Goal: Task Accomplishment & Management: Manage account settings

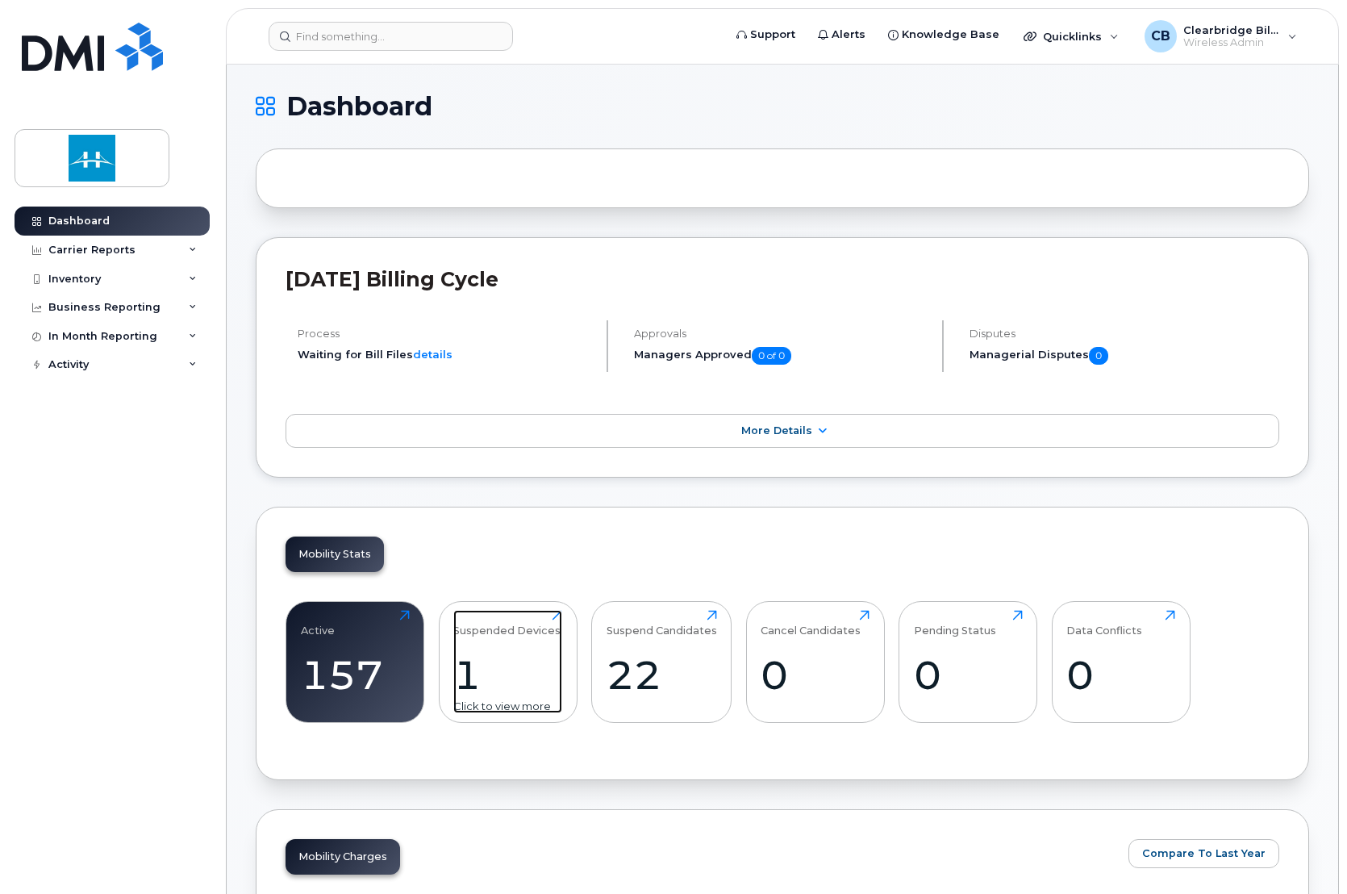
click at [501, 644] on div "Suspended Devices 1 Click to view more" at bounding box center [507, 661] width 109 height 103
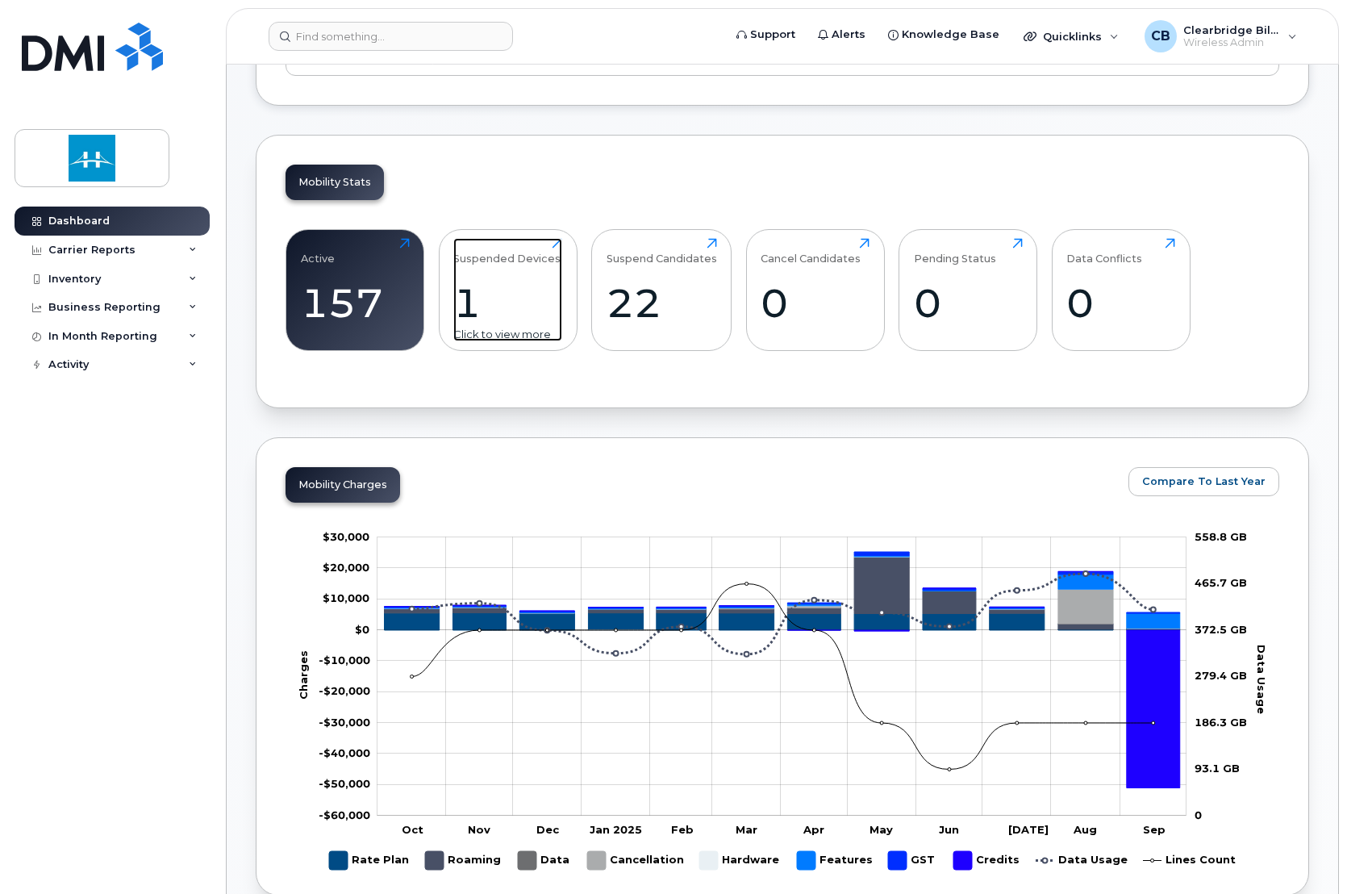
scroll to position [391, 0]
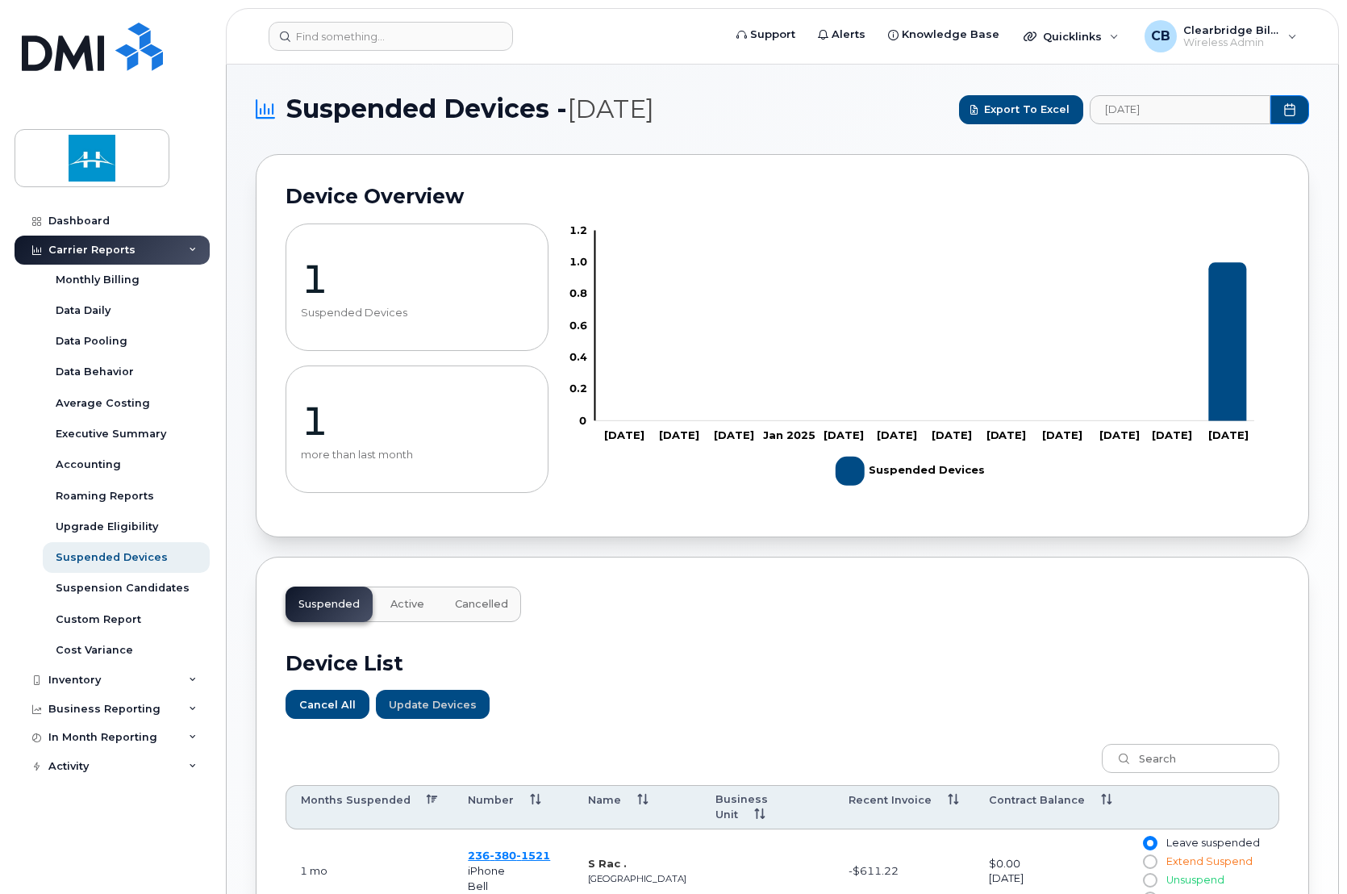
scroll to position [231, 0]
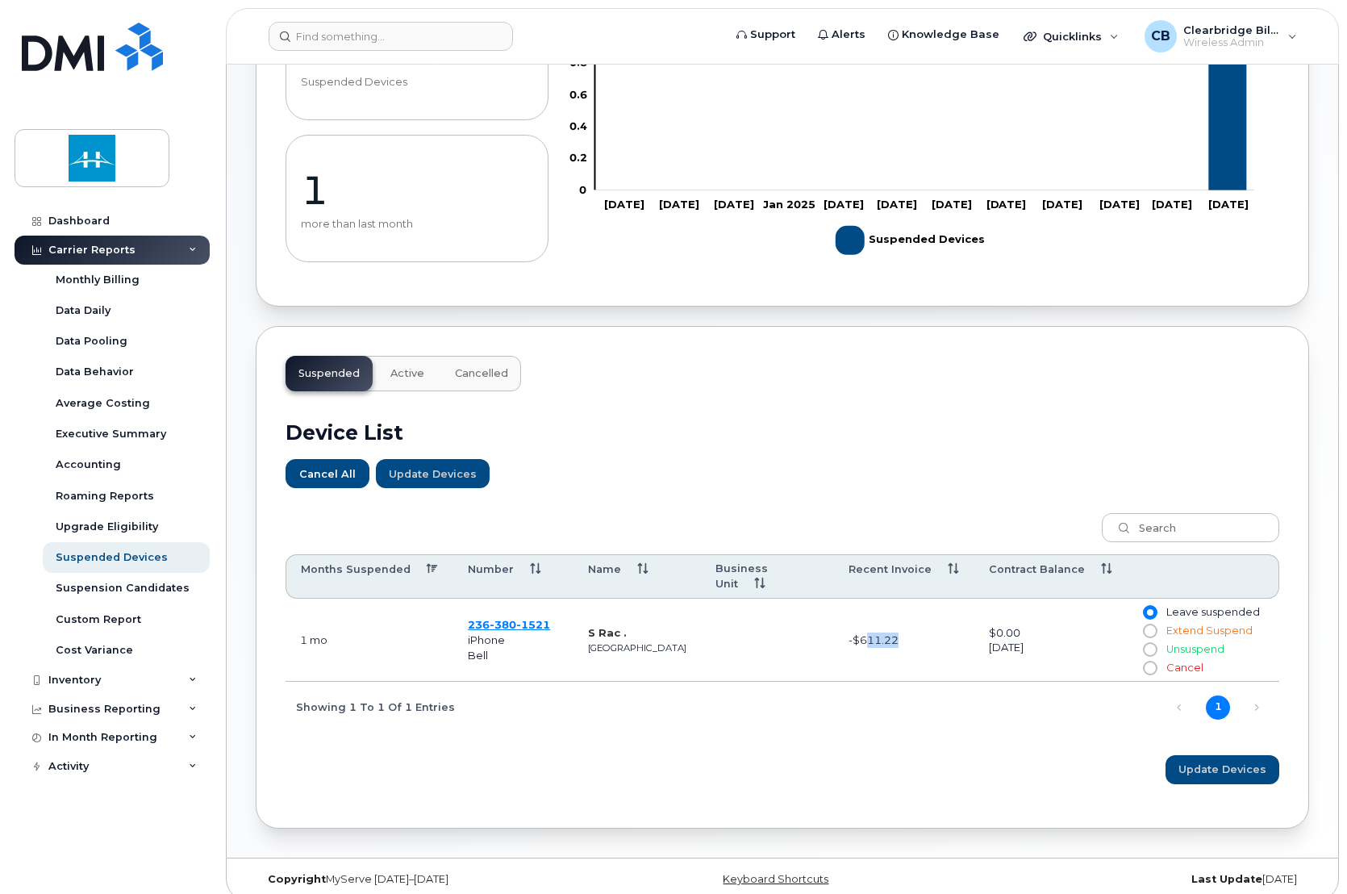
drag, startPoint x: 855, startPoint y: 626, endPoint x: 915, endPoint y: 619, distance: 60.1
click at [915, 619] on td "-$611.22" at bounding box center [904, 640] width 140 height 83
click at [923, 646] on td "-$611.22" at bounding box center [904, 640] width 140 height 83
click at [1147, 643] on input "Unsuspend" at bounding box center [1149, 649] width 13 height 13
radio input "true"
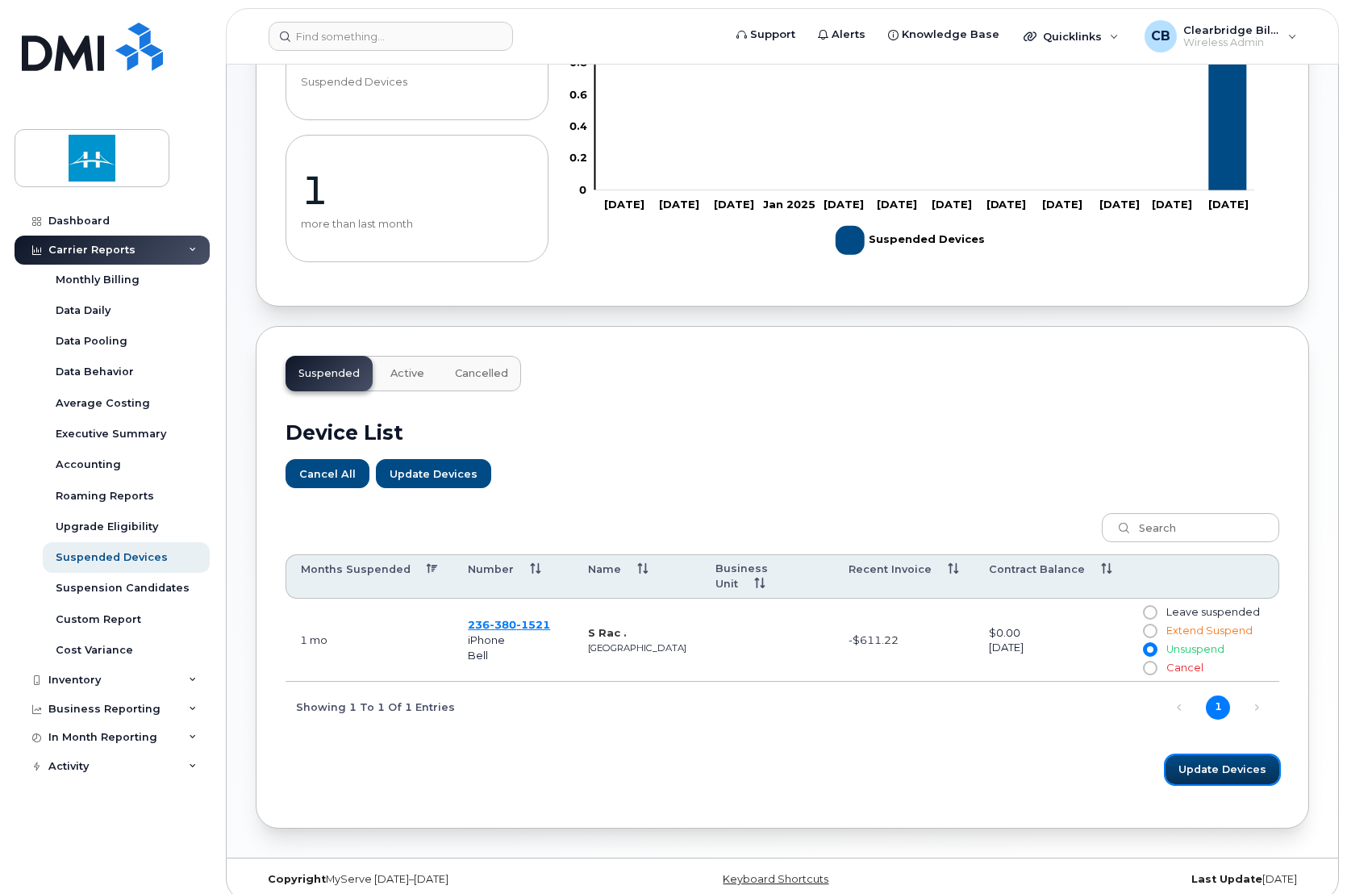
click at [1218, 762] on span "Update Devices" at bounding box center [1223, 769] width 88 height 15
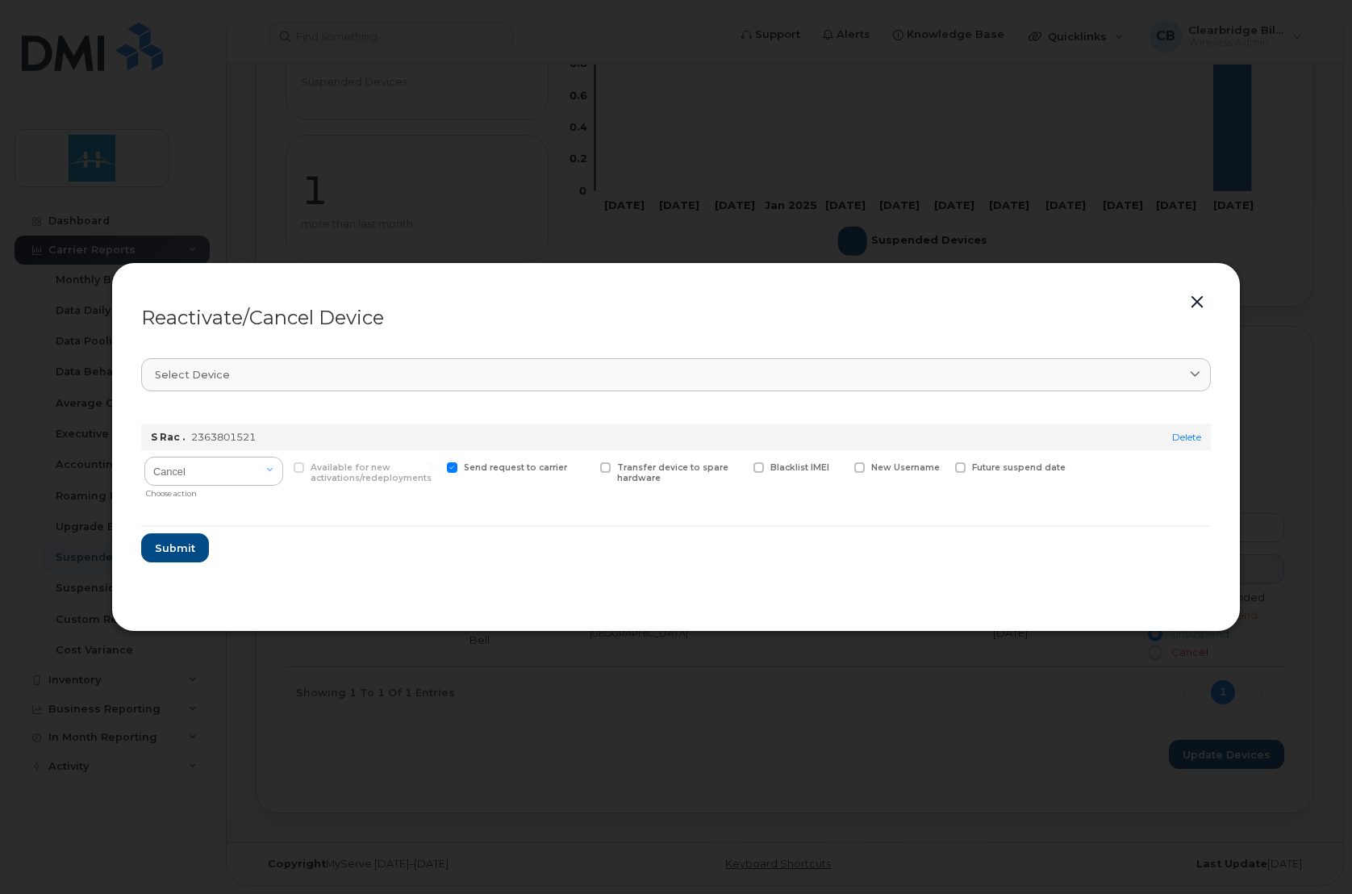
click at [297, 474] on label "Available for new activations/redeployments" at bounding box center [365, 472] width 143 height 21
click at [854, 467] on span at bounding box center [859, 467] width 10 height 10
click at [843, 467] on input "New Username" at bounding box center [839, 466] width 8 height 8
checkbox input "true"
click at [174, 560] on span "Submit" at bounding box center [174, 555] width 40 height 15
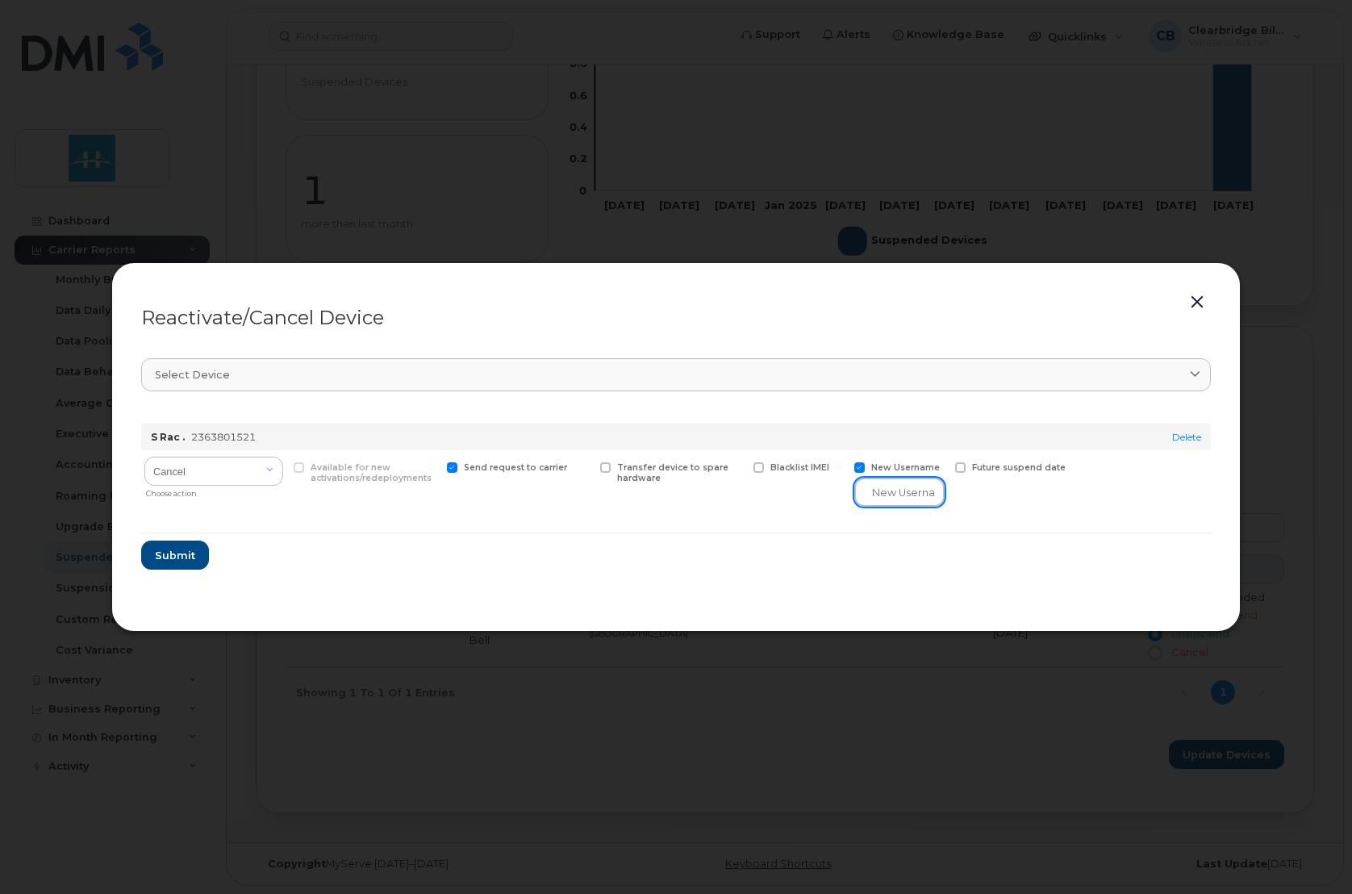
click at [915, 488] on input "text" at bounding box center [899, 492] width 90 height 29
paste input "Ben Adams"
type input "Ben Adams"
click at [195, 561] on button "Submit" at bounding box center [174, 555] width 66 height 29
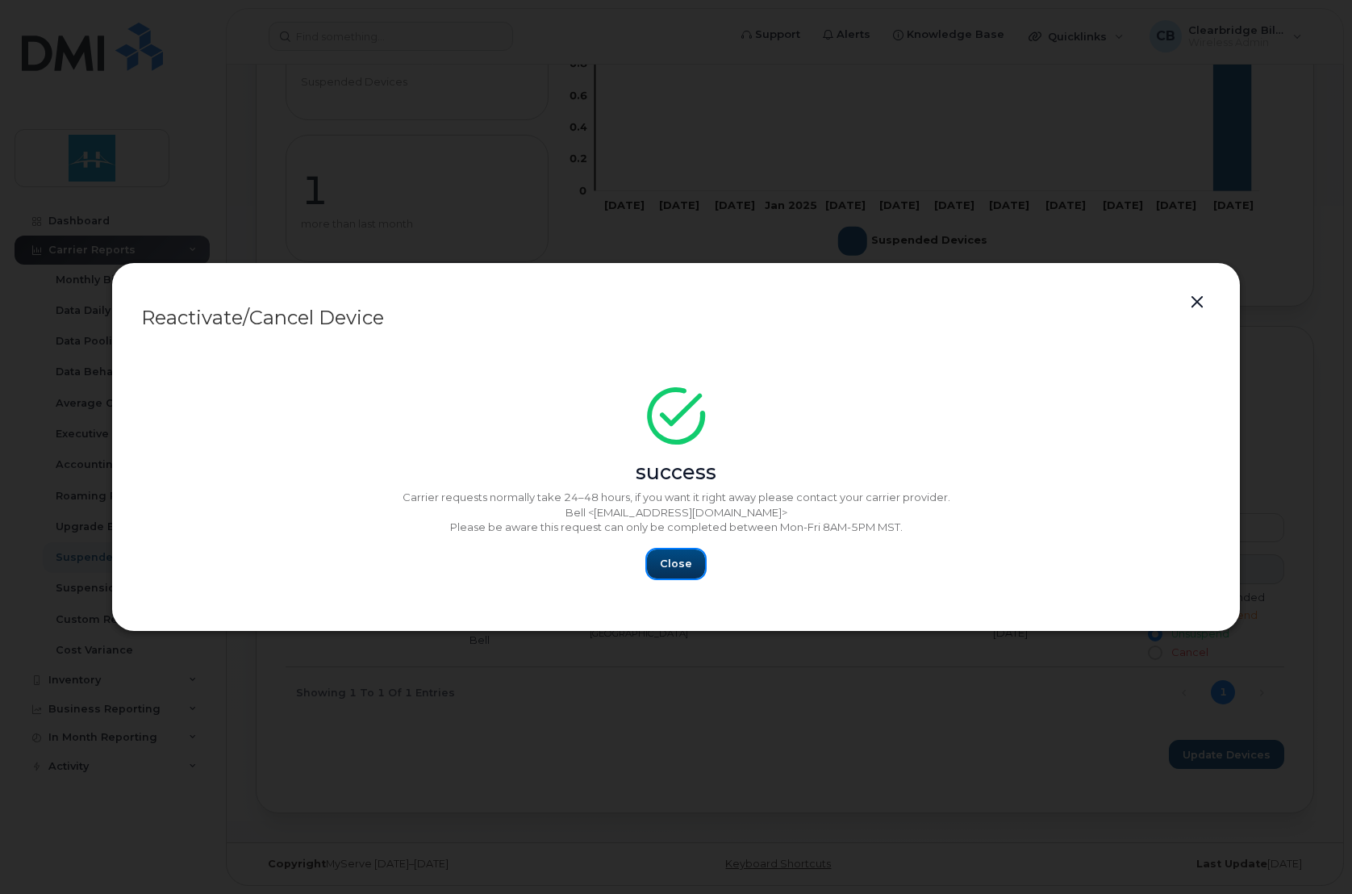
click at [666, 570] on span "Close" at bounding box center [676, 563] width 32 height 15
click at [673, 562] on span "Close" at bounding box center [676, 563] width 32 height 15
click at [679, 566] on span "Close" at bounding box center [676, 563] width 32 height 15
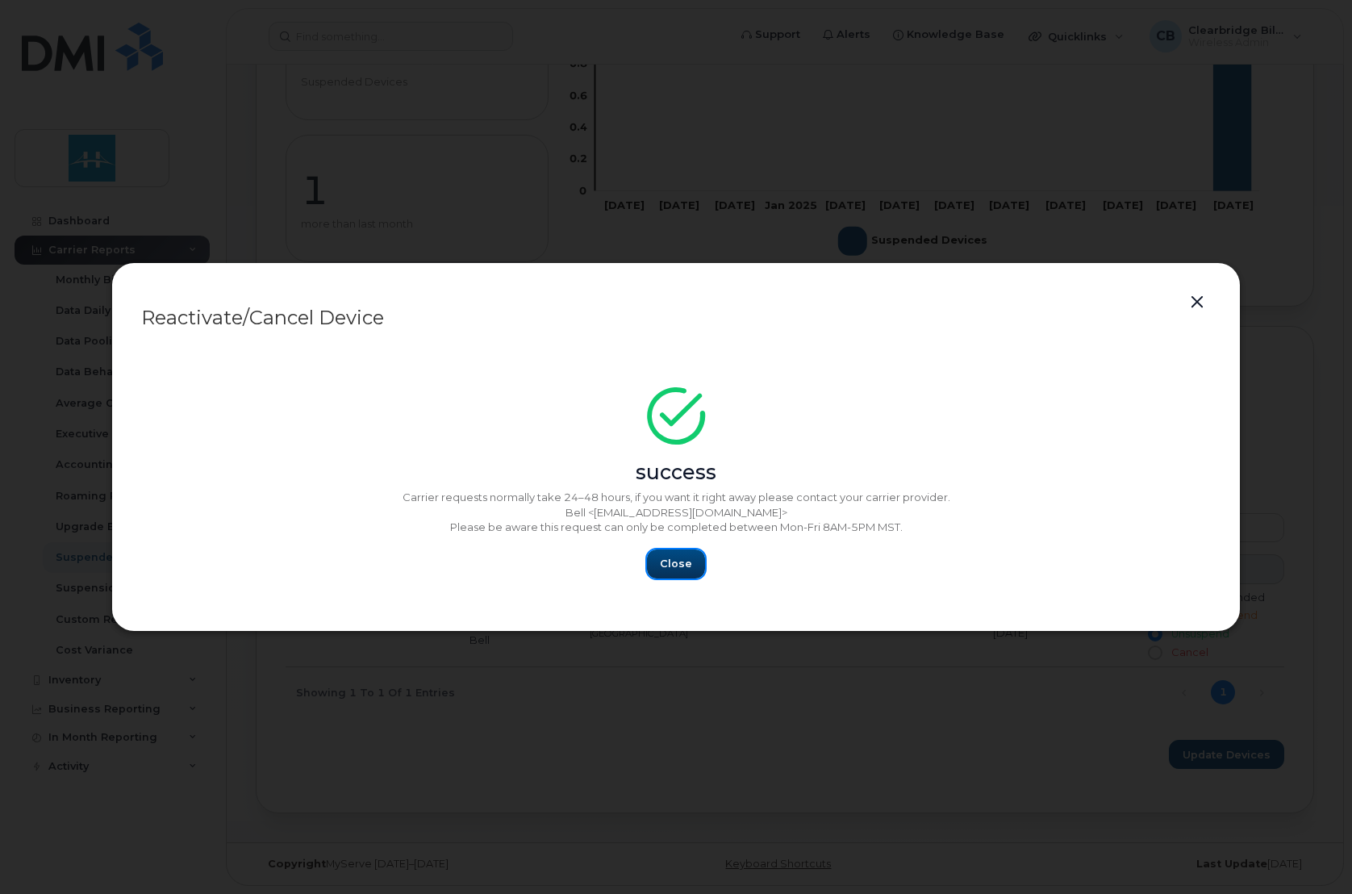
click at [679, 566] on span "Close" at bounding box center [676, 563] width 32 height 15
click at [1200, 295] on button "button" at bounding box center [1197, 302] width 24 height 23
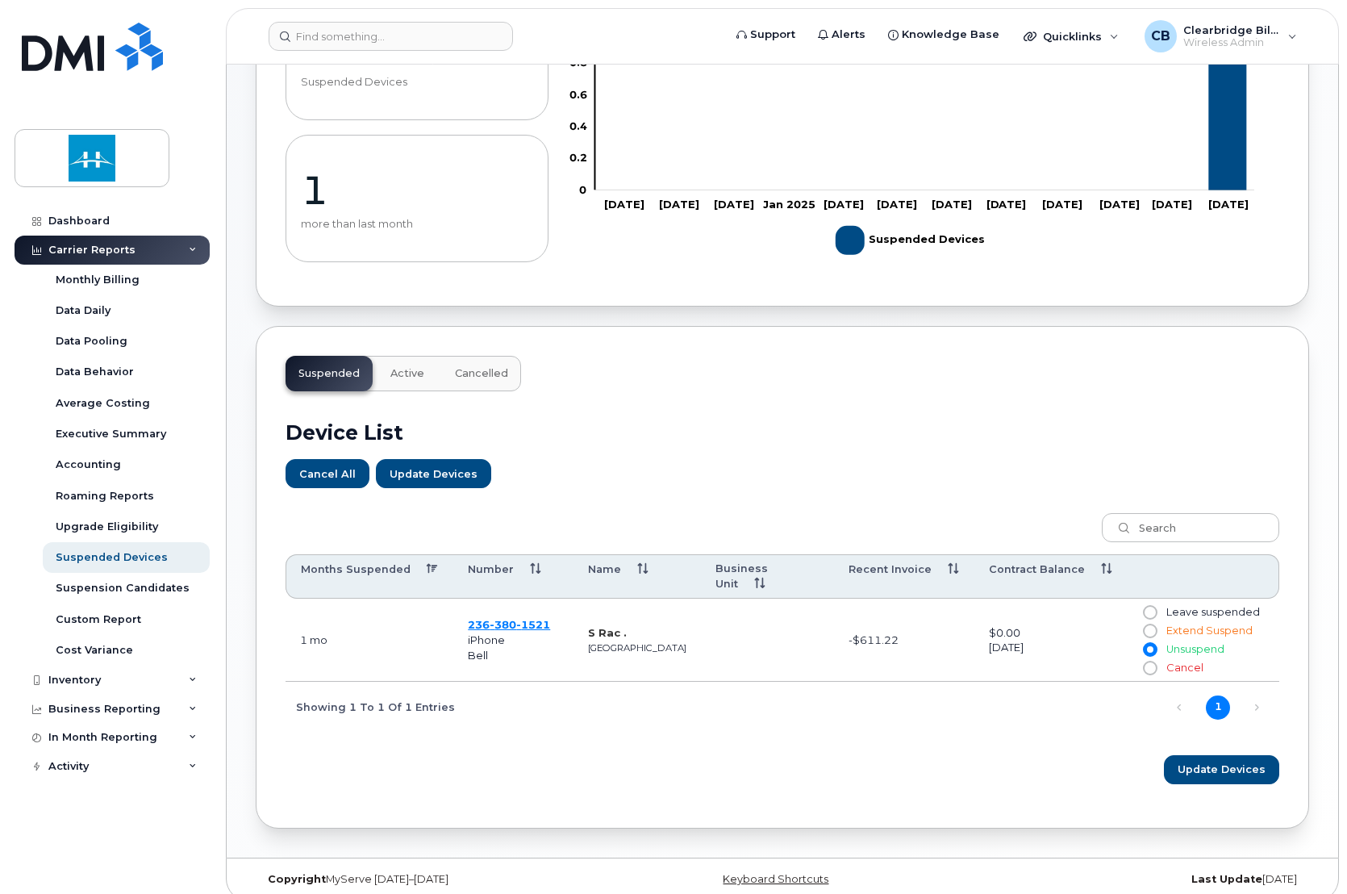
click at [483, 633] on span "iPhone" at bounding box center [486, 639] width 37 height 13
click at [550, 618] on span "1521" at bounding box center [533, 624] width 34 height 13
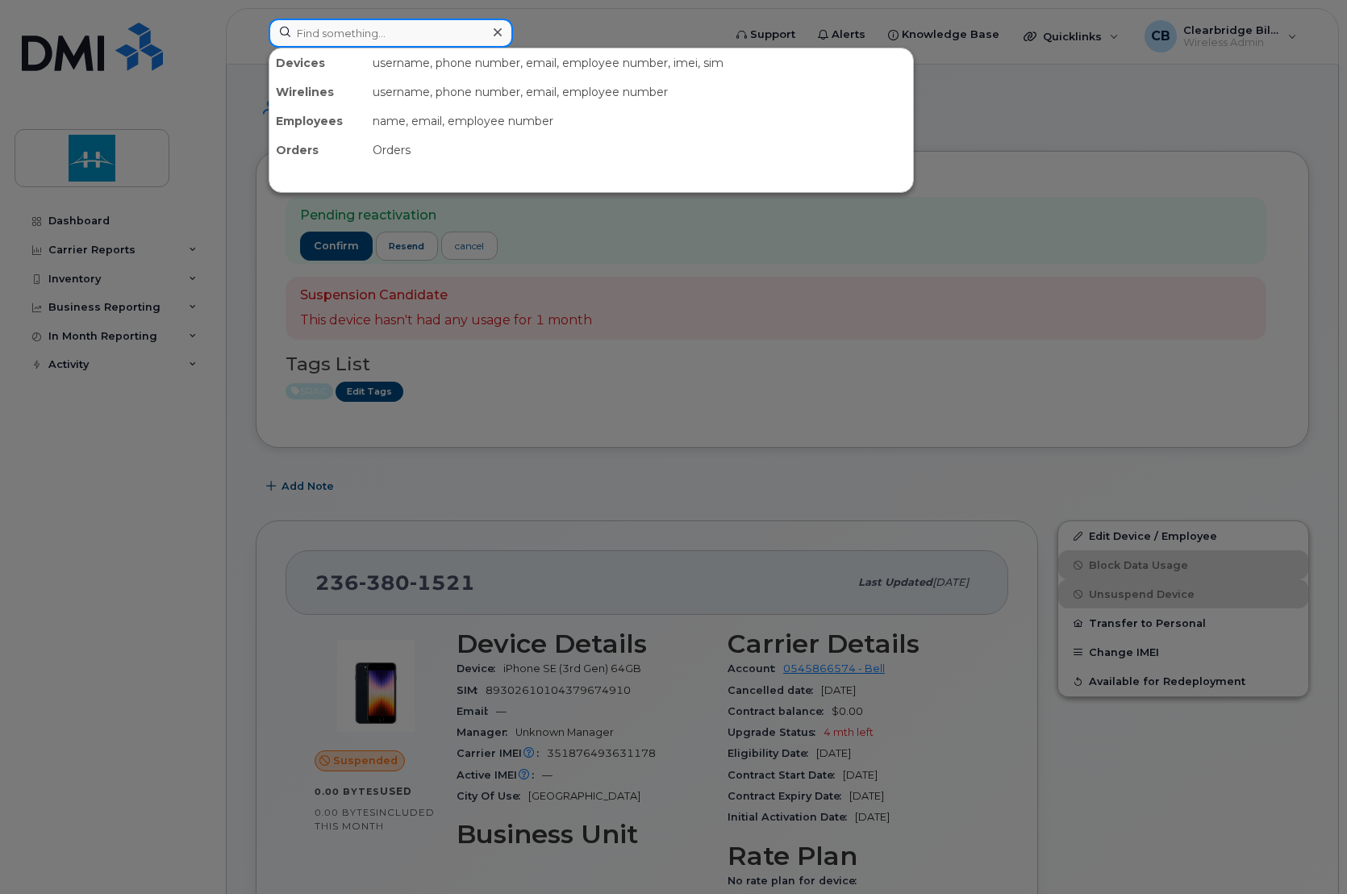
type input "1"
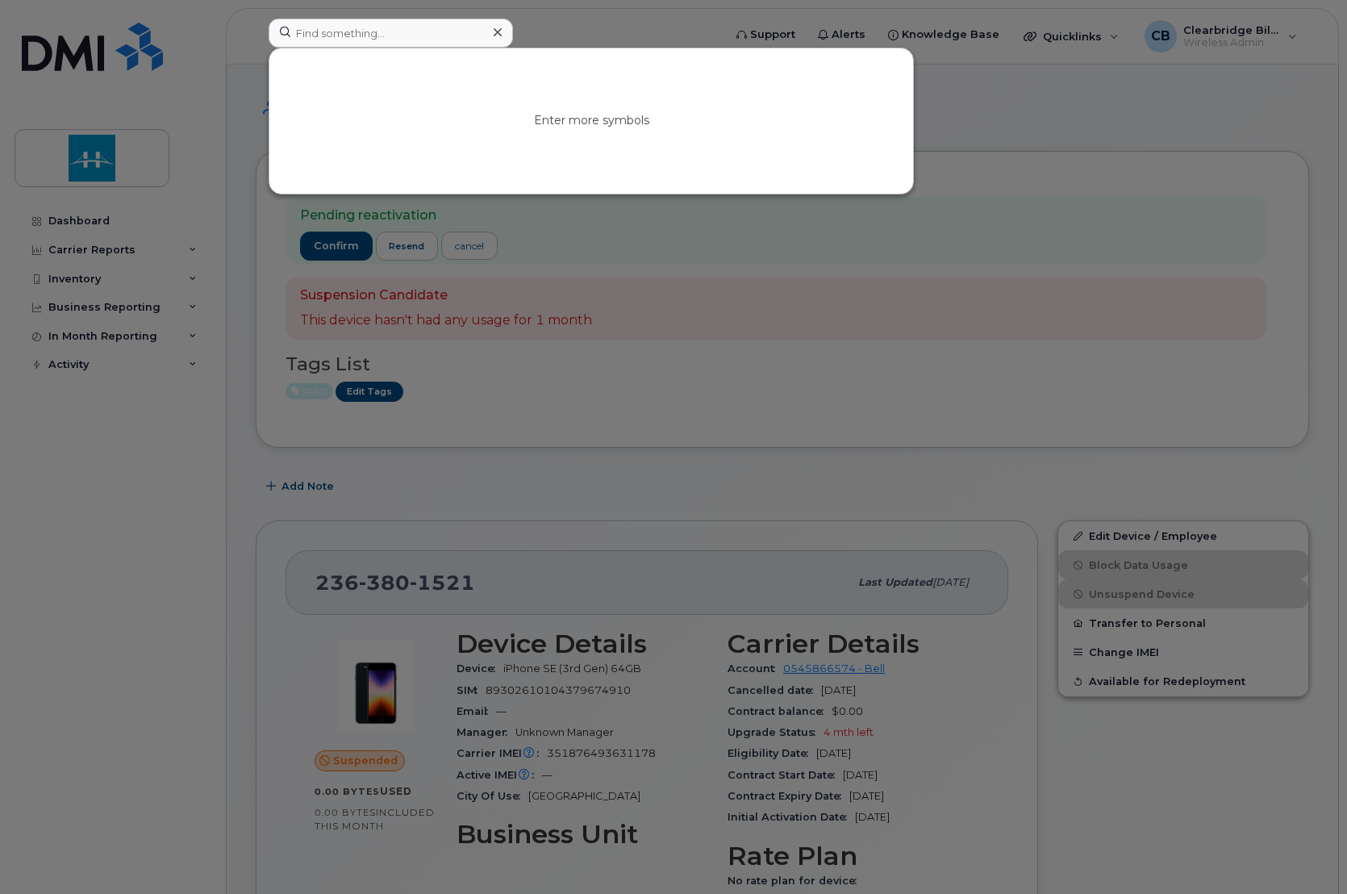
click at [924, 521] on div at bounding box center [673, 447] width 1347 height 894
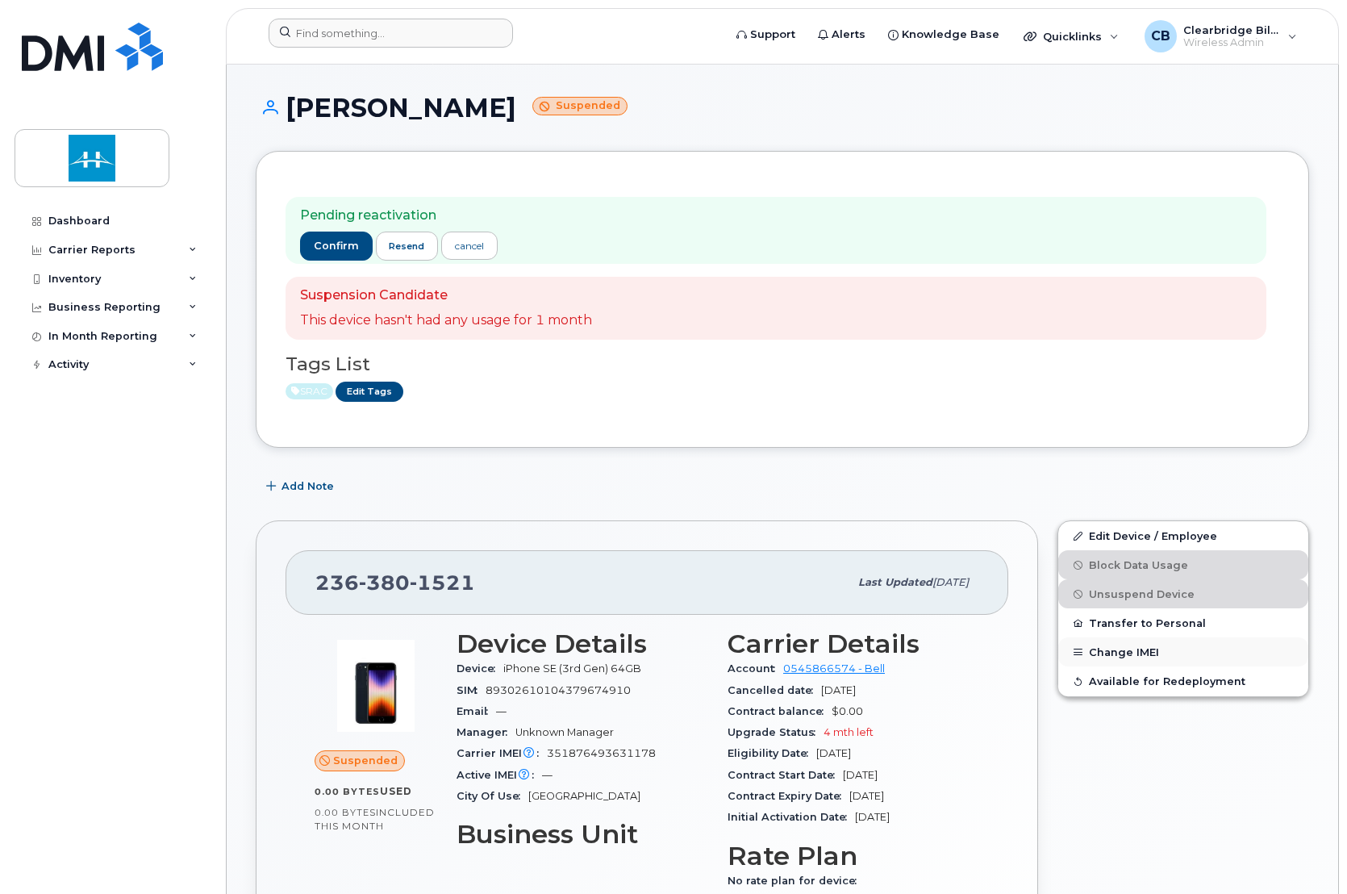
click at [1141, 651] on button "Change IMEI" at bounding box center [1184, 651] width 250 height 29
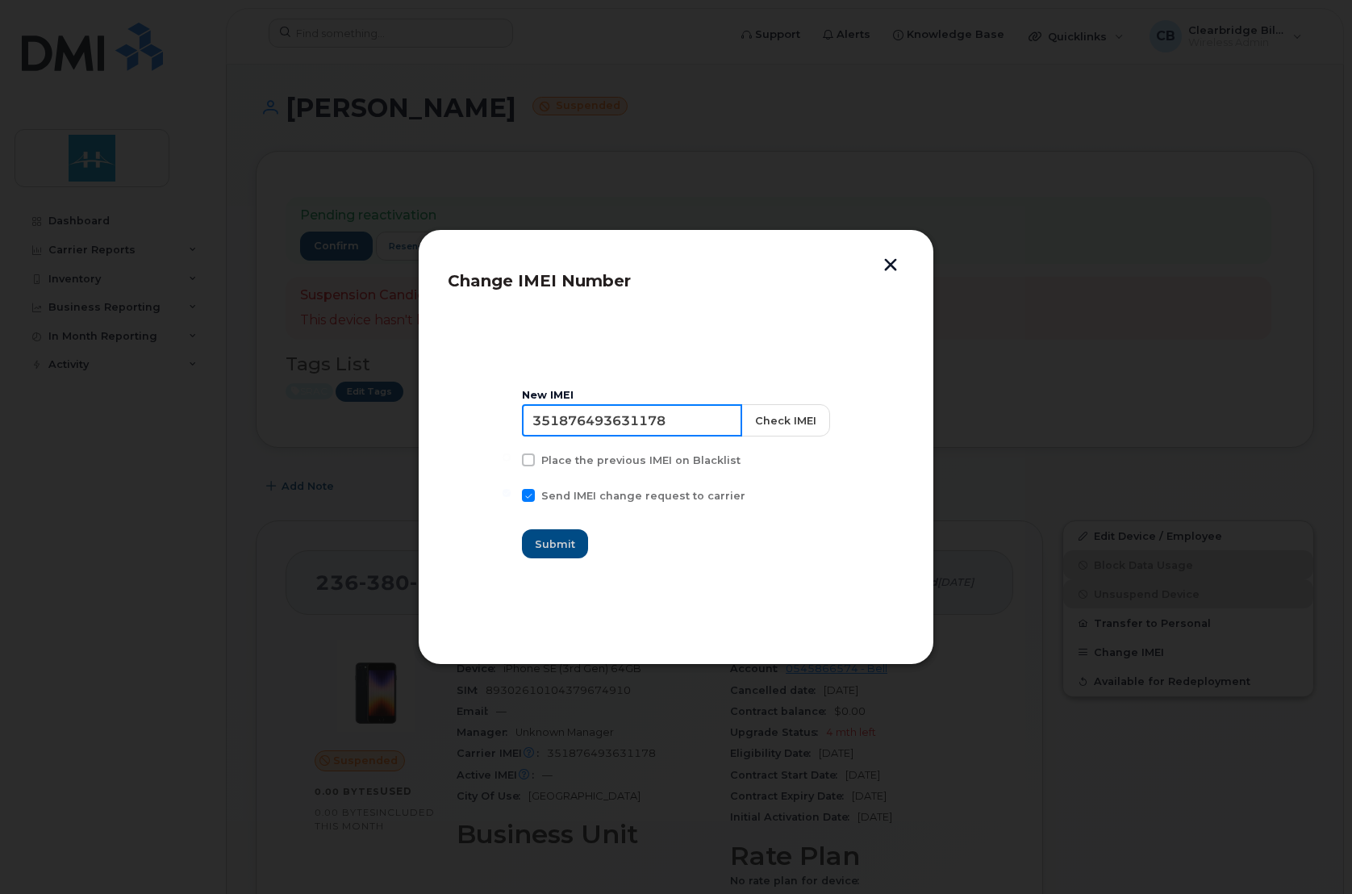
drag, startPoint x: 697, startPoint y: 427, endPoint x: 244, endPoint y: 391, distance: 454.1
click at [244, 391] on div "Change IMEI Number New IMEI 351876493631178 Check IMEI Place the previous IMEI …" at bounding box center [676, 447] width 1352 height 894
click at [893, 258] on button "button" at bounding box center [891, 266] width 24 height 17
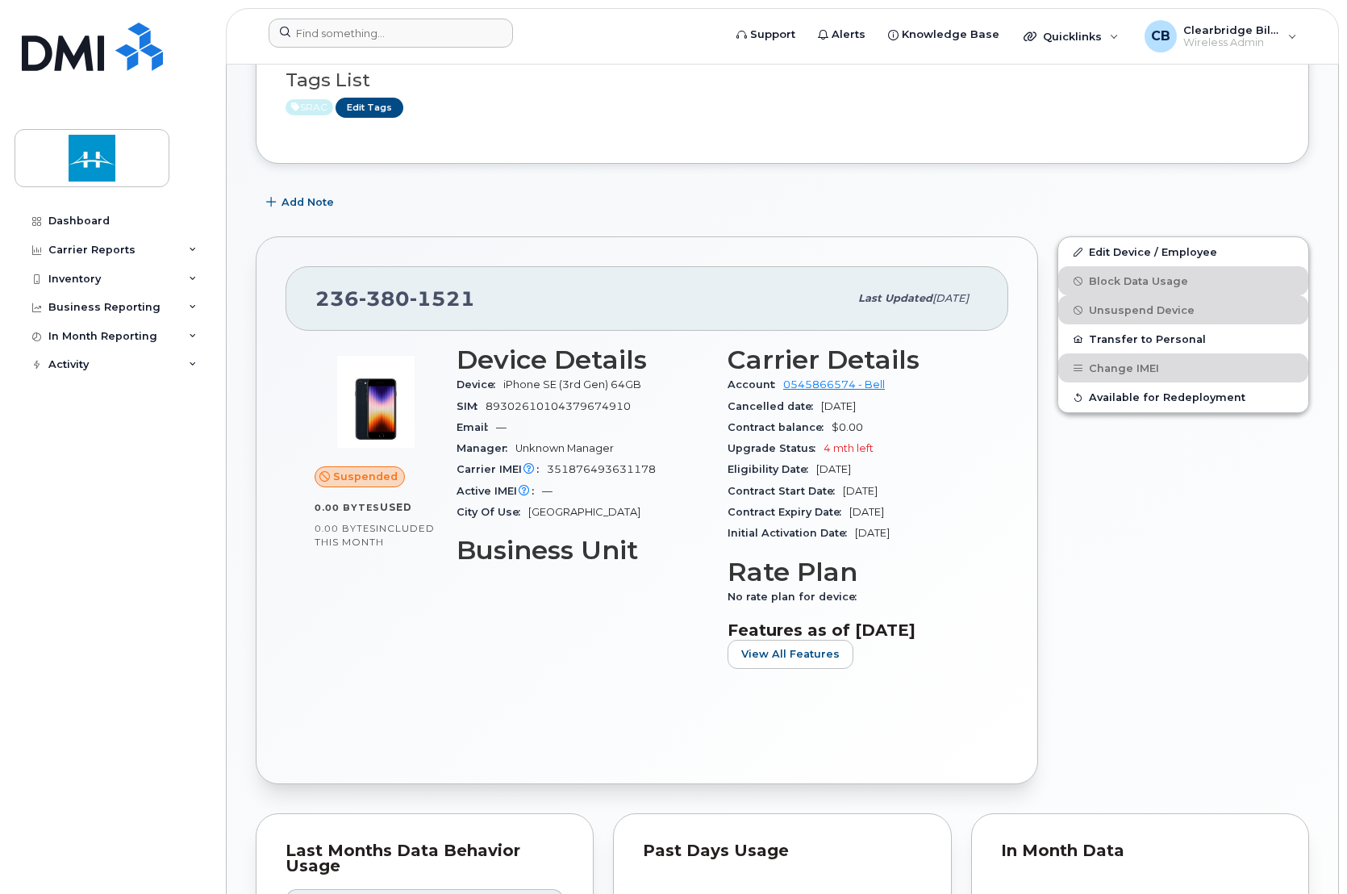
scroll to position [285, 0]
click at [1131, 248] on link "Edit Device / Employee" at bounding box center [1184, 250] width 250 height 29
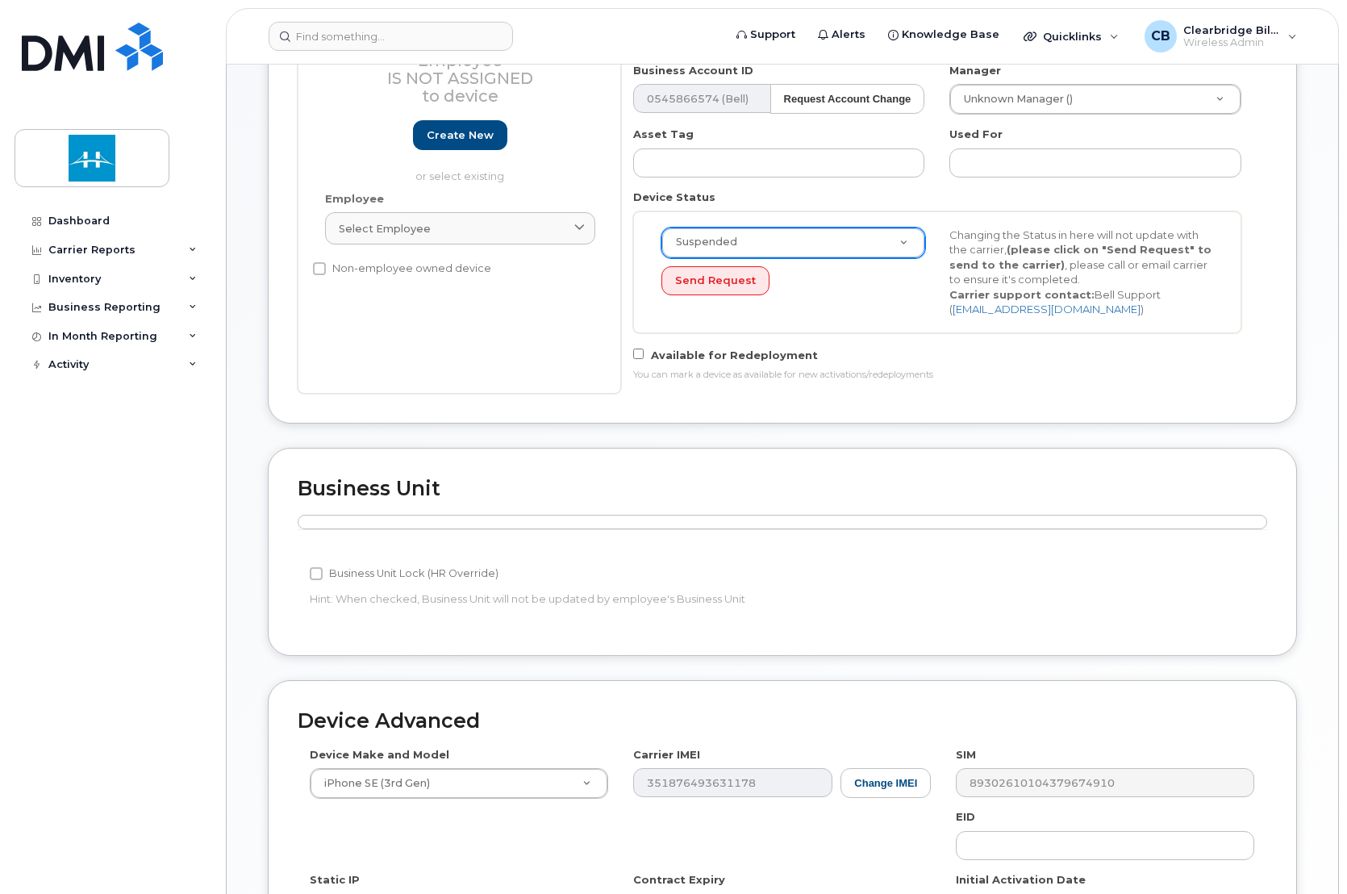
scroll to position [278, 0]
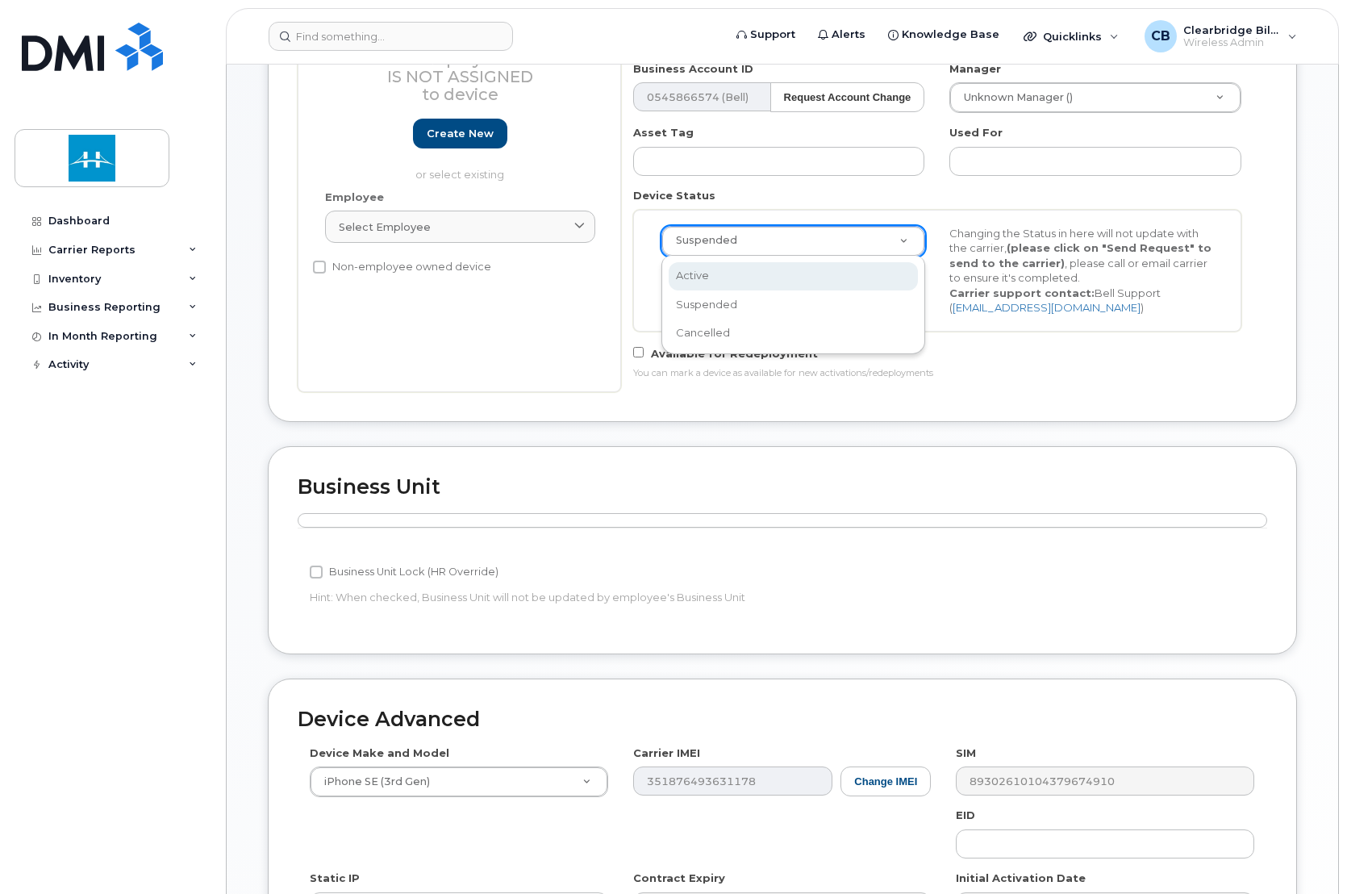
select select "active"
click at [697, 277] on button "Send Request" at bounding box center [716, 280] width 108 height 30
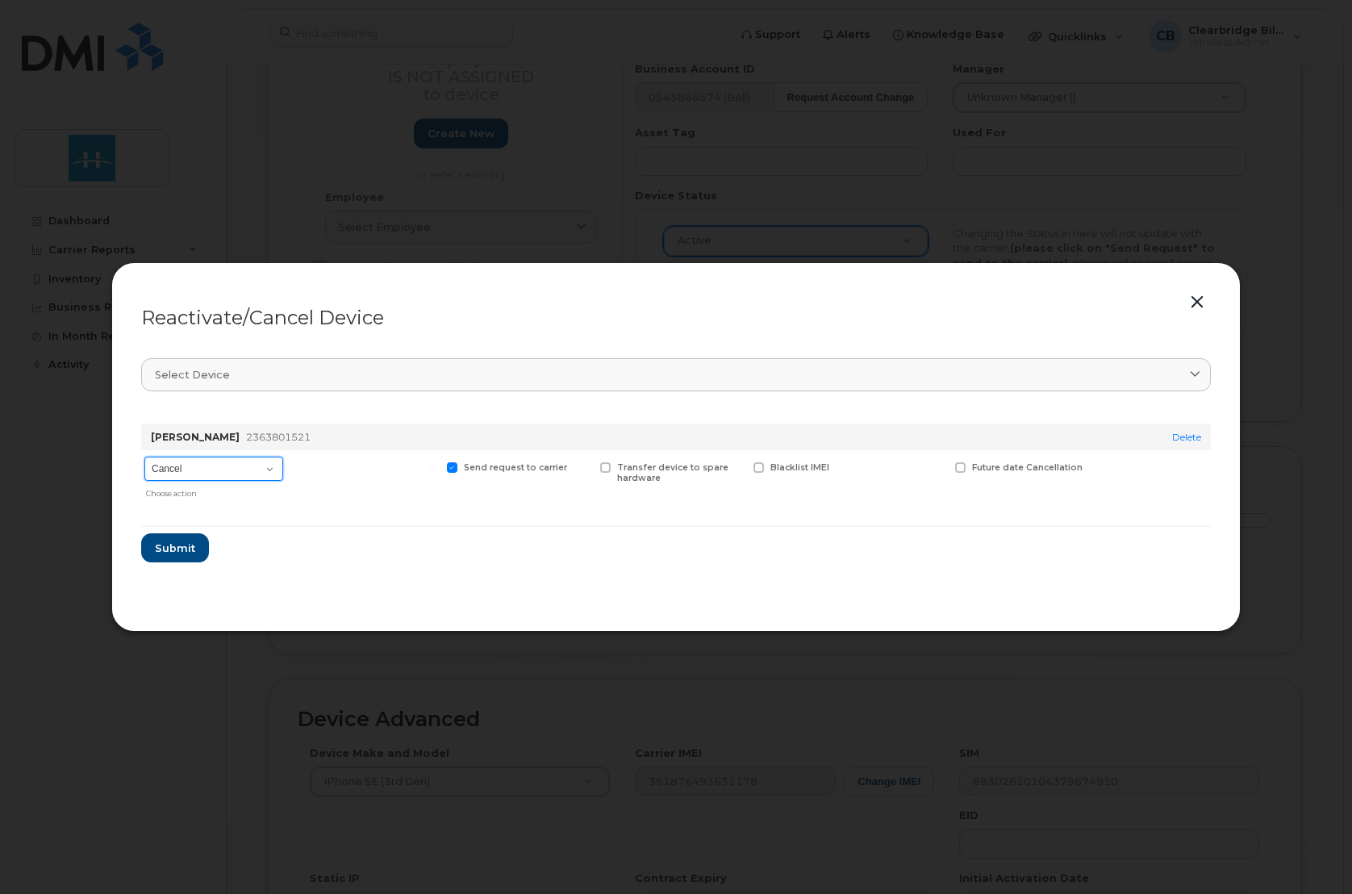
click at [228, 469] on select "Cancel Suspend - Extend Suspension Reactivate" at bounding box center [213, 469] width 139 height 24
click at [1189, 296] on button "button" at bounding box center [1197, 302] width 24 height 23
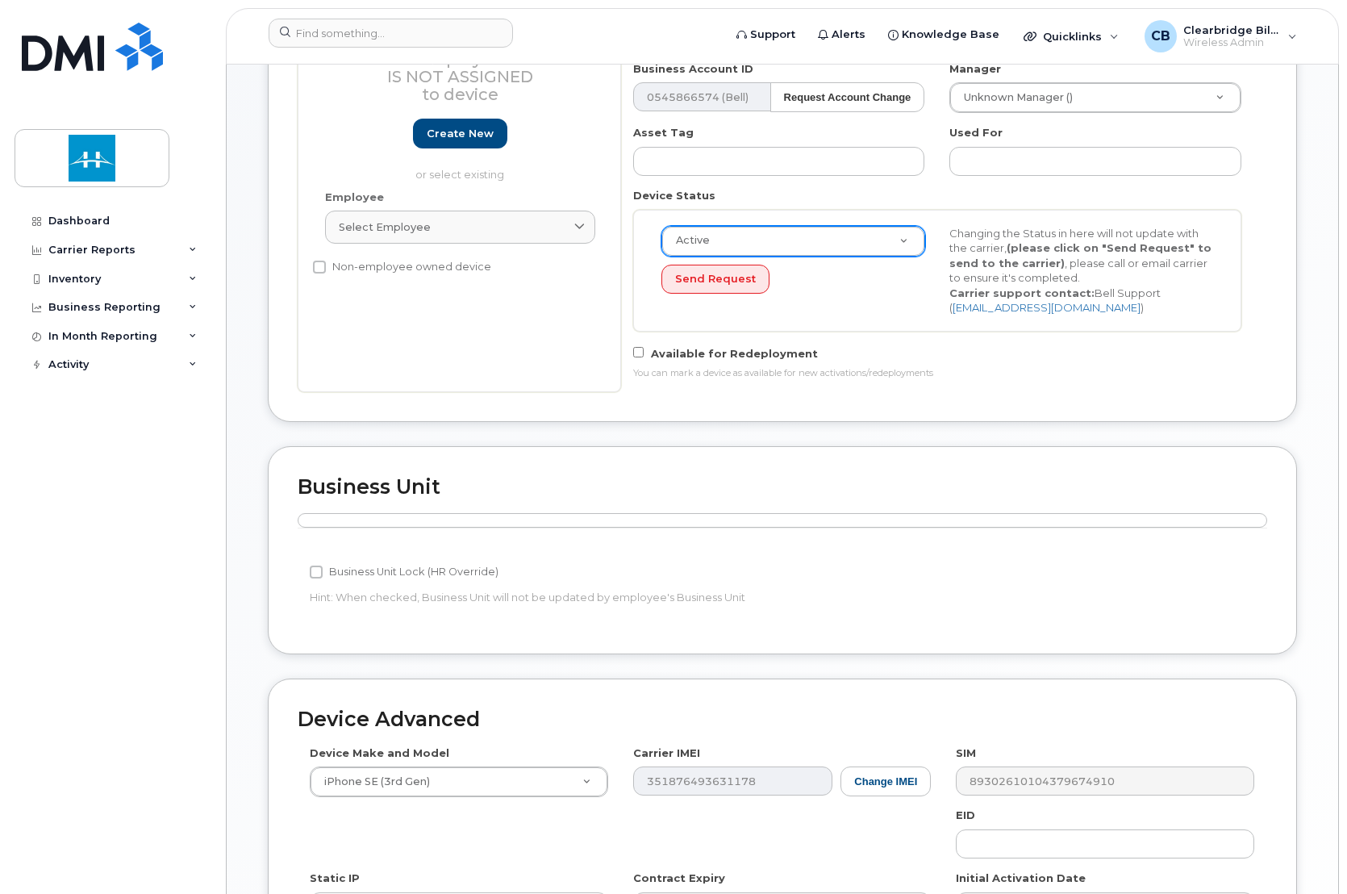
scroll to position [545, 0]
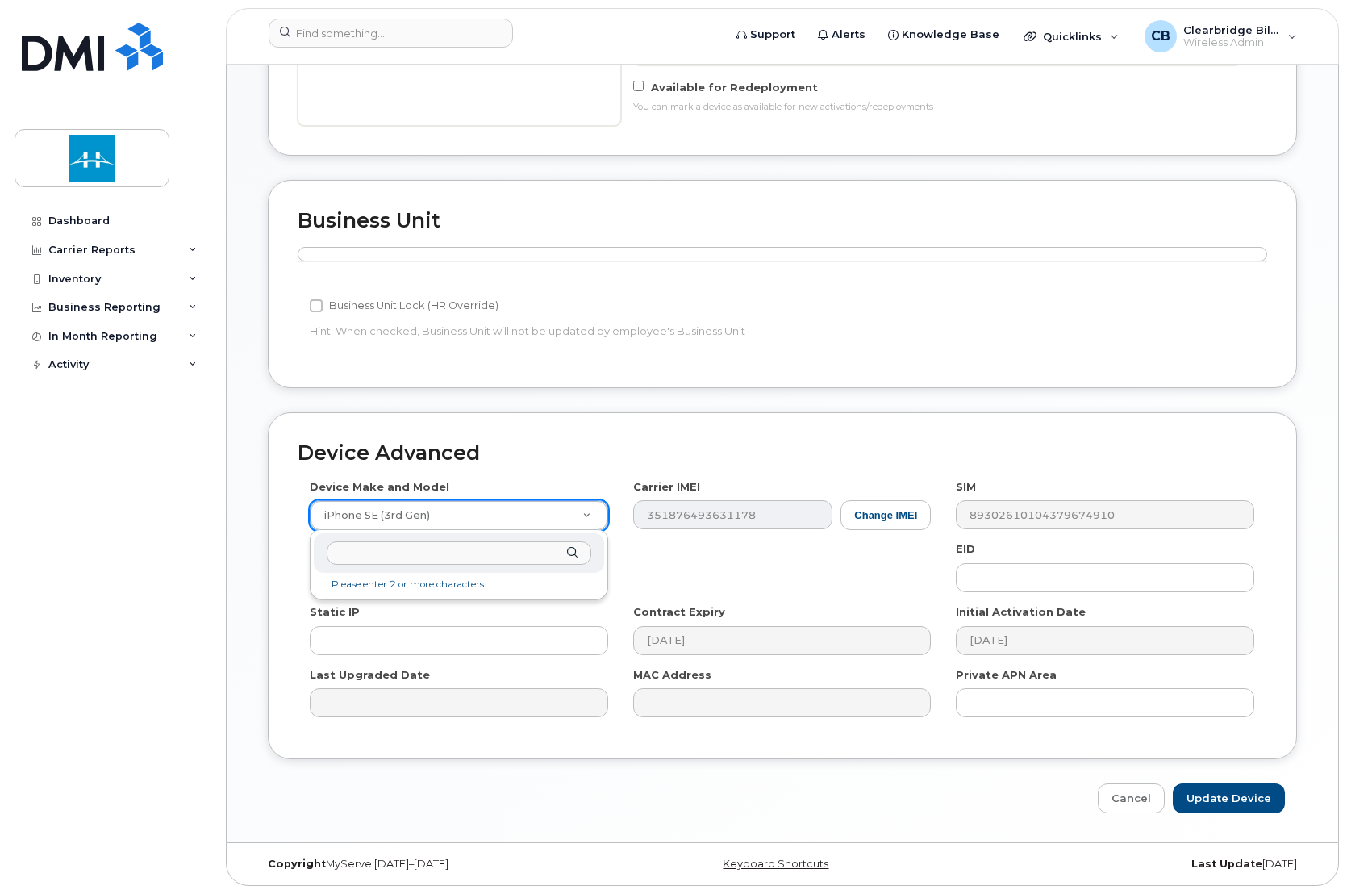
click at [451, 553] on input "text" at bounding box center [459, 552] width 265 height 23
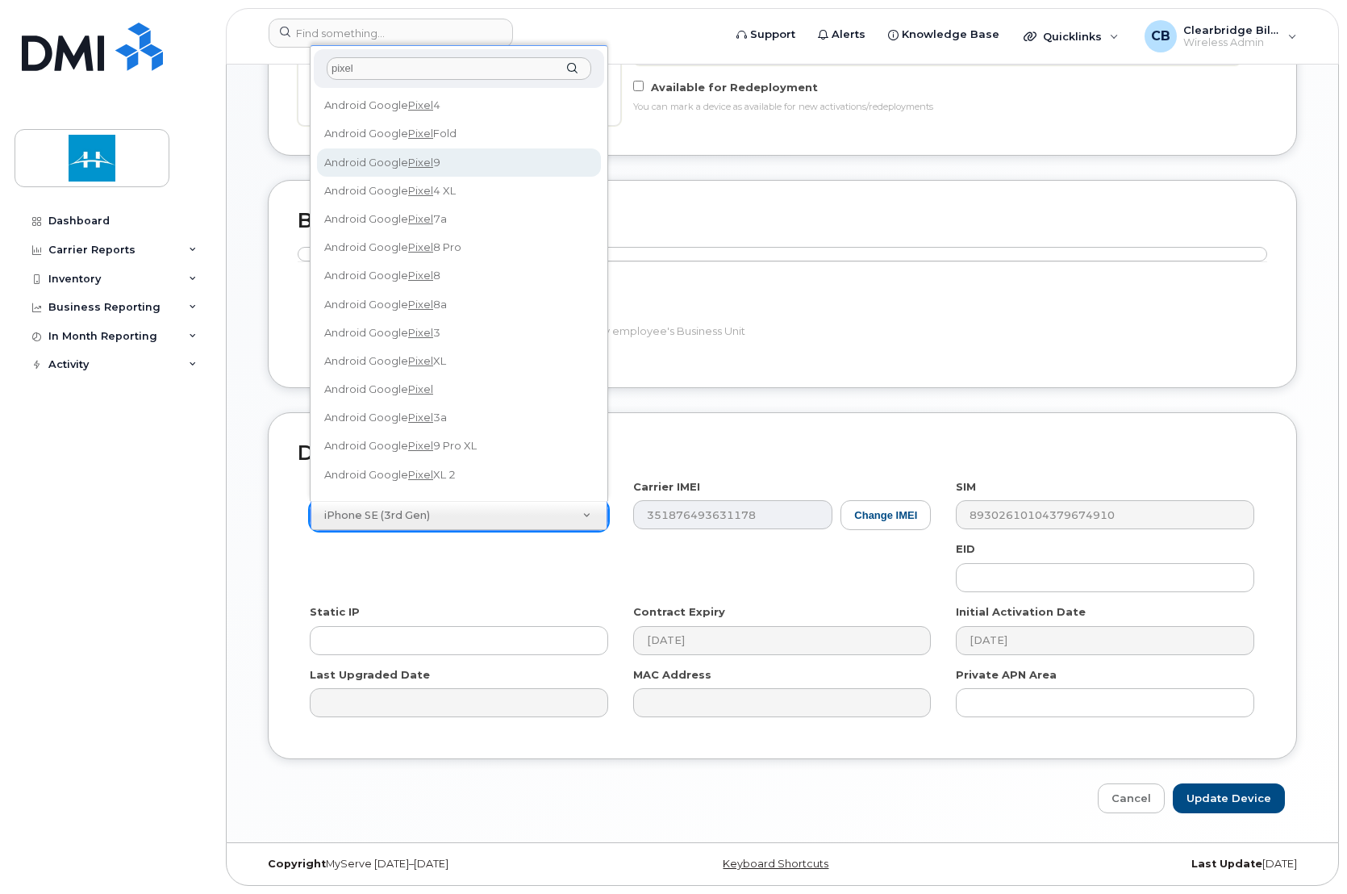
type input "pixel"
select select "3203"
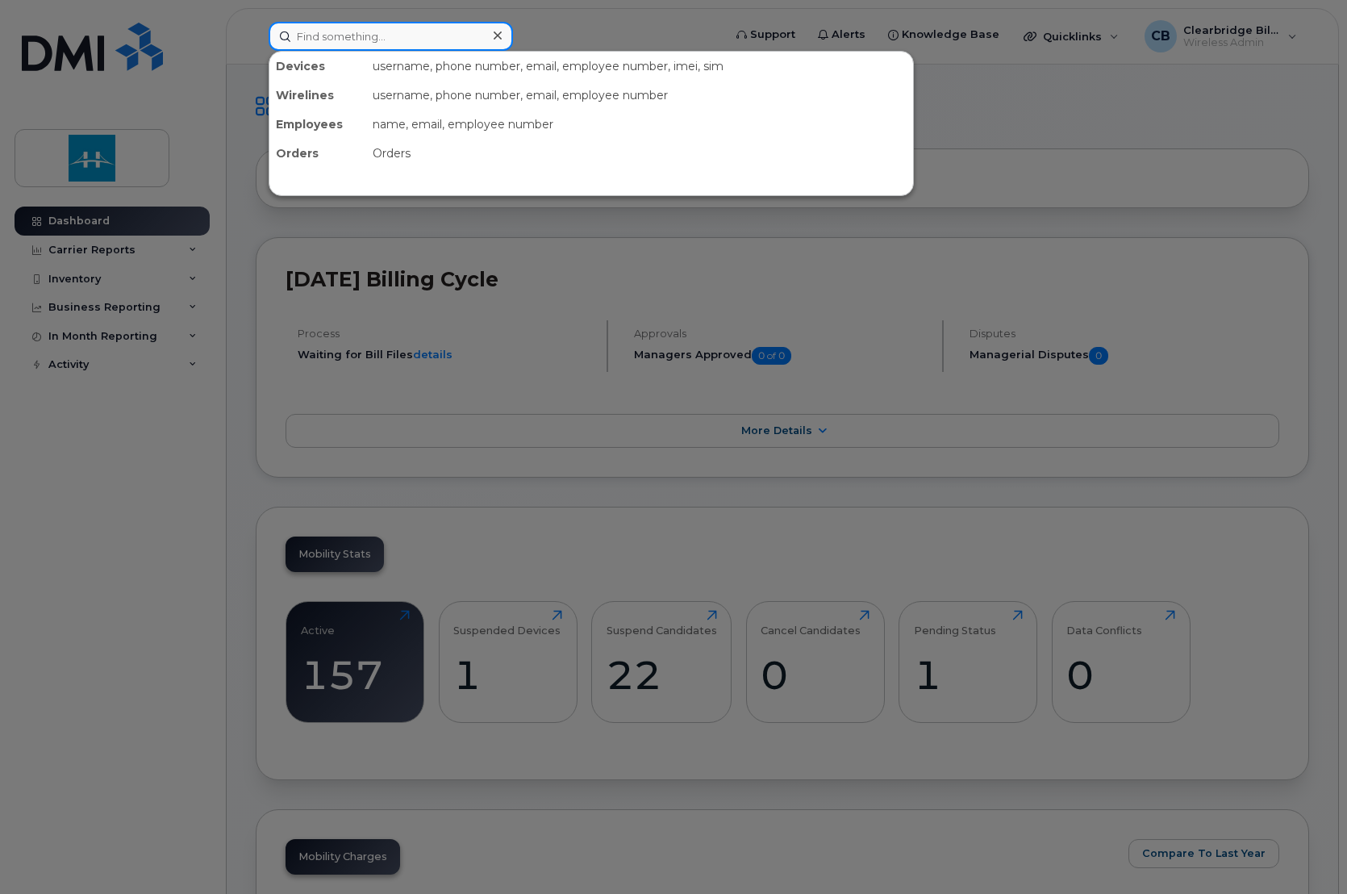
click at [378, 39] on input at bounding box center [391, 36] width 244 height 29
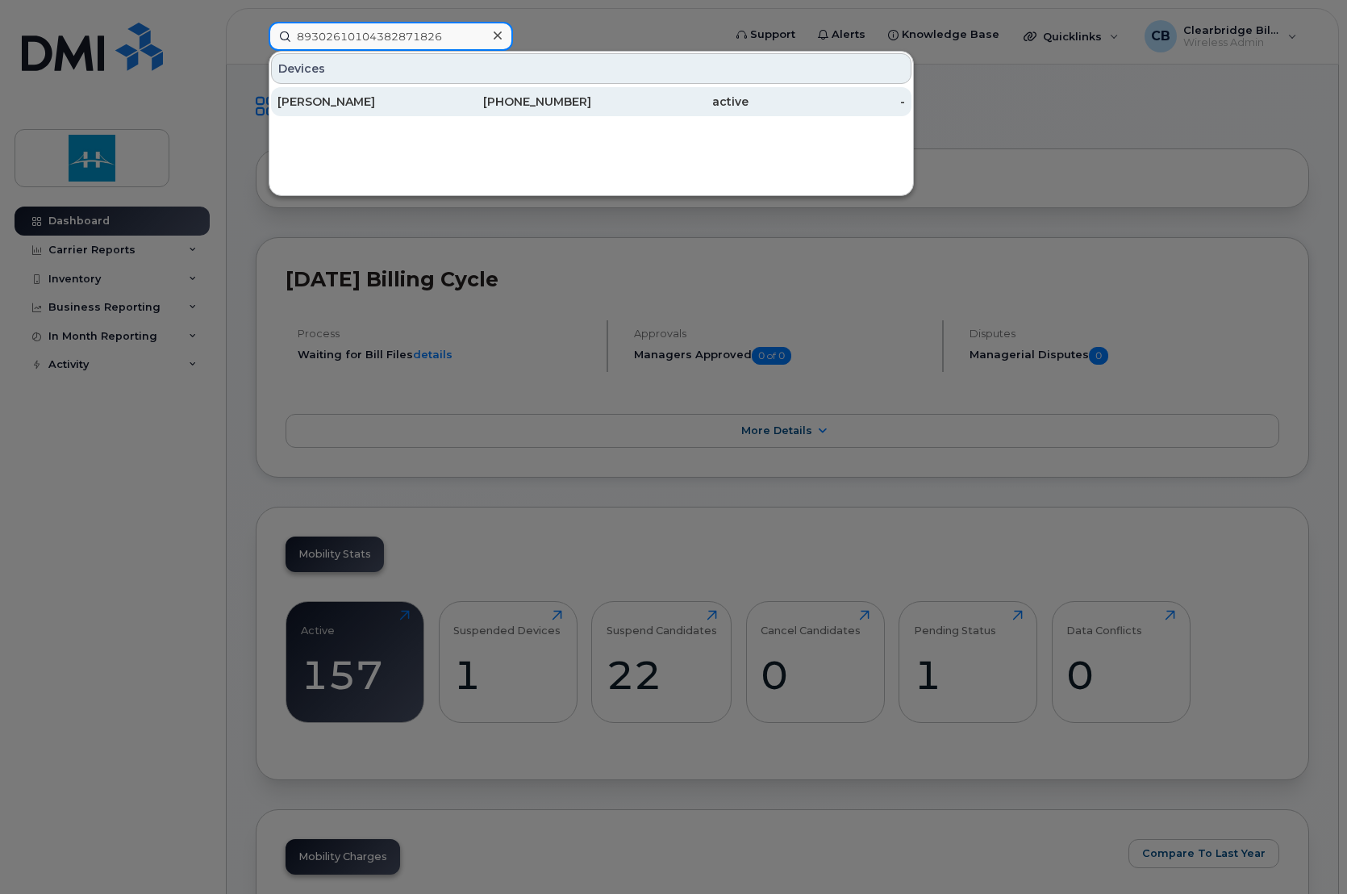
type input "89302610104382871826"
click at [499, 103] on div "[PHONE_NUMBER]" at bounding box center [513, 102] width 157 height 16
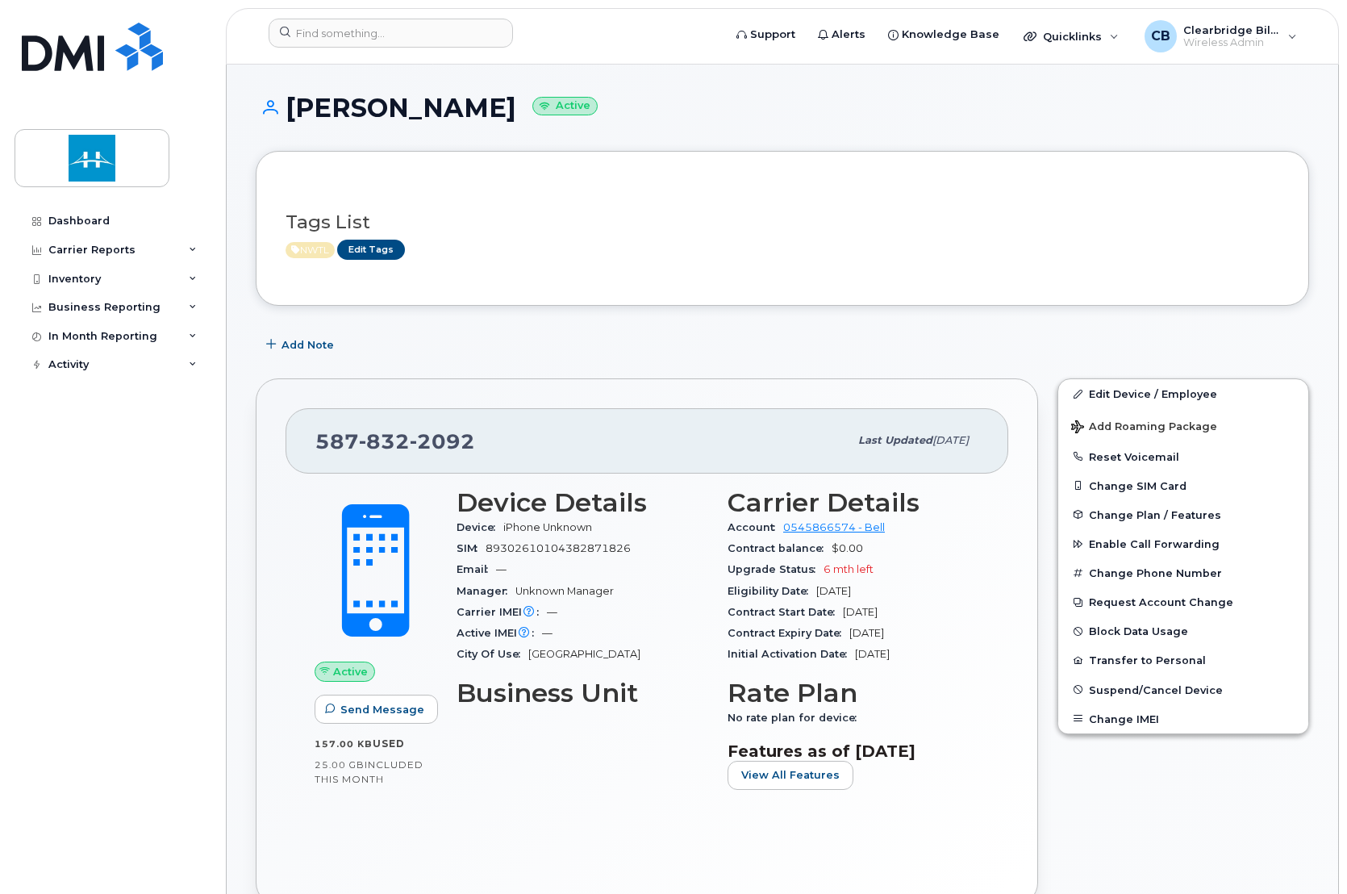
click at [119, 595] on div "Dashboard Carrier Reports Monthly Billing Data Daily Data Pooling Data Behavior…" at bounding box center [114, 538] width 199 height 663
click at [403, 40] on input at bounding box center [391, 33] width 244 height 29
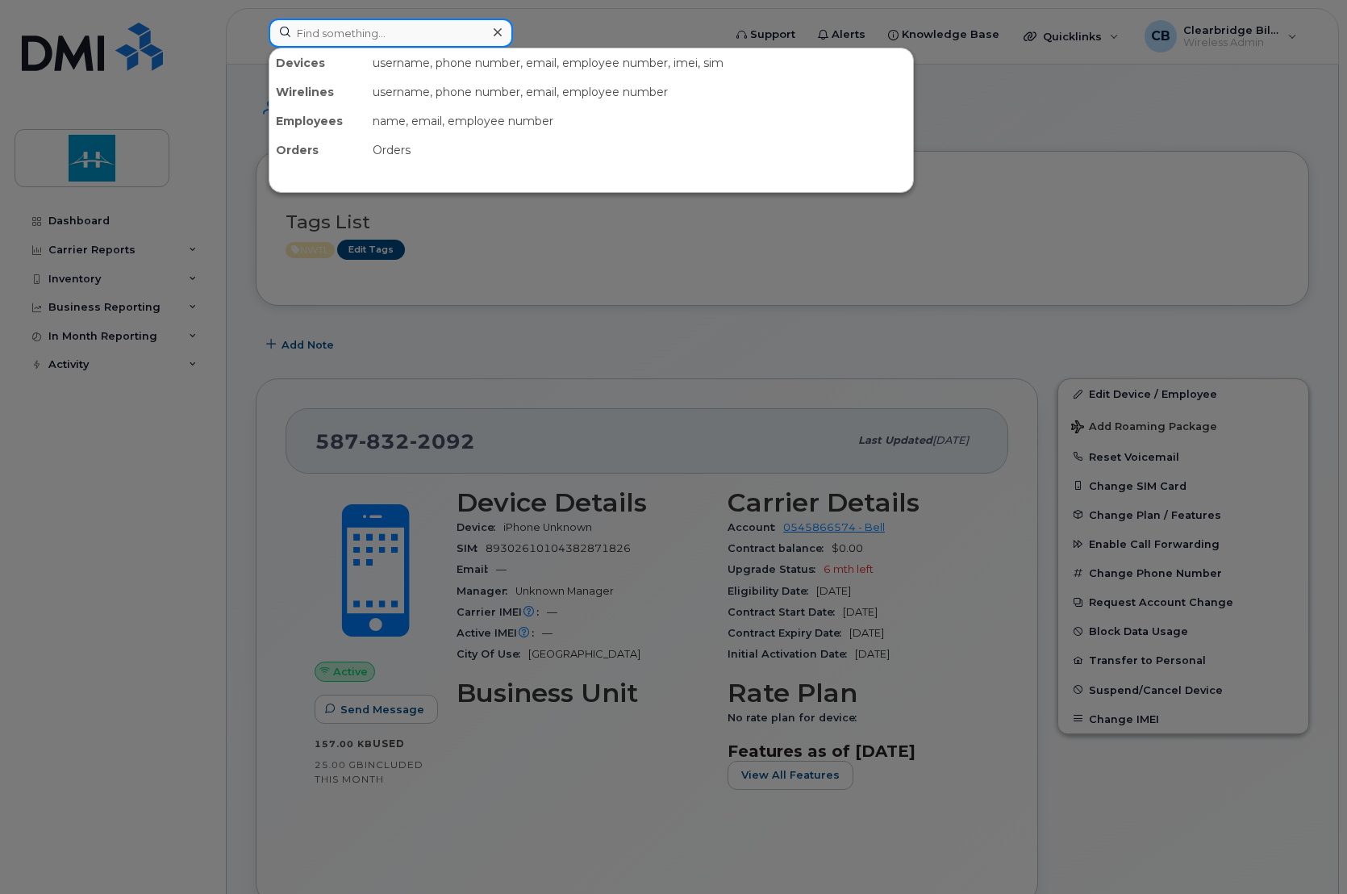
paste input "89302610207416125166"
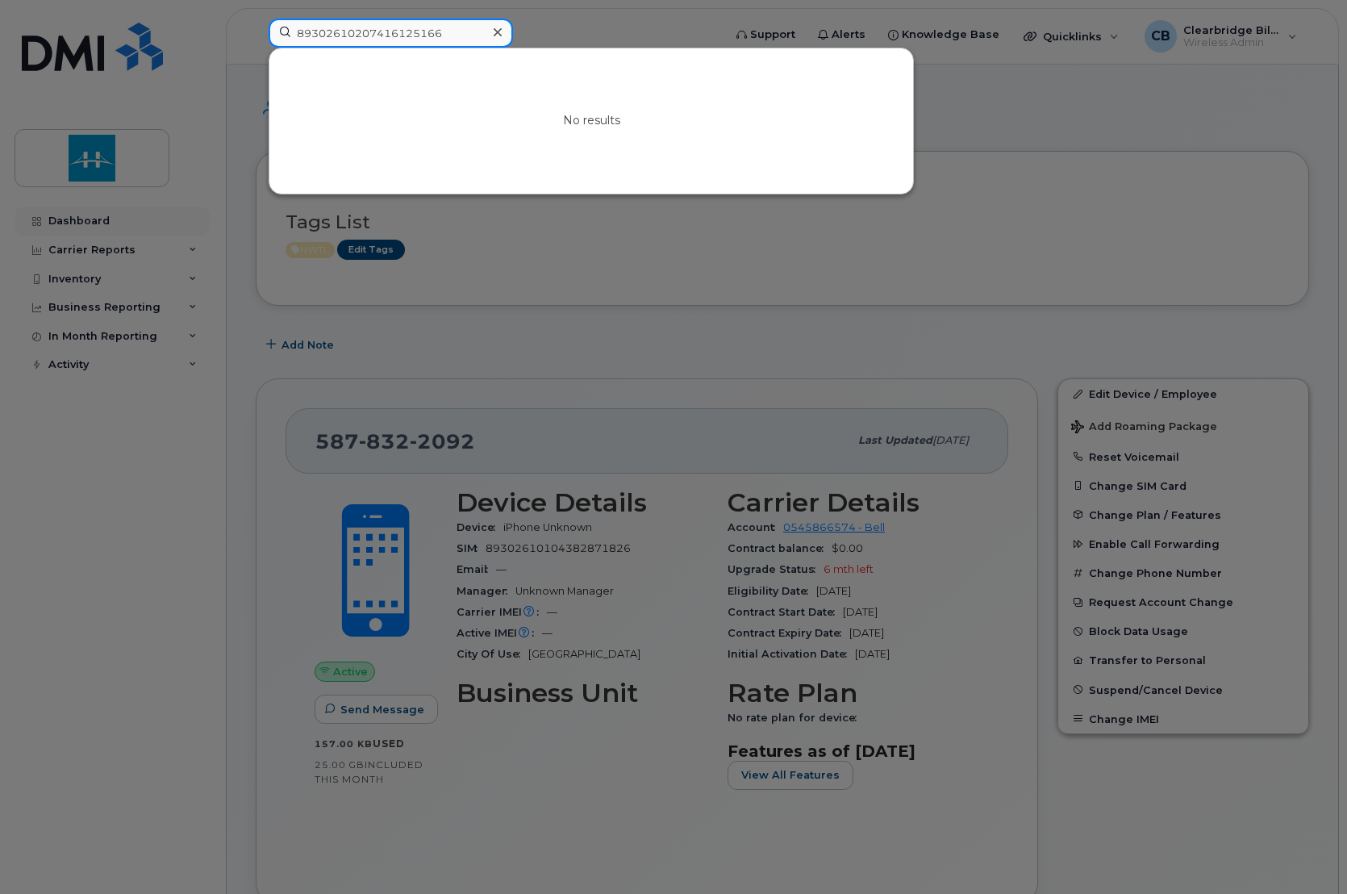
type input "89302610207416125166"
click at [93, 224] on div at bounding box center [673, 447] width 1347 height 894
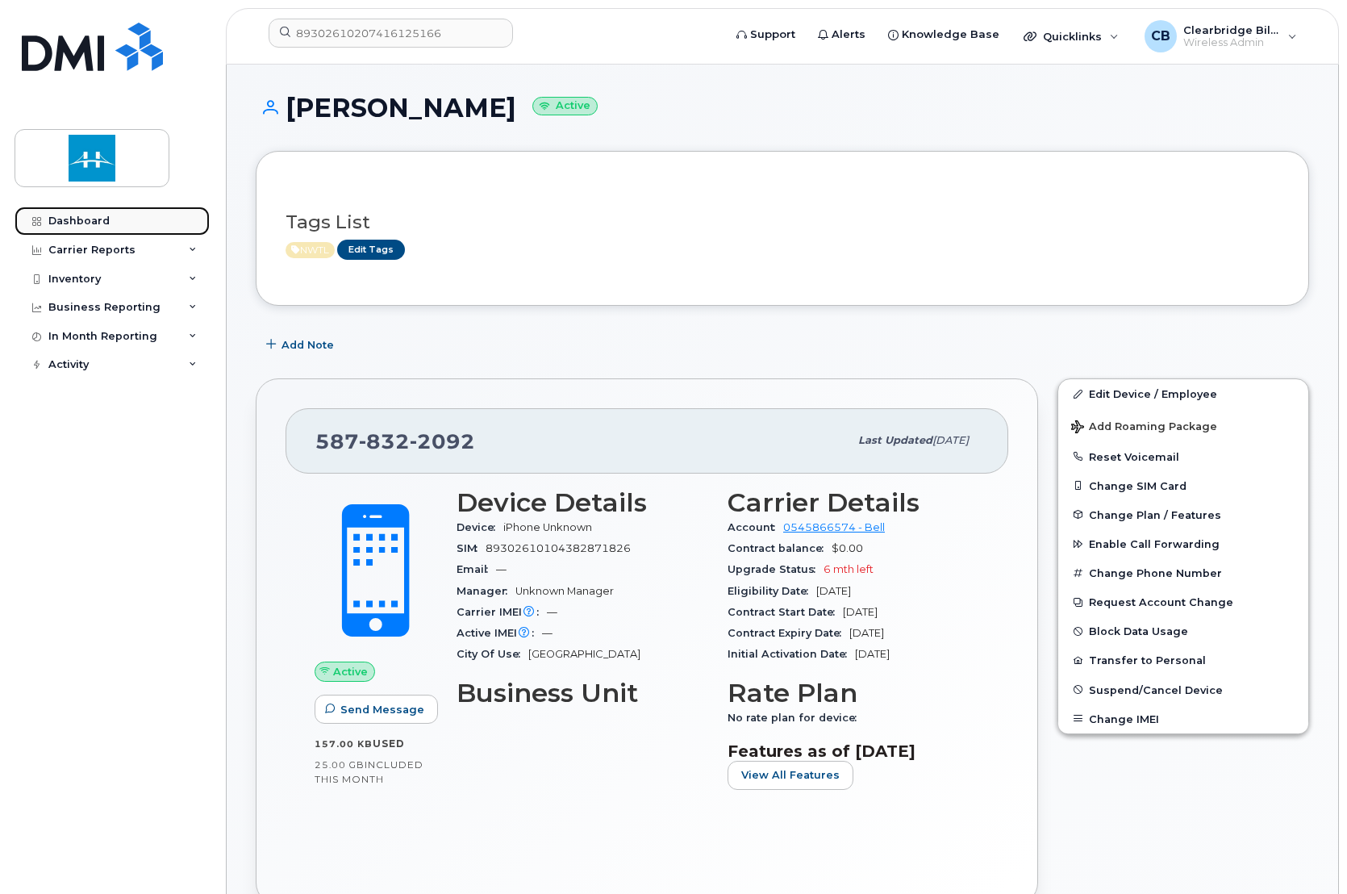
click at [93, 224] on div "Dashboard" at bounding box center [78, 221] width 61 height 13
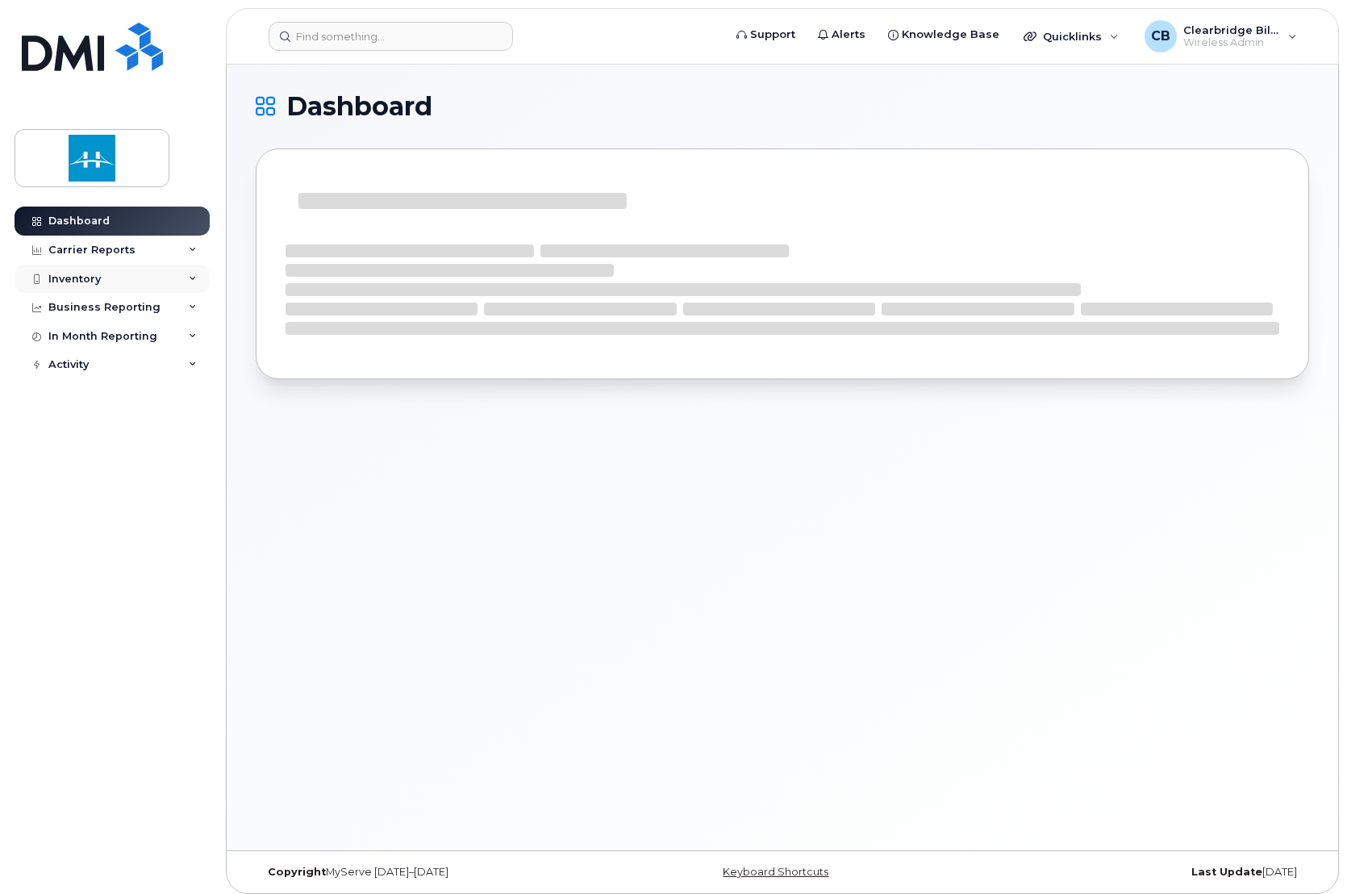
click at [87, 275] on div "Inventory" at bounding box center [74, 279] width 52 height 13
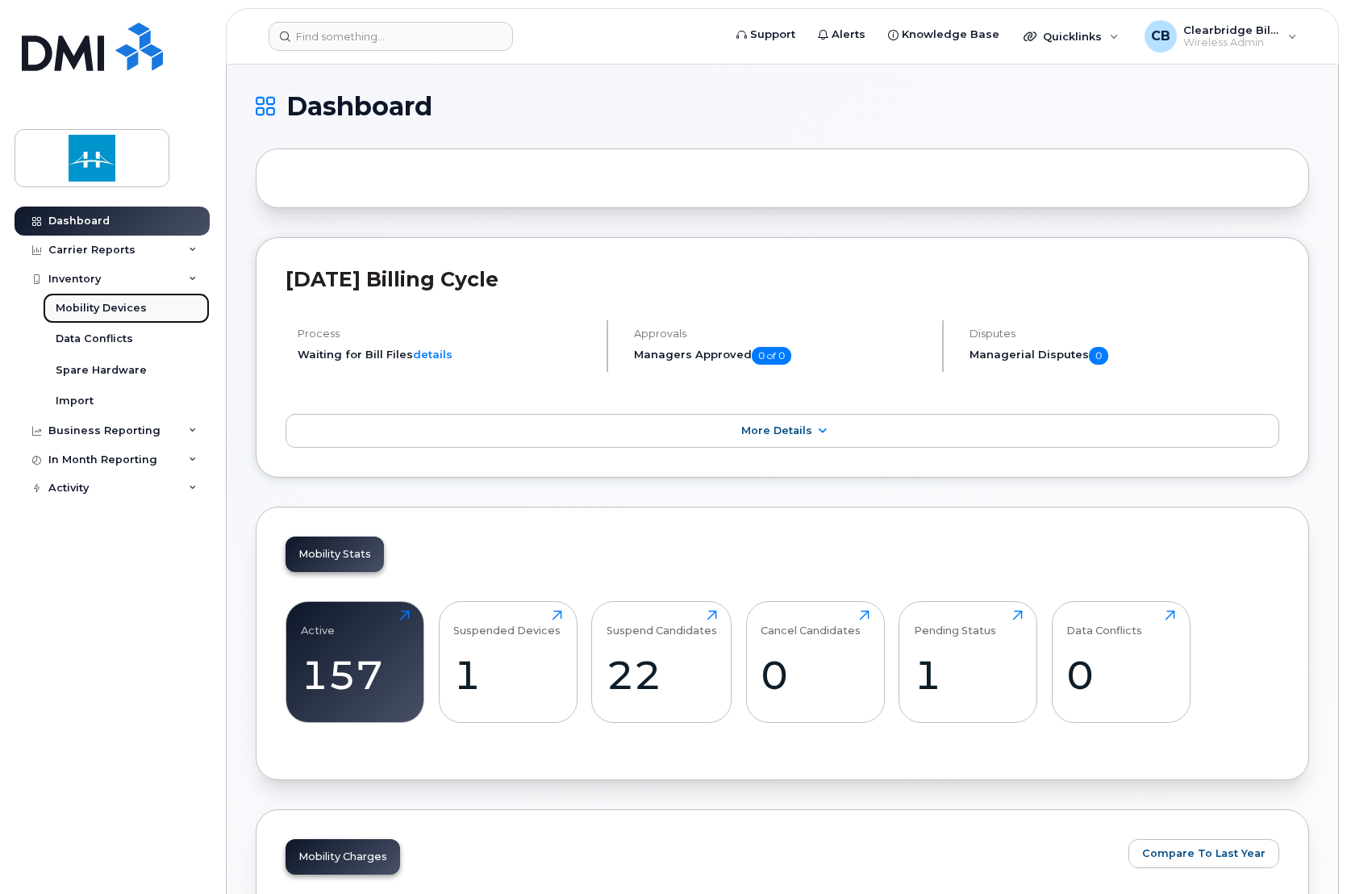
click at [136, 312] on div "Mobility Devices" at bounding box center [101, 308] width 91 height 15
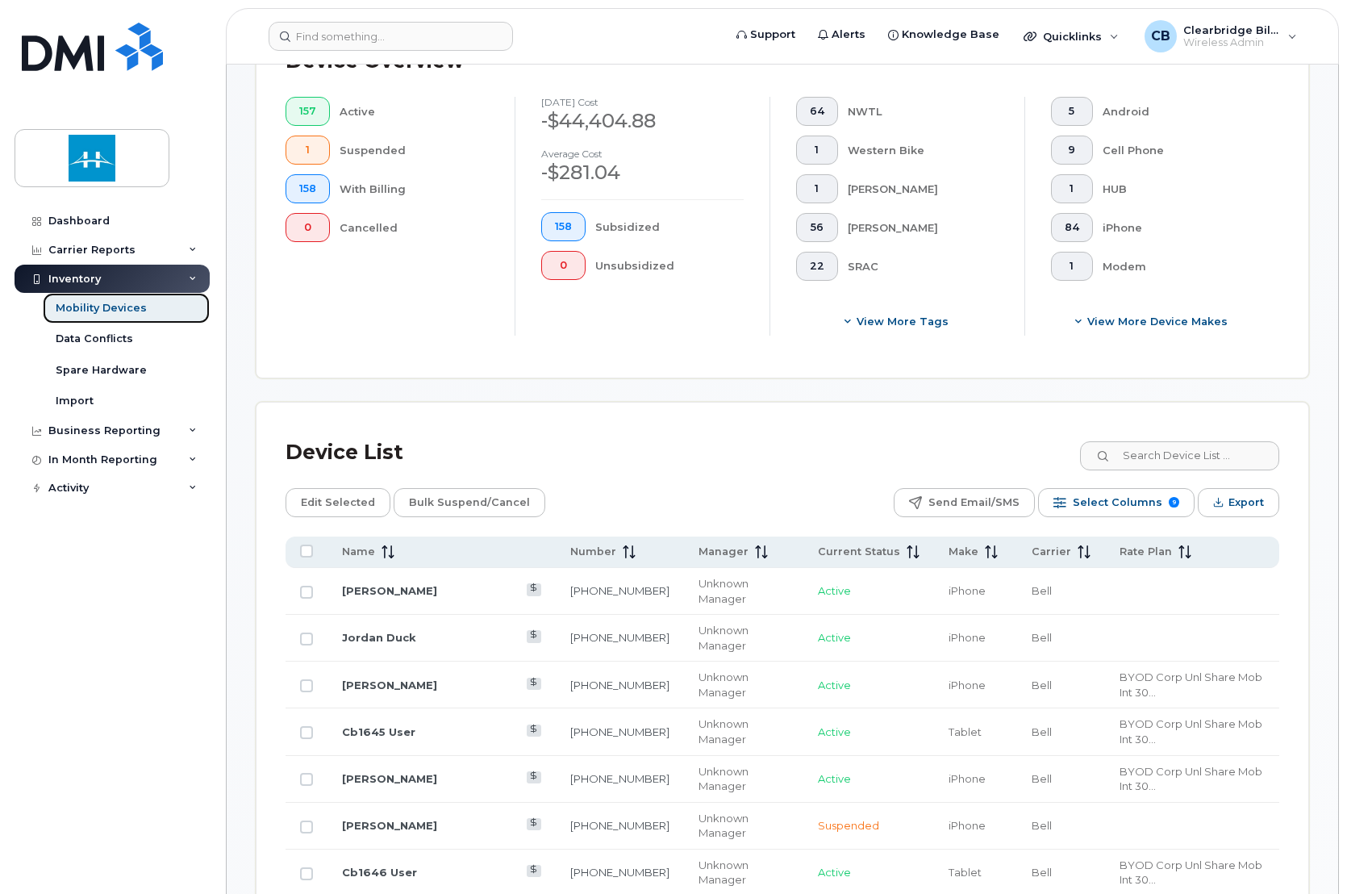
scroll to position [432, 0]
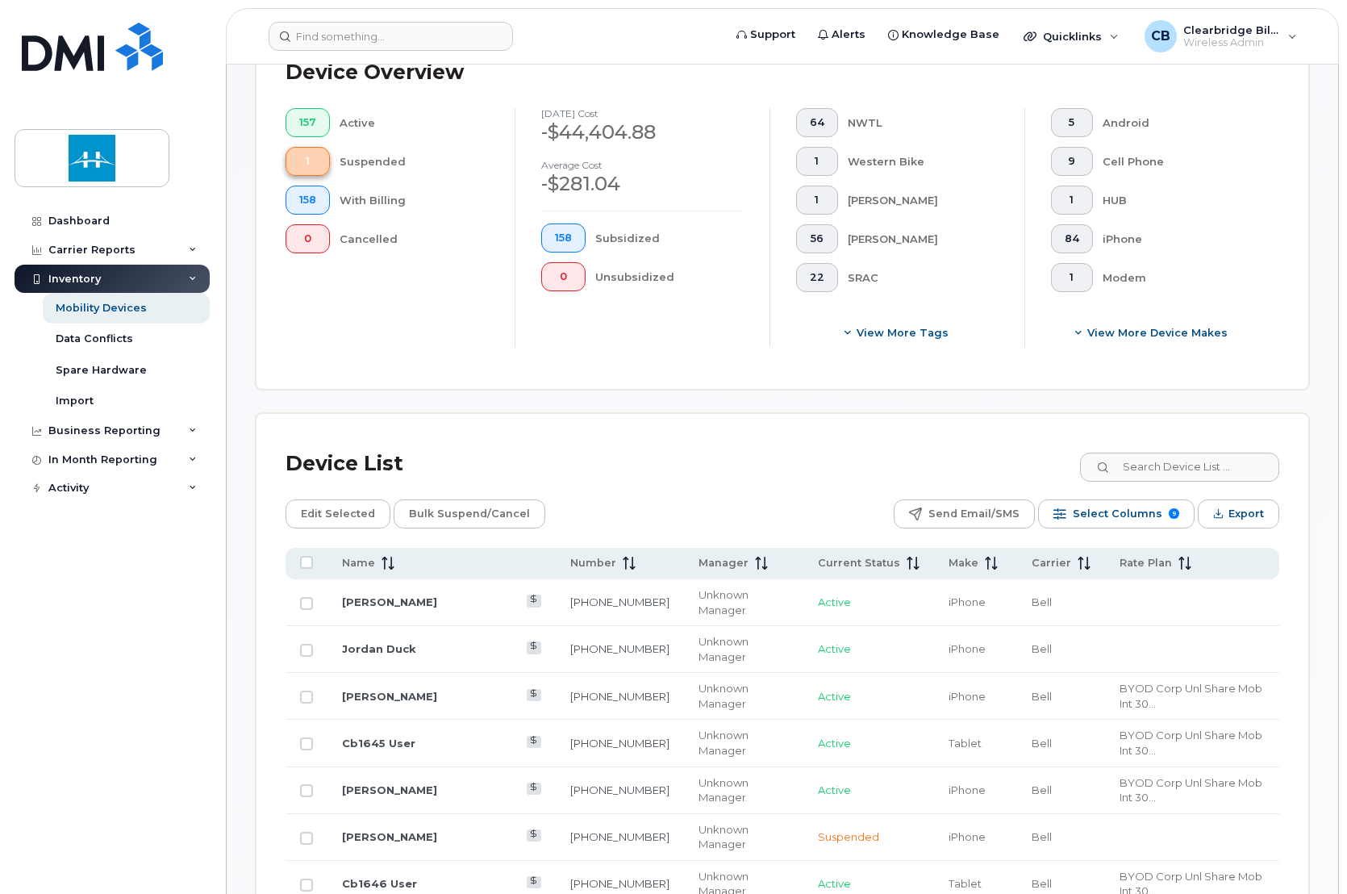
click at [325, 160] on button "1" at bounding box center [308, 161] width 44 height 29
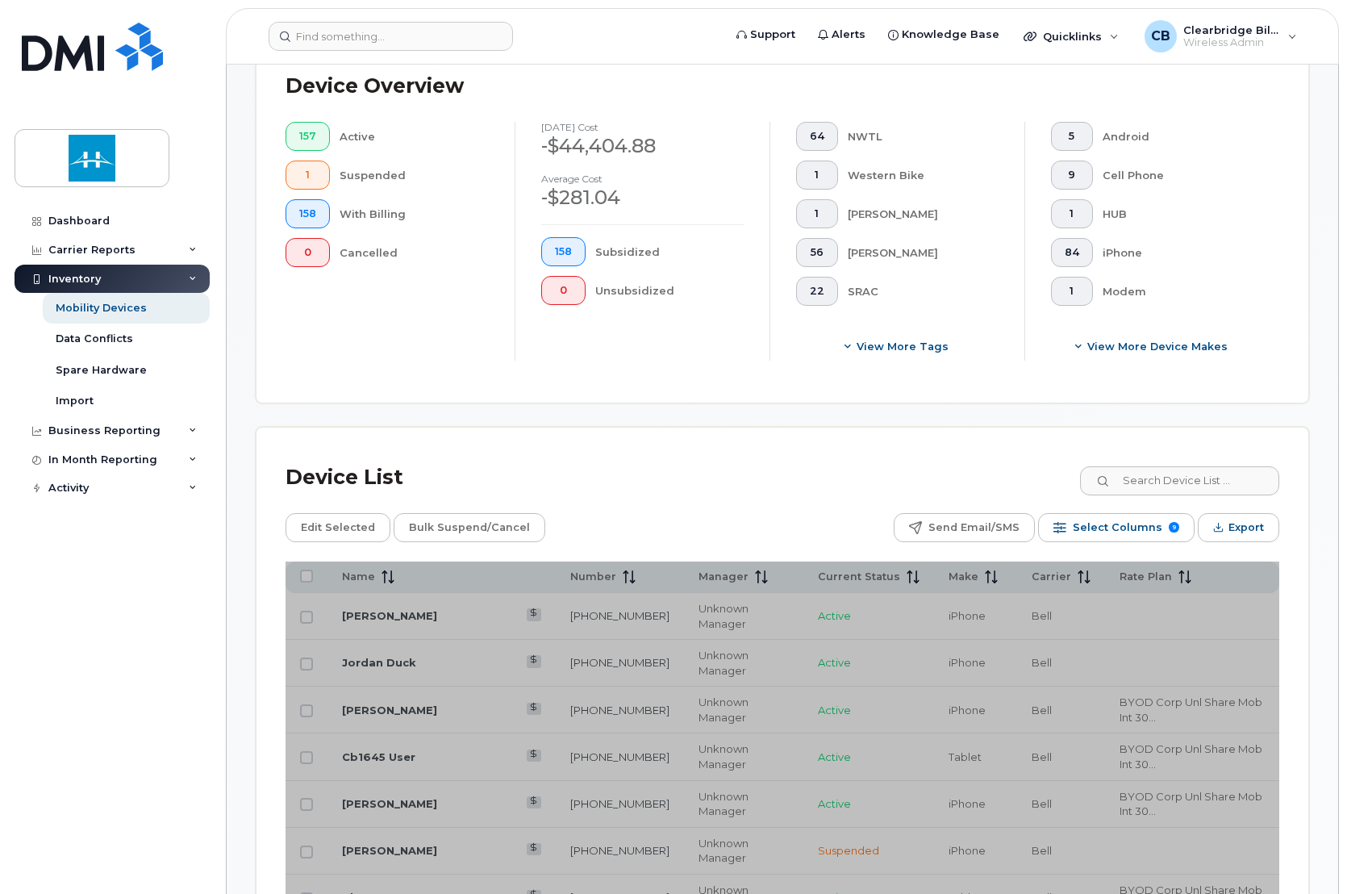
scroll to position [274, 0]
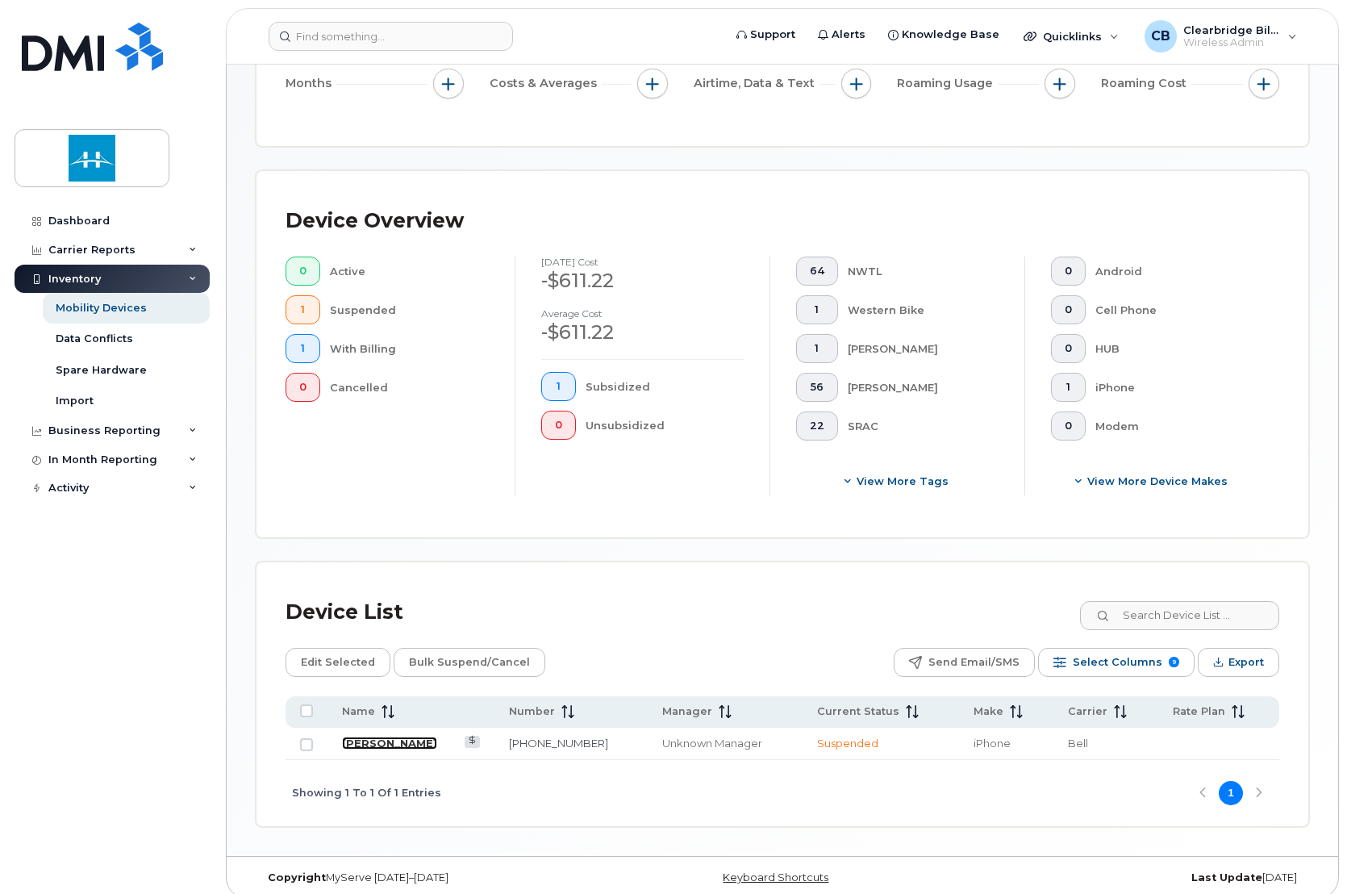
click at [366, 737] on link "[PERSON_NAME]" at bounding box center [389, 743] width 95 height 13
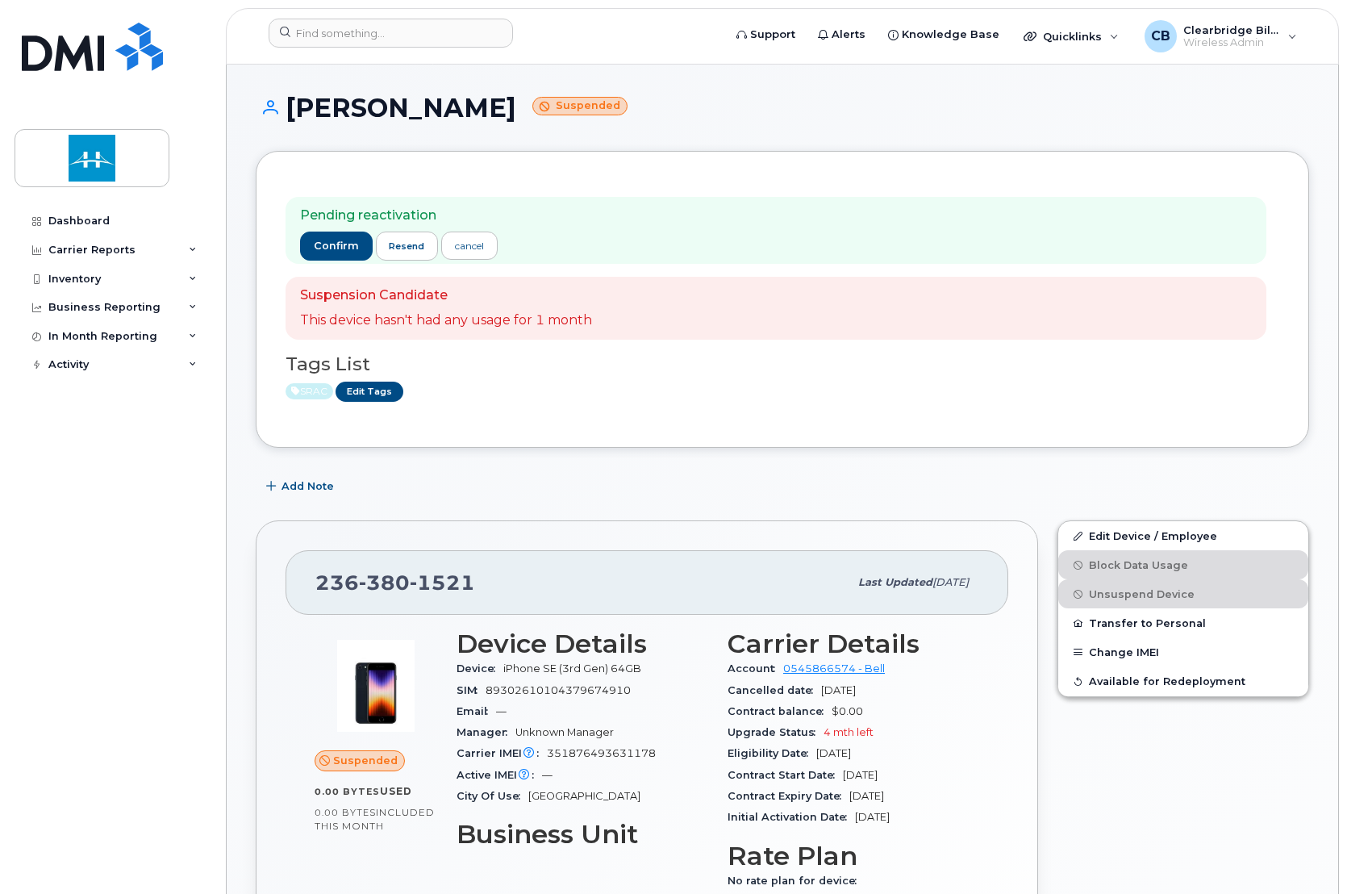
click at [649, 438] on div "Pending reactivation confirm resend cancel Suspension Candidate This device has…" at bounding box center [783, 299] width 1054 height 297
click at [321, 242] on span "confirm" at bounding box center [336, 246] width 45 height 15
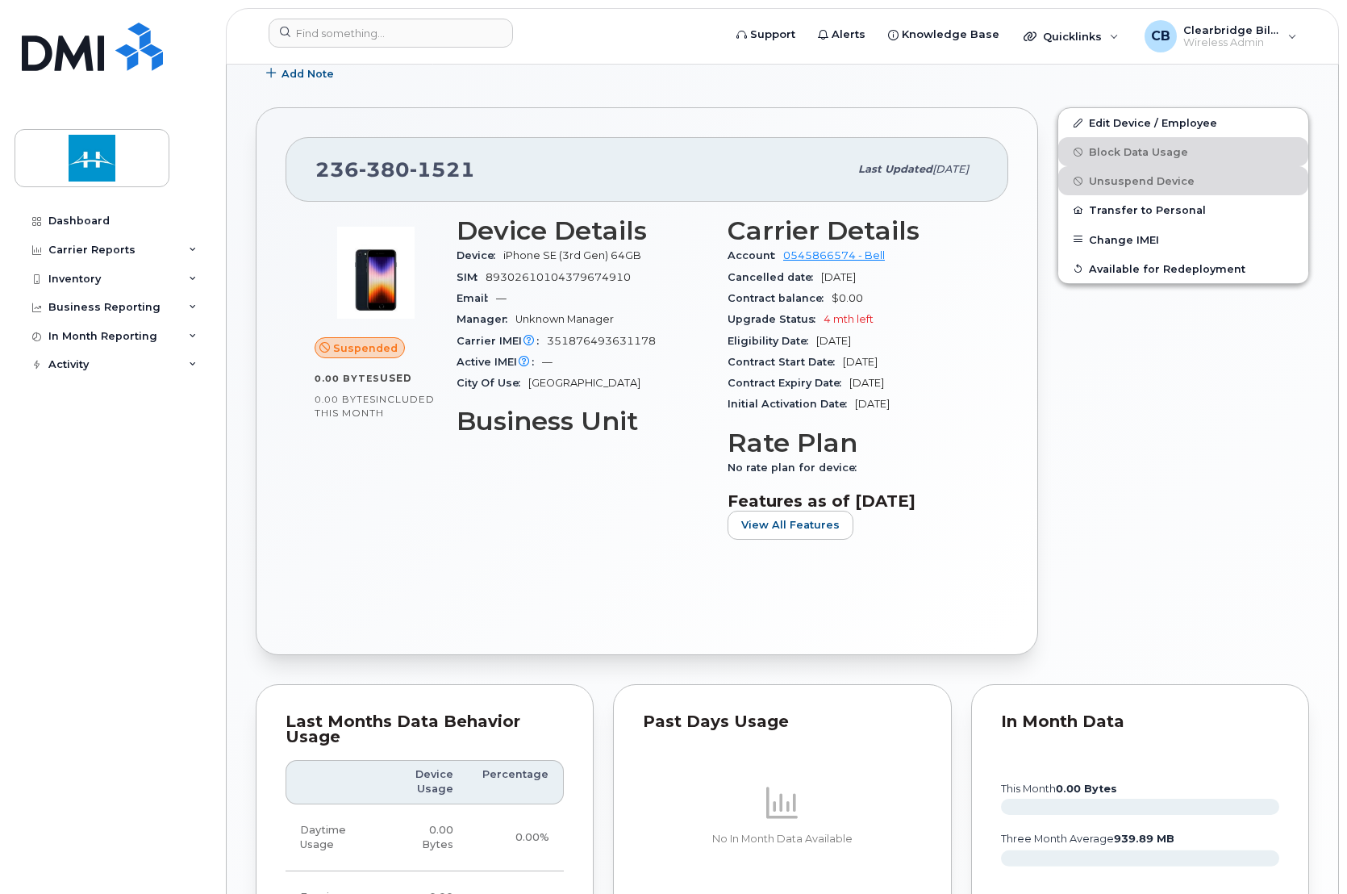
scroll to position [331, 0]
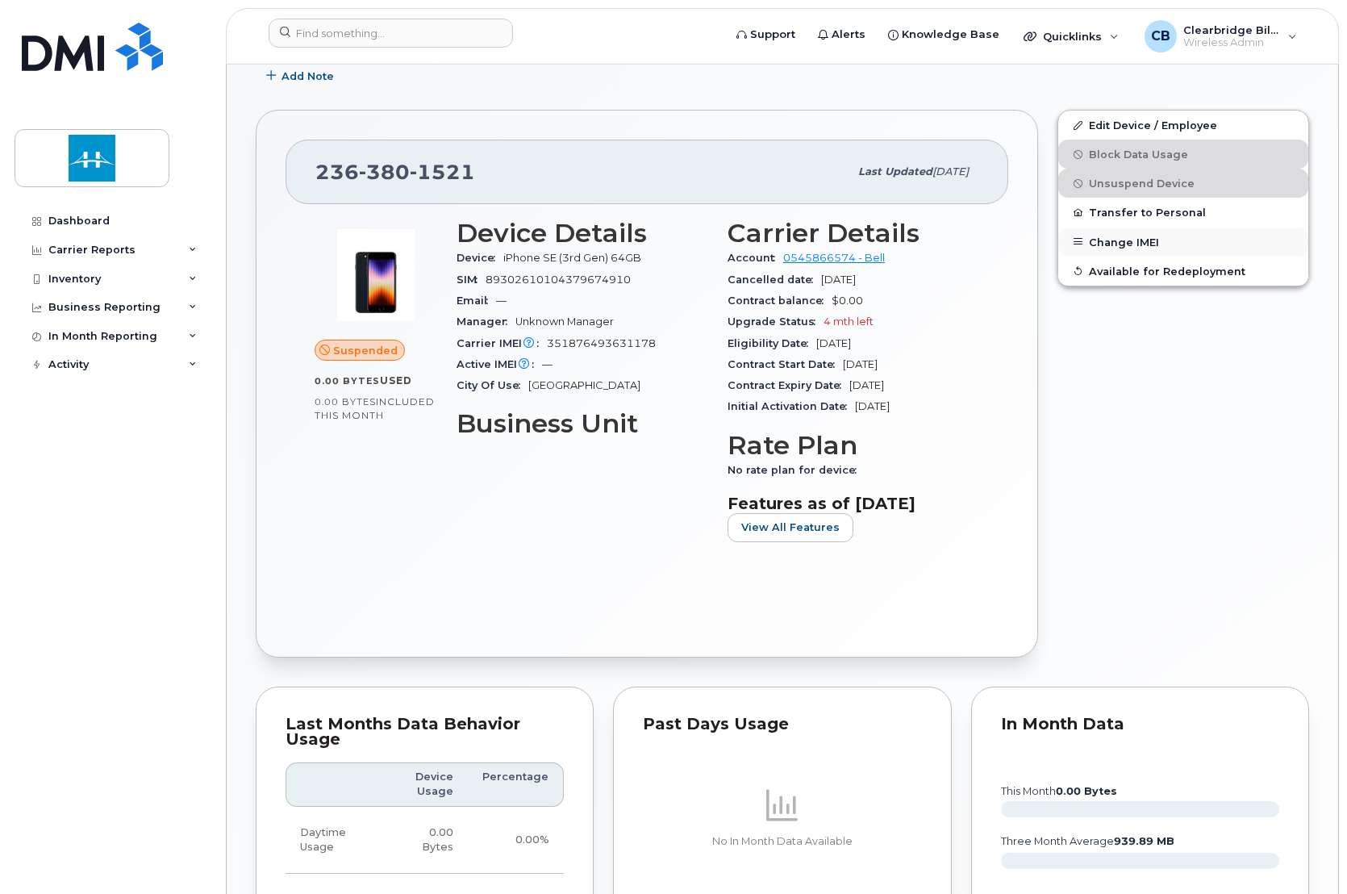
click at [1139, 243] on button "Change IMEI" at bounding box center [1184, 242] width 250 height 29
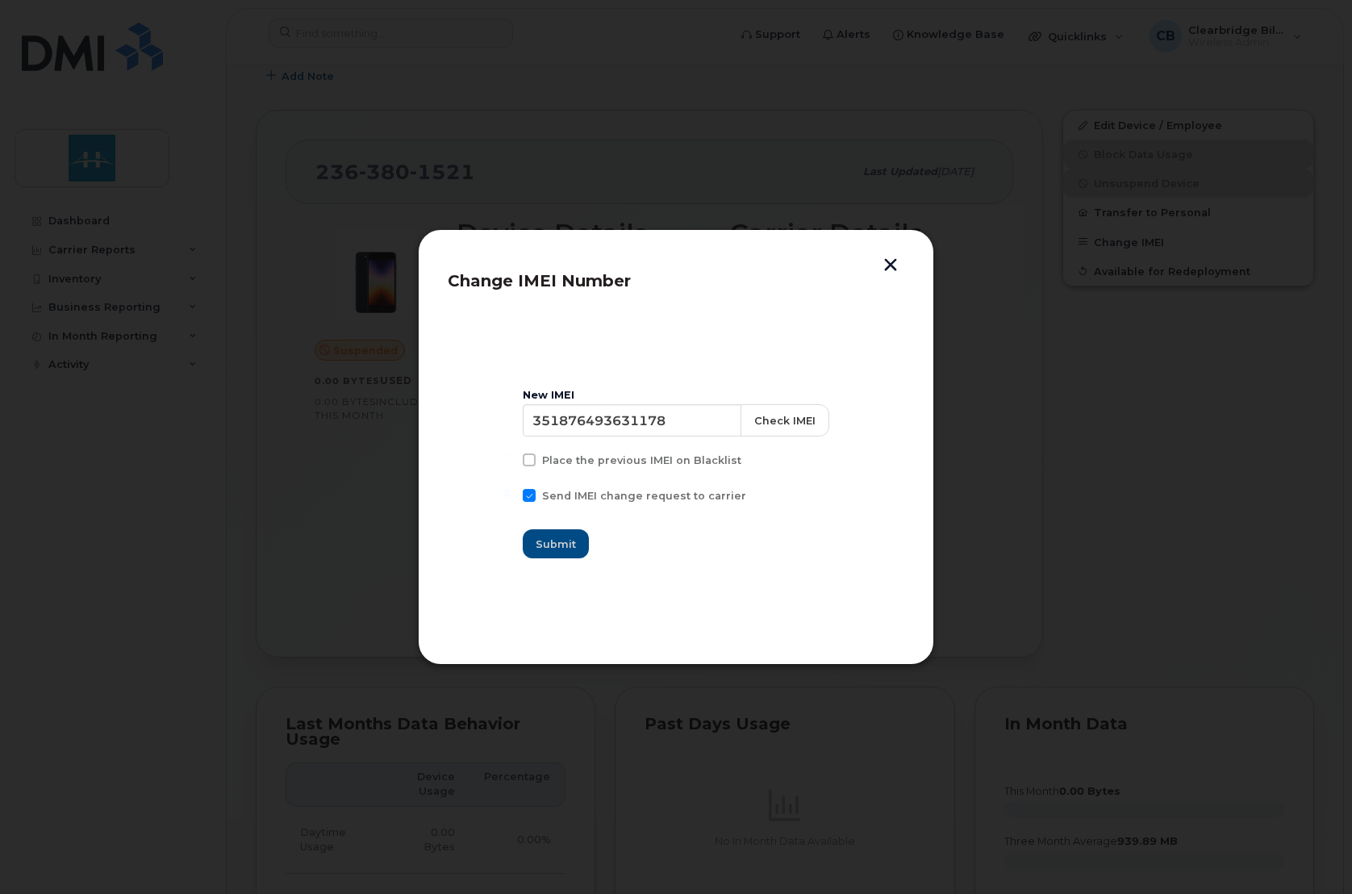
click at [874, 256] on div "Change IMEI Number New IMEI 351876493631178 Check IMEI Place the previous IMEI …" at bounding box center [676, 447] width 516 height 436
click at [879, 265] on button "button" at bounding box center [891, 266] width 24 height 17
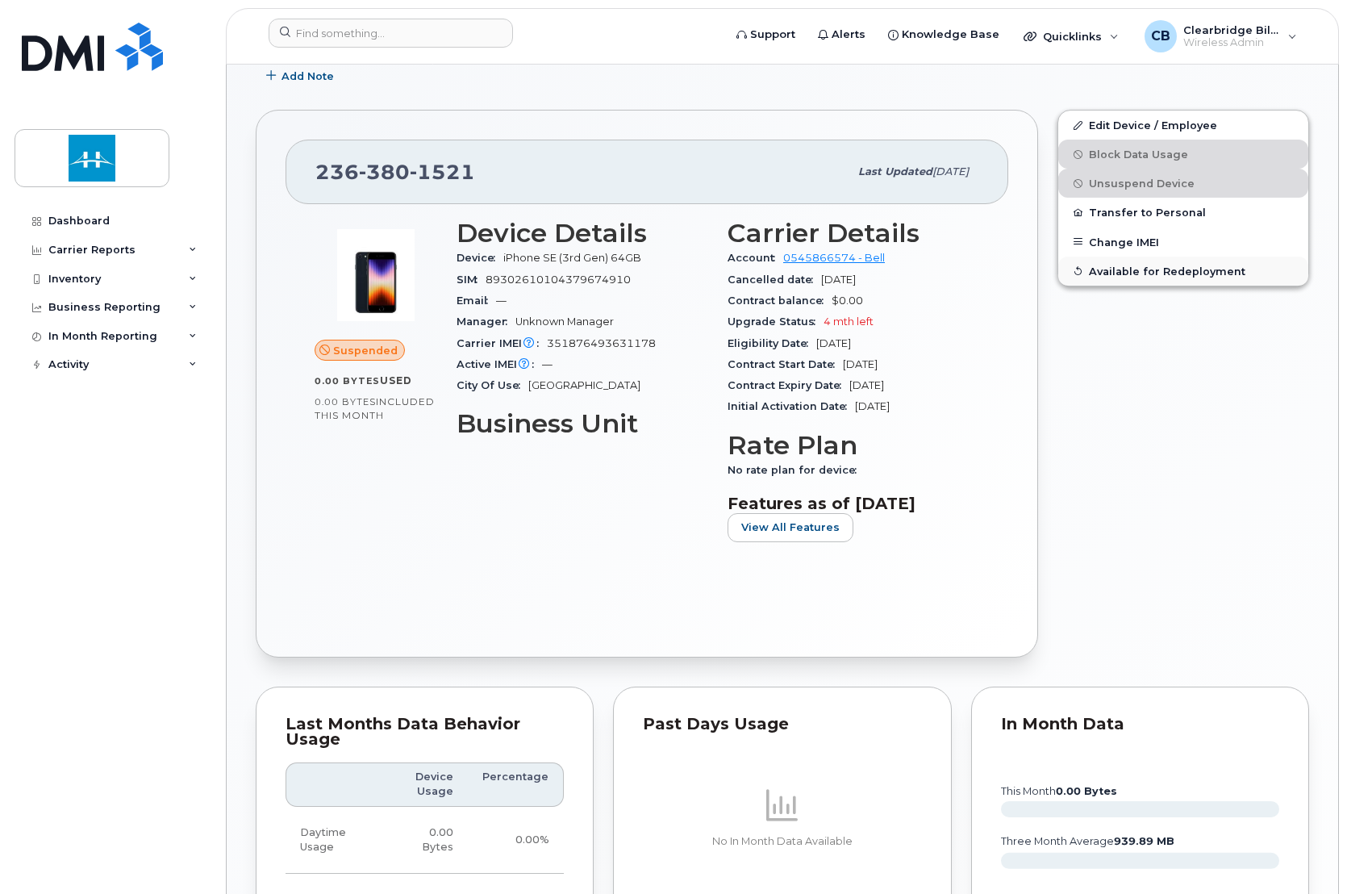
click at [1150, 269] on span "Available for Redeployment" at bounding box center [1167, 271] width 157 height 12
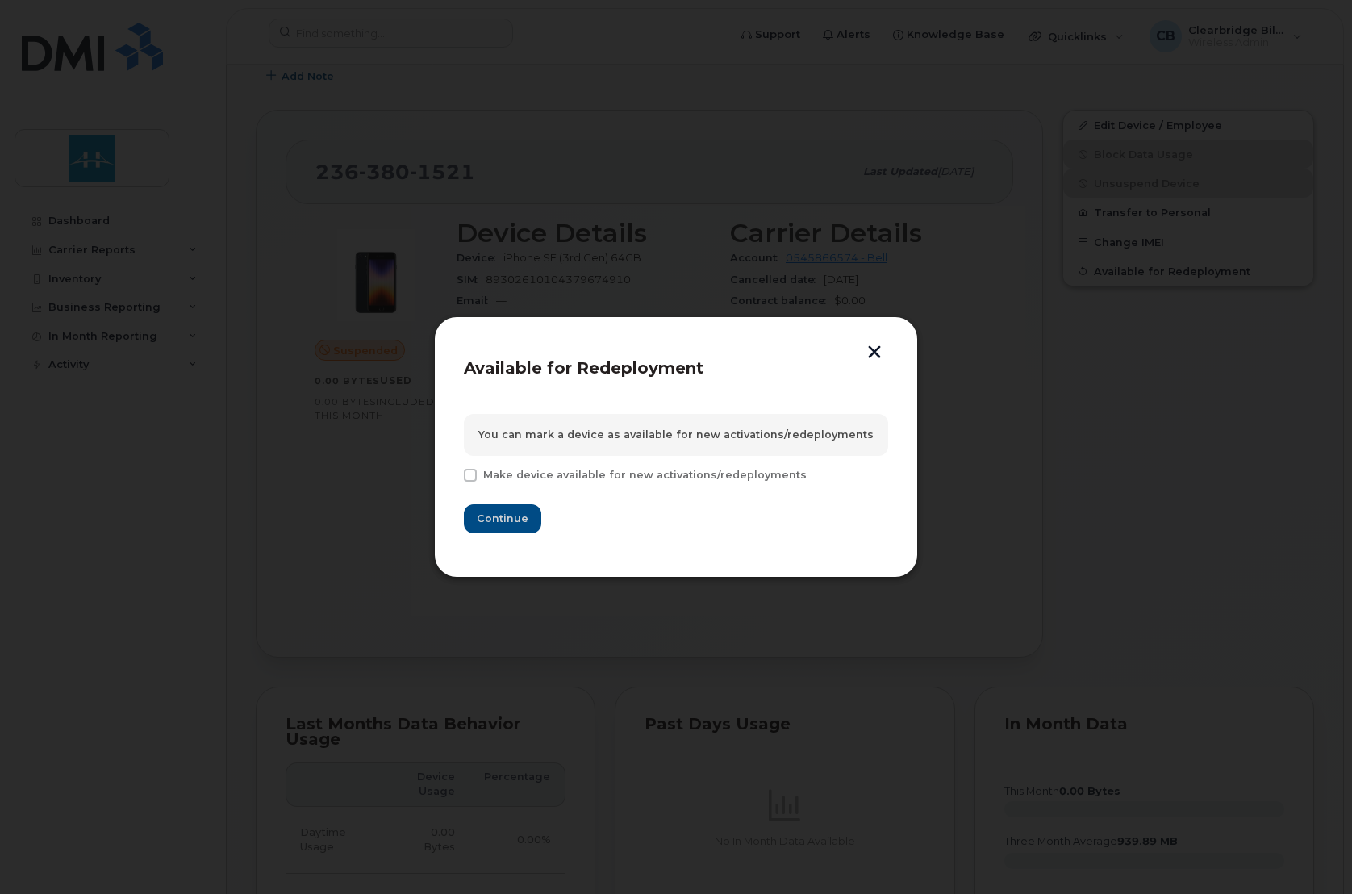
click at [881, 352] on button "button" at bounding box center [875, 353] width 24 height 17
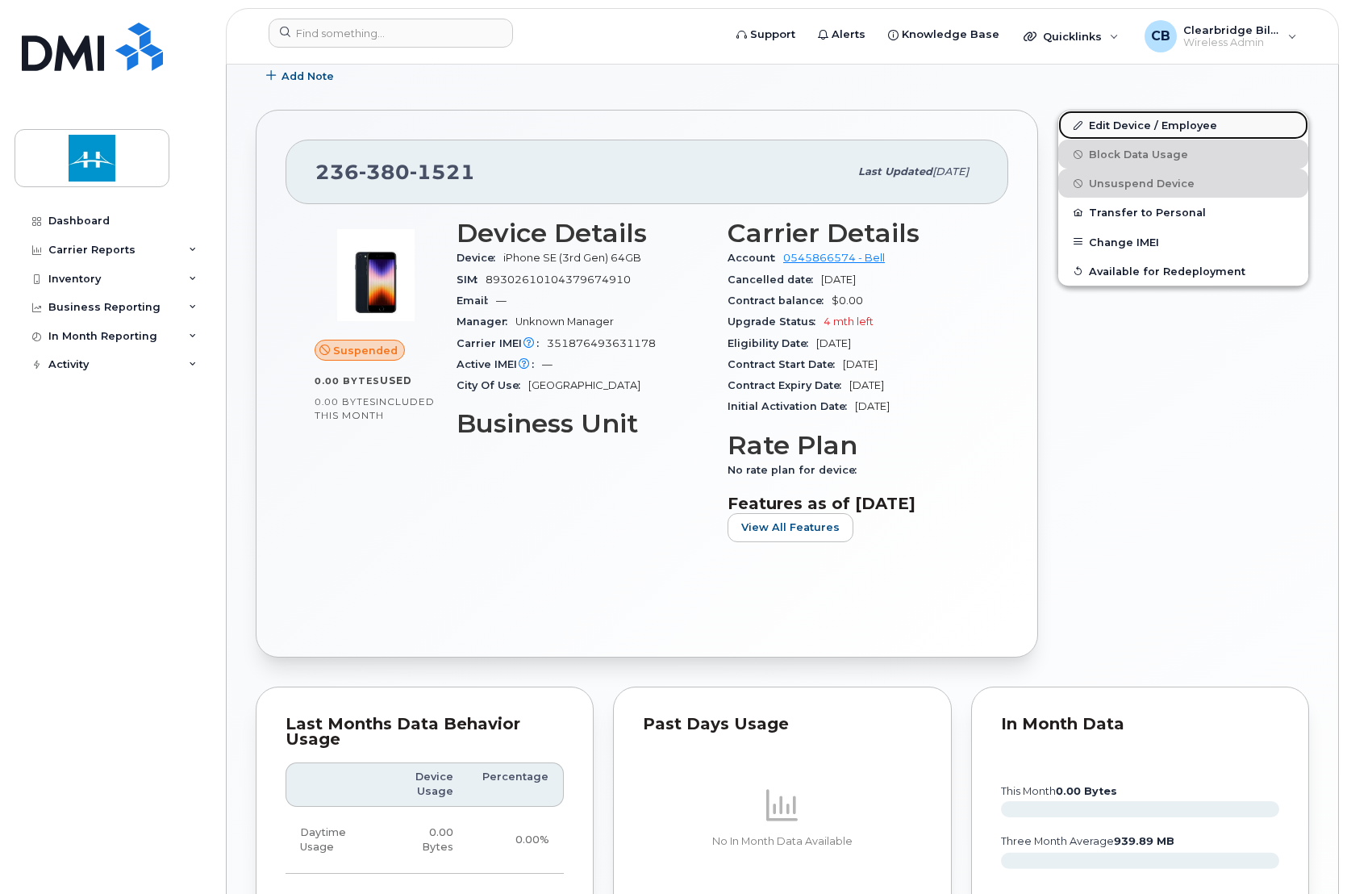
click at [1190, 123] on link "Edit Device / Employee" at bounding box center [1184, 125] width 250 height 29
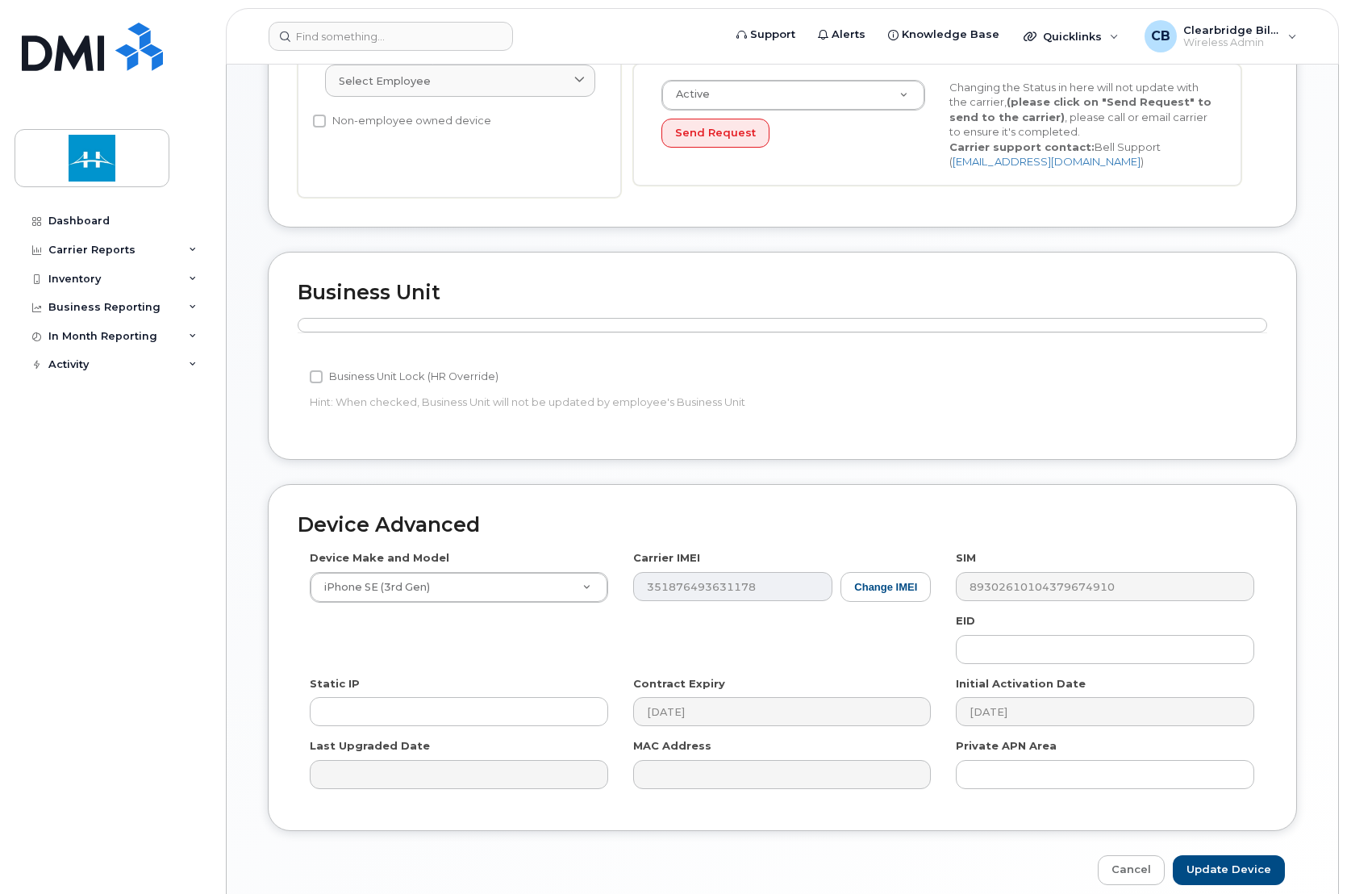
scroll to position [496, 0]
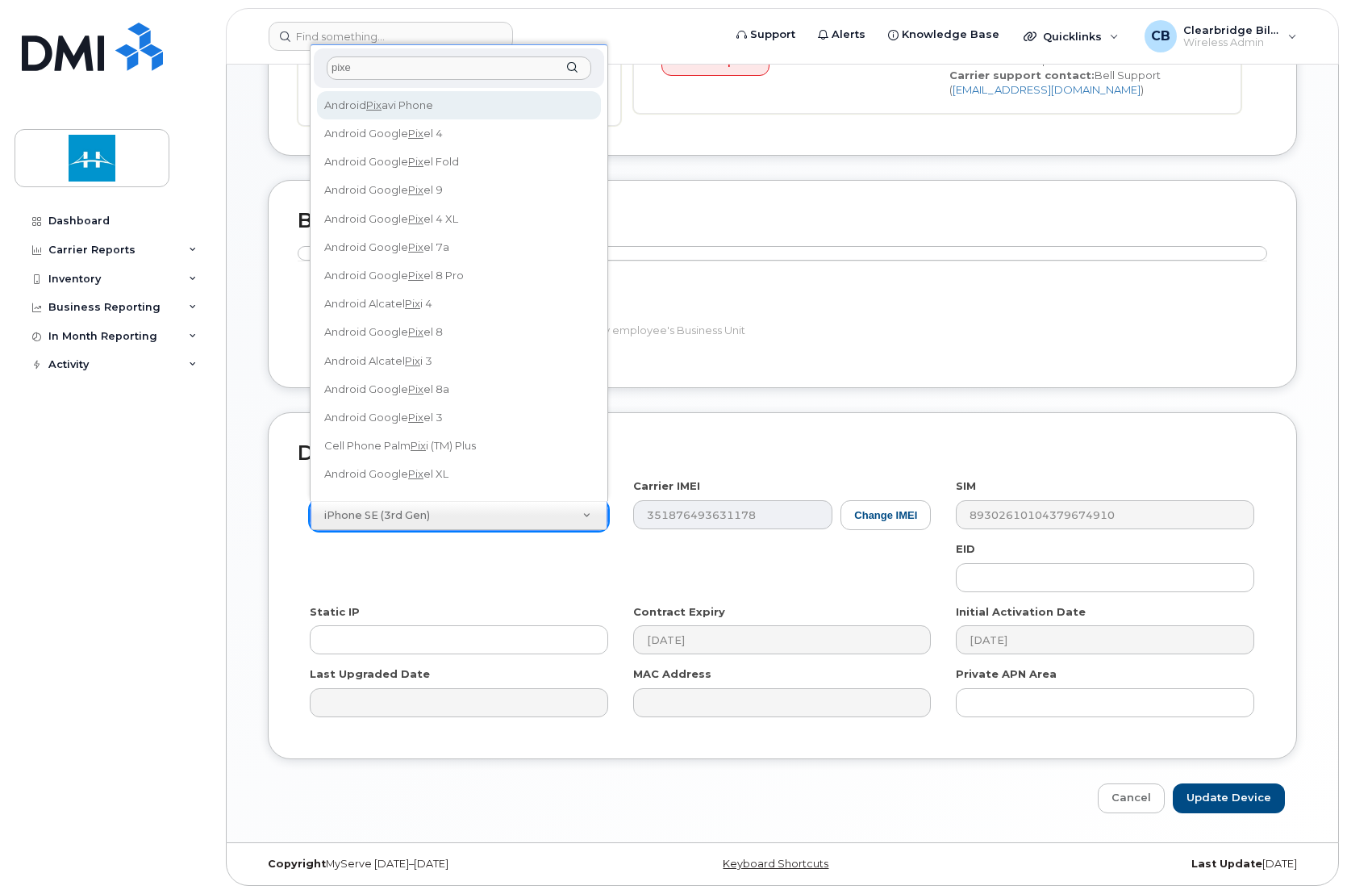
type input "pixel"
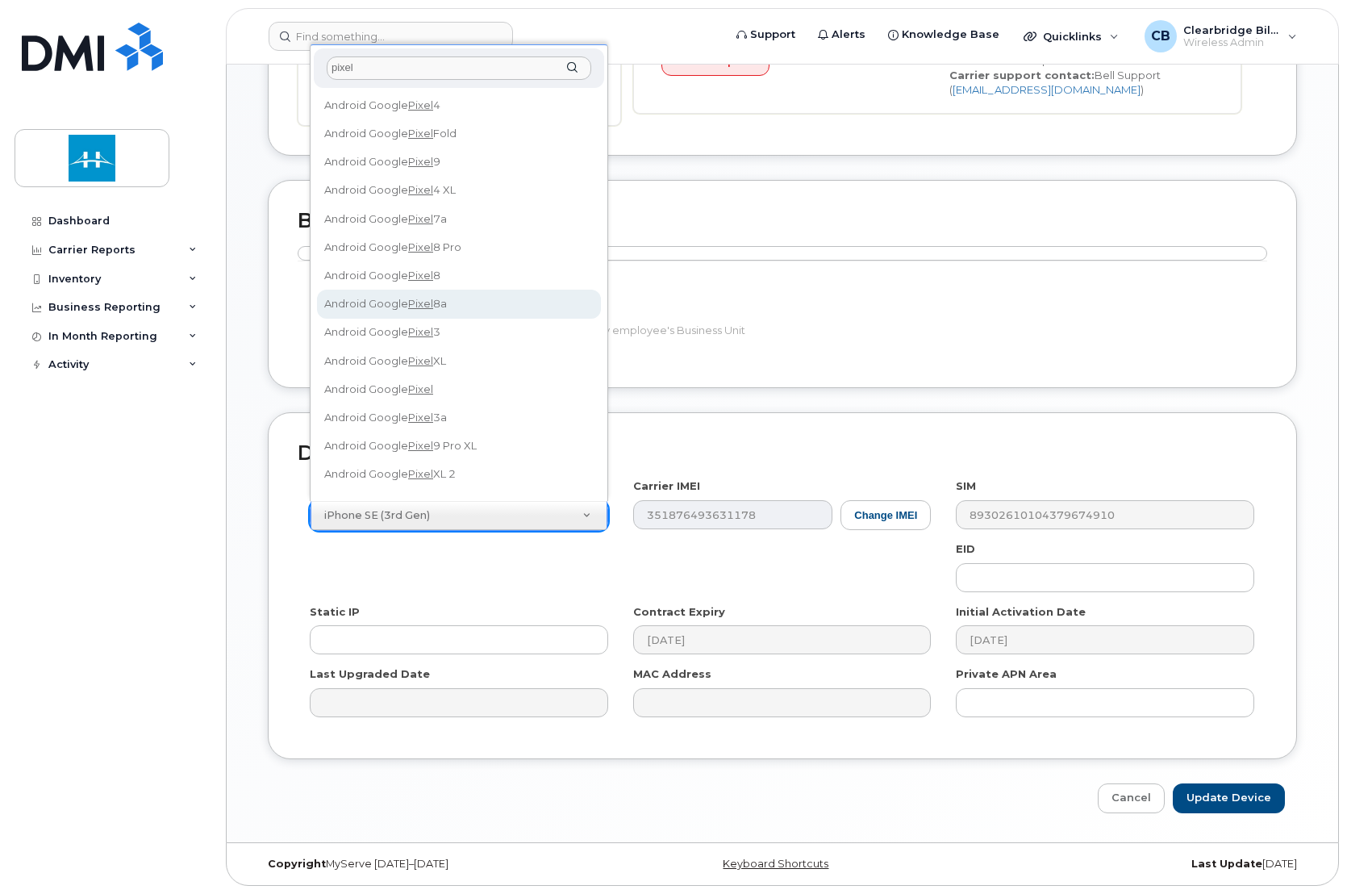
select select "3155"
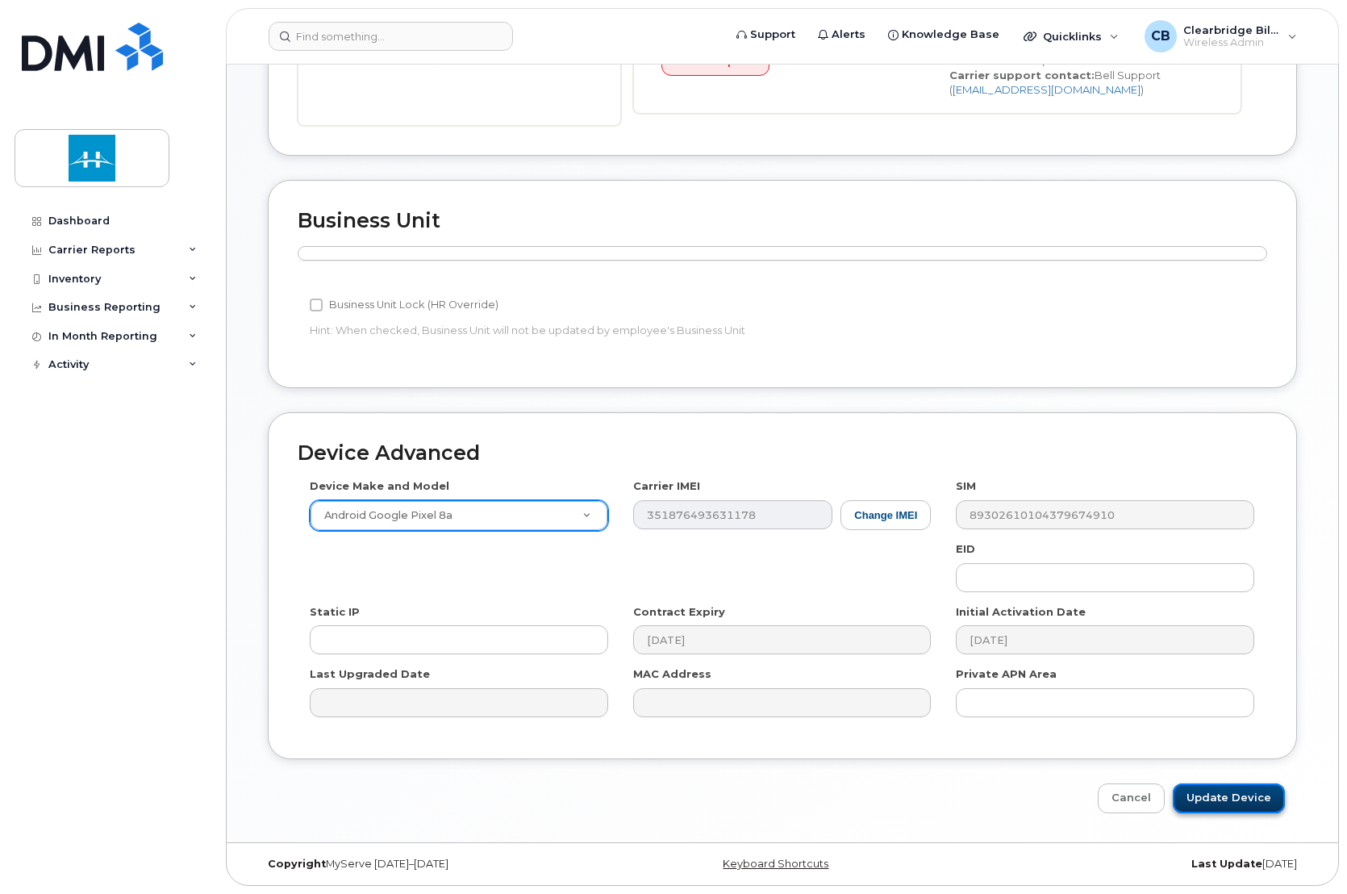
click at [1256, 797] on input "Update Device" at bounding box center [1229, 798] width 112 height 30
type input "Saving..."
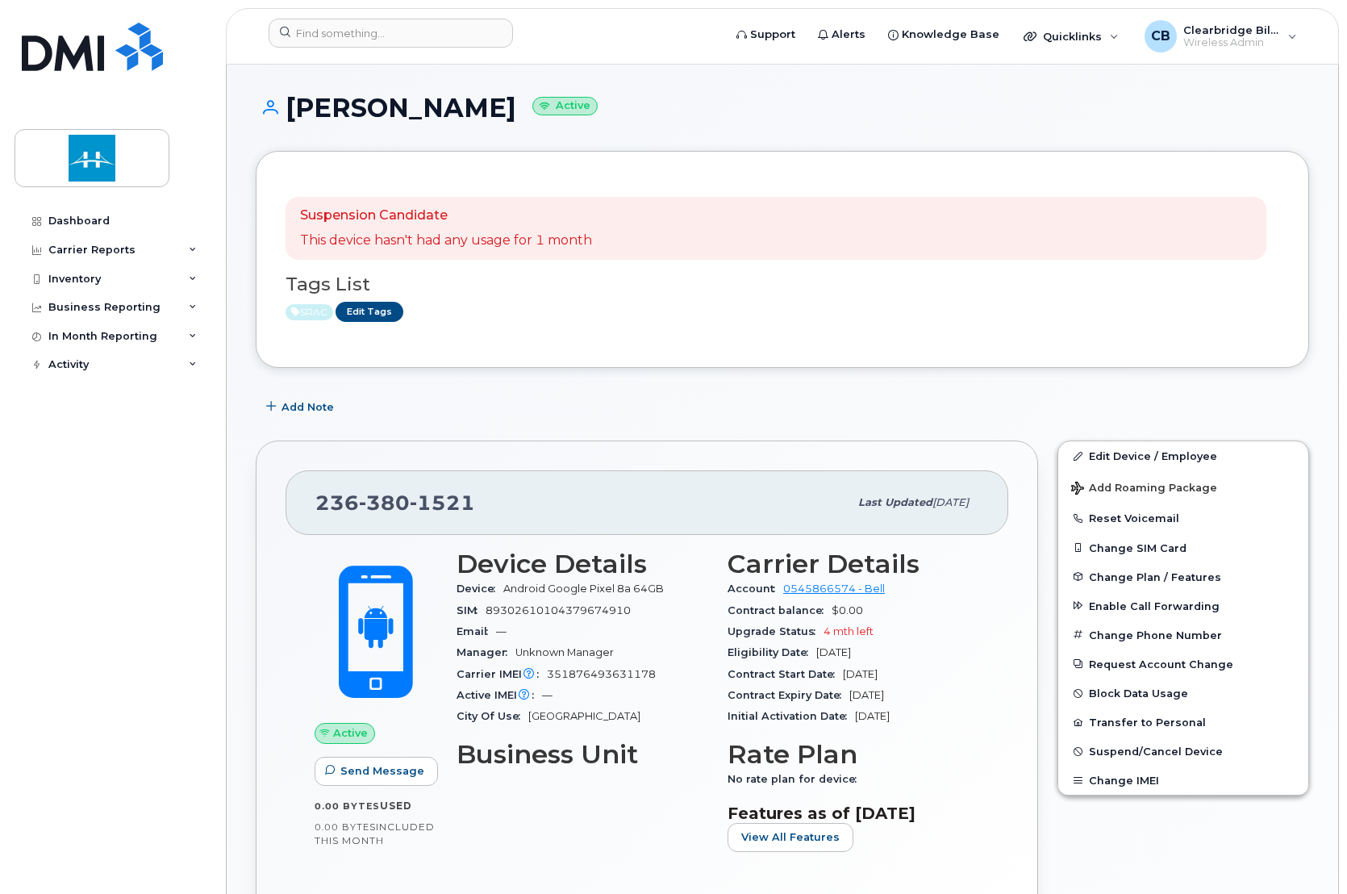
click at [567, 411] on div "Add Note" at bounding box center [783, 406] width 1054 height 29
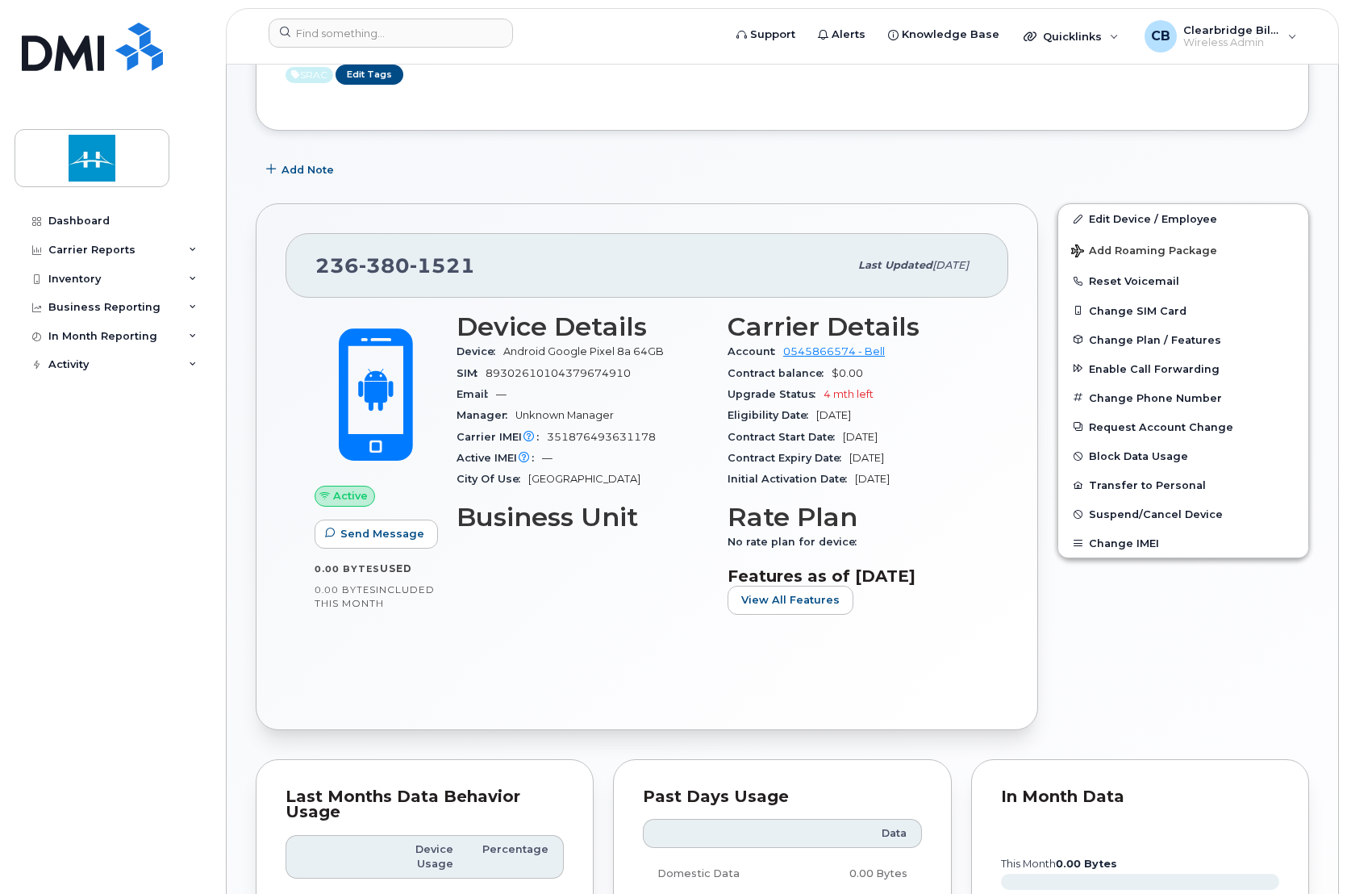
scroll to position [246, 0]
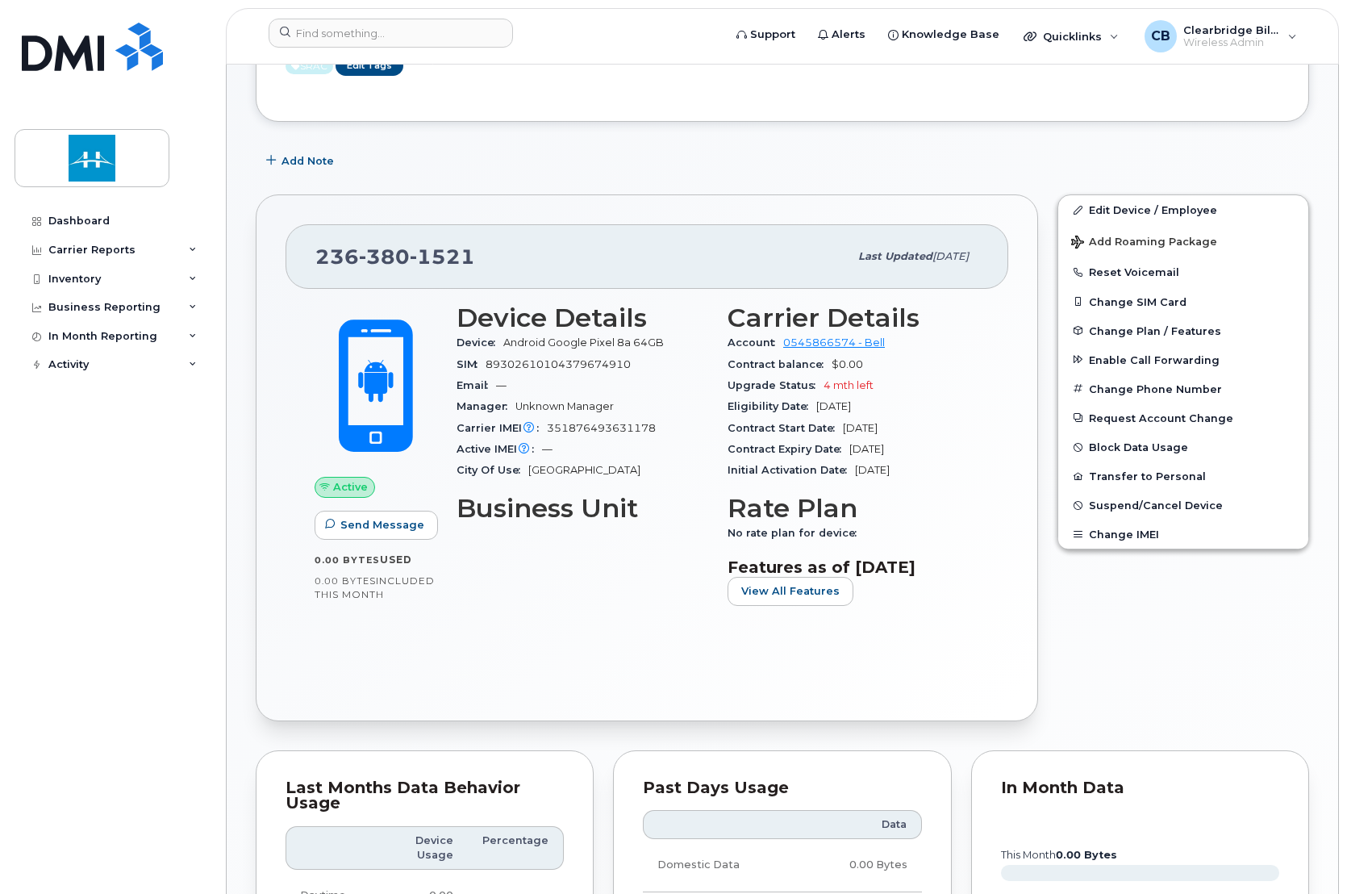
click at [554, 687] on div "Active Send Message 0.00 Bytes  used 0.00 Bytes  included this month Device Det…" at bounding box center [647, 490] width 723 height 402
click at [1156, 292] on button "Change SIM Card" at bounding box center [1184, 301] width 250 height 29
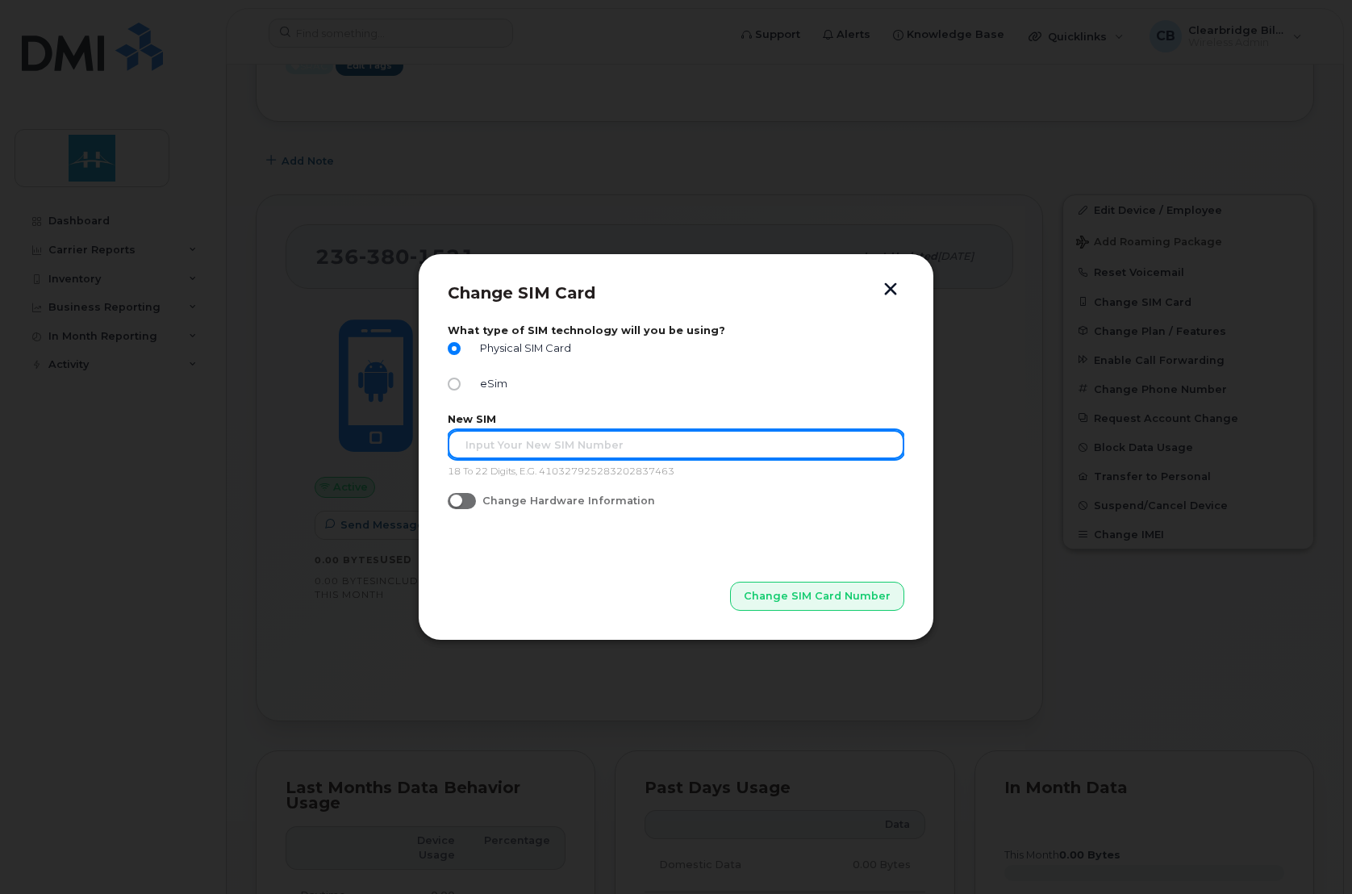
click at [746, 445] on input "text" at bounding box center [676, 444] width 457 height 29
paste input "89302610207416125166"
type input "89302610207416125166"
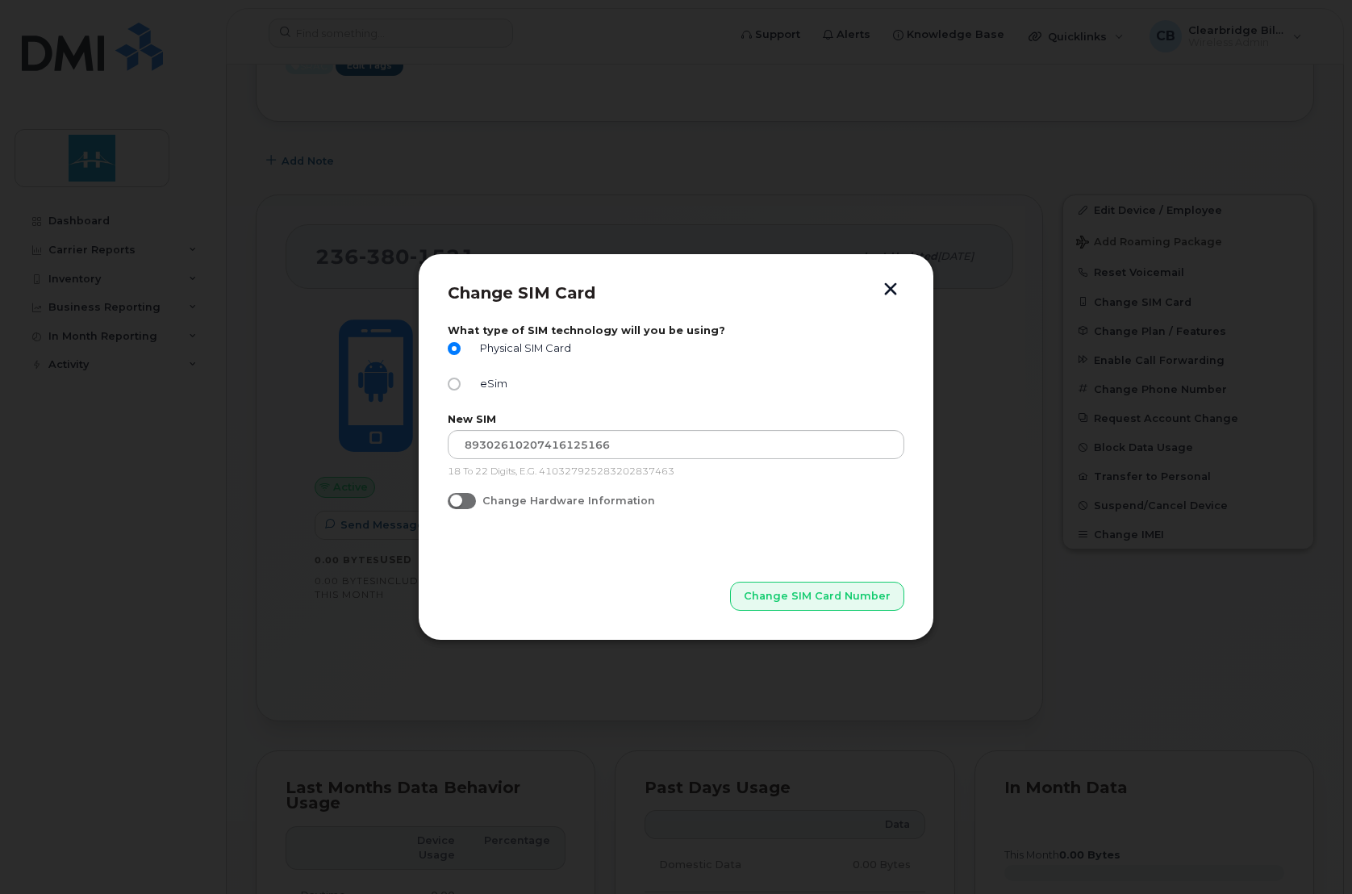
click at [573, 625] on div "Change SIM Card What type of SIM technology will you be using? Physical SIM Car…" at bounding box center [676, 446] width 516 height 387
click at [457, 505] on input "Change Hardware Information" at bounding box center [454, 499] width 13 height 13
checkbox input "true"
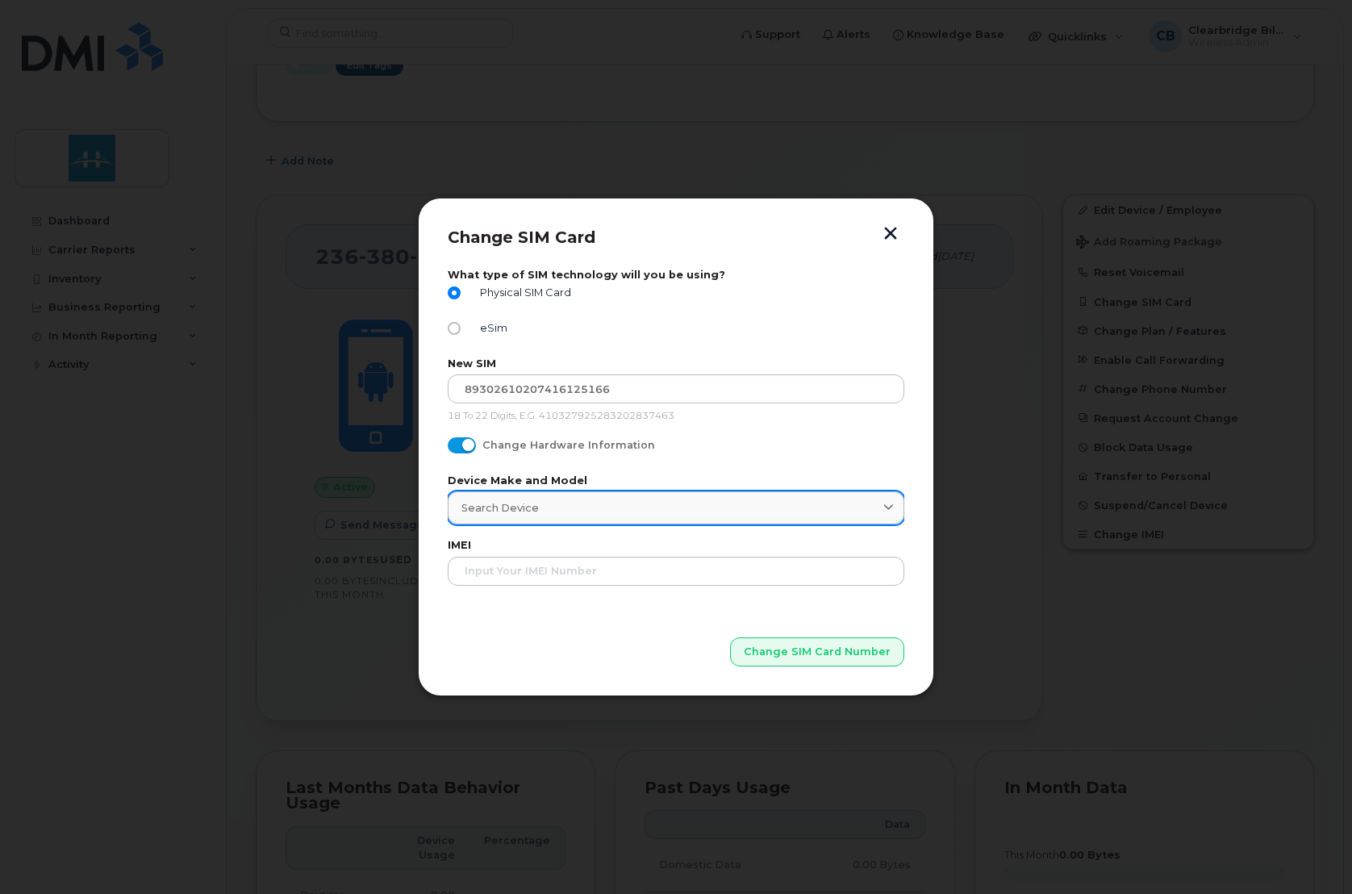
click at [510, 508] on span "Search Device" at bounding box center [500, 507] width 77 height 15
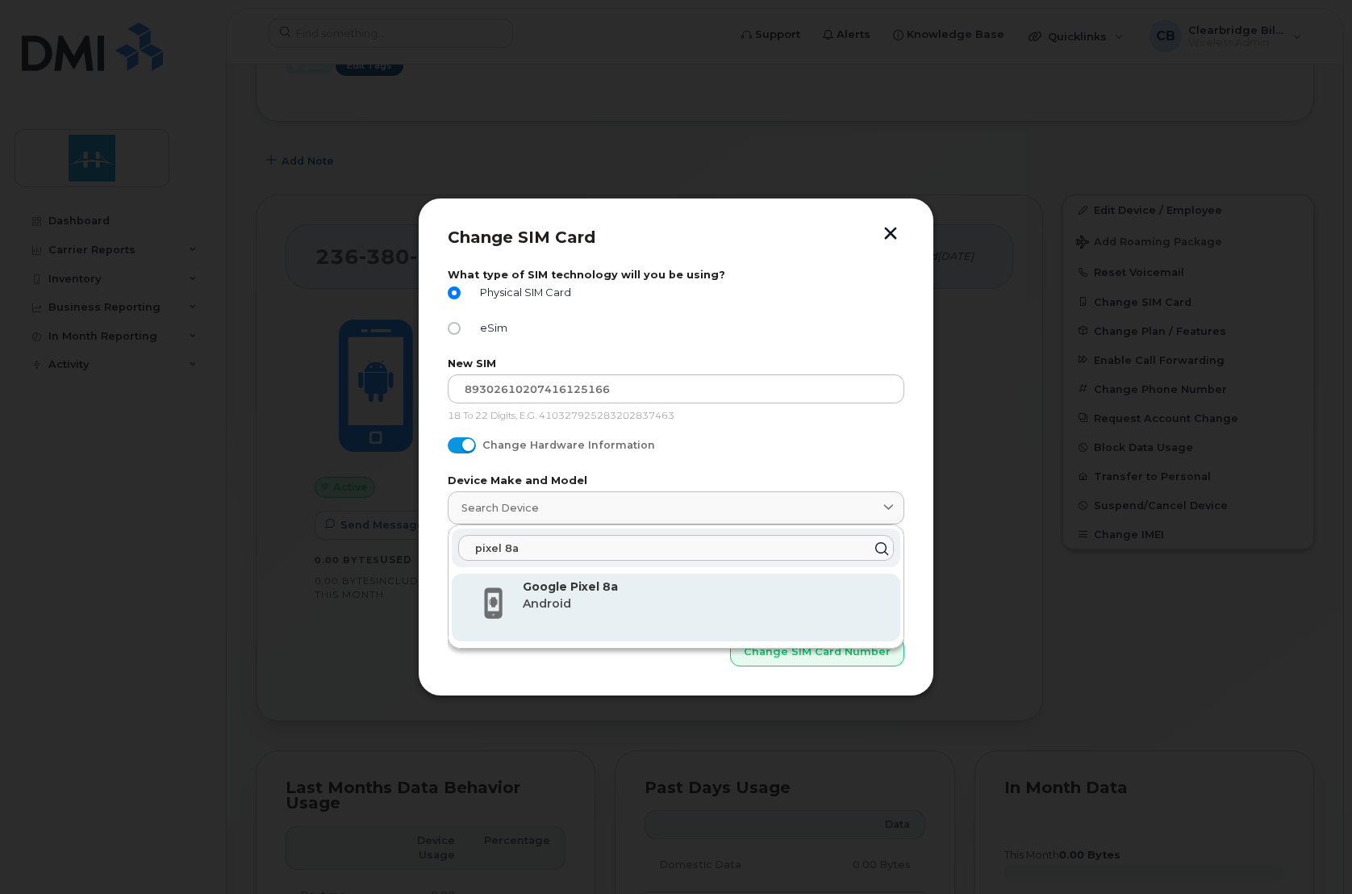
type input "pixel 8a"
click at [663, 581] on p "Google Pixel 8a" at bounding box center [705, 587] width 365 height 17
type input "3155"
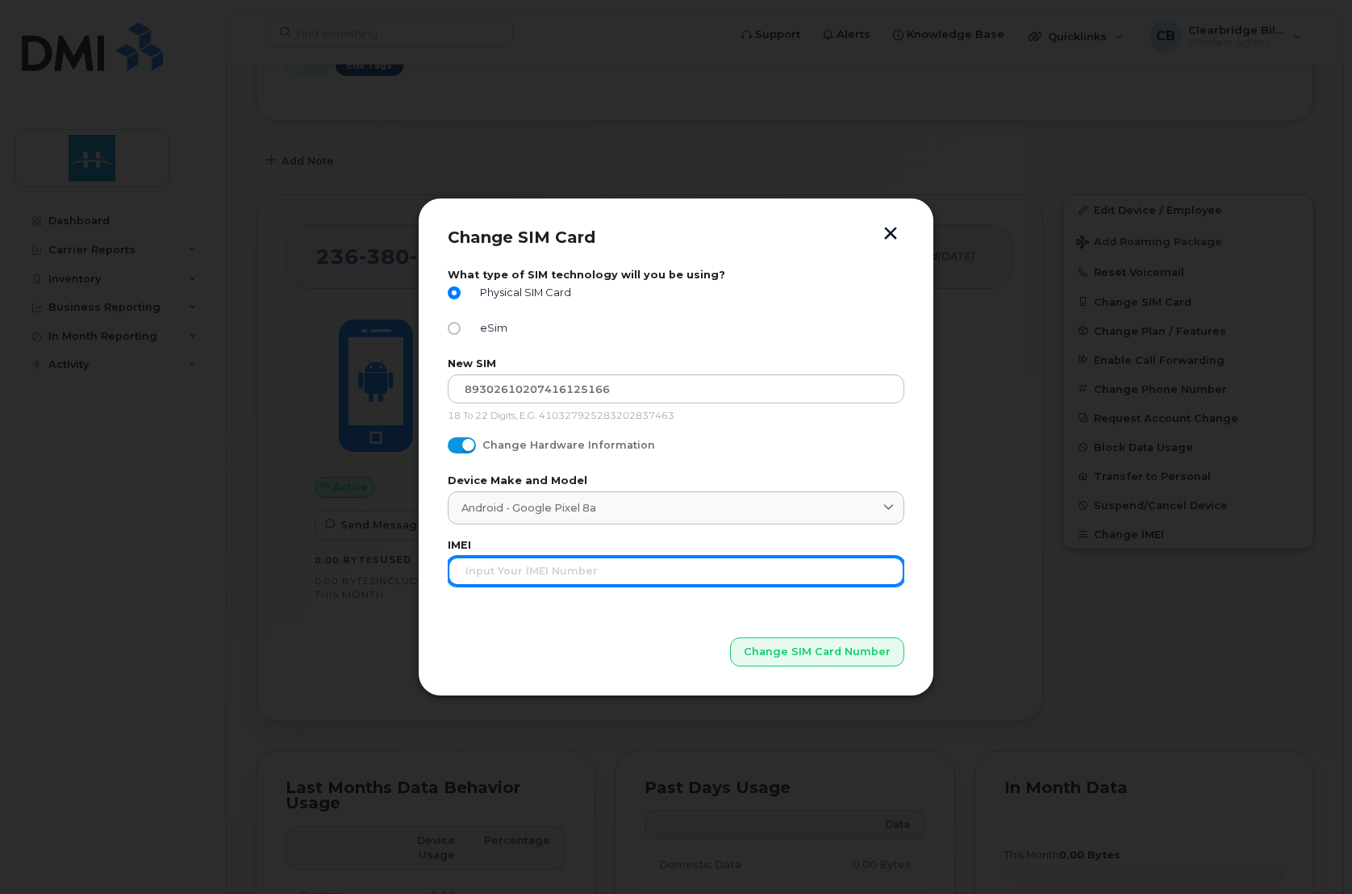
click at [577, 583] on input "text" at bounding box center [676, 571] width 457 height 29
type input "351163524598522"
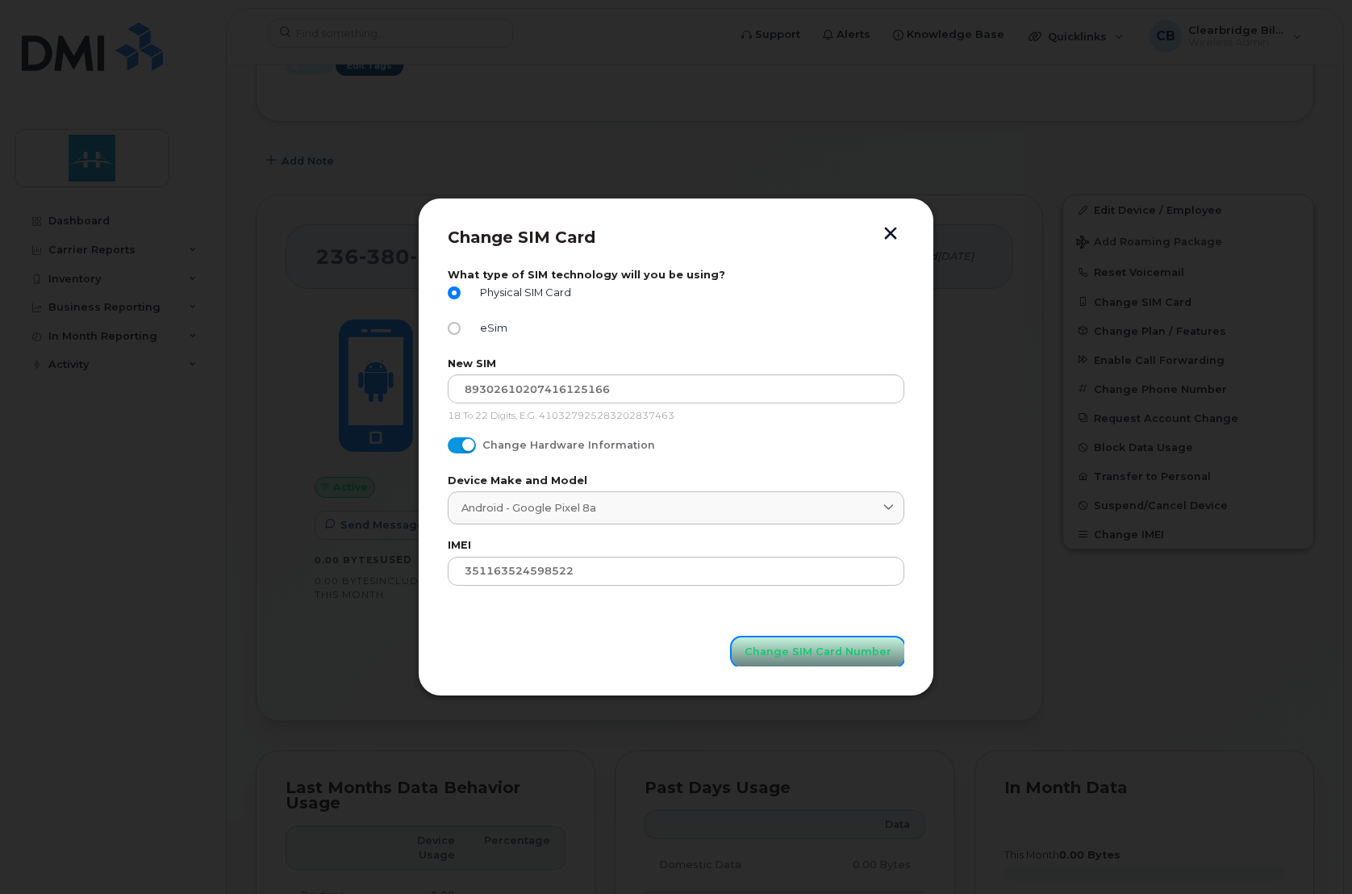
click at [818, 644] on span "Change SIM Card Number" at bounding box center [818, 651] width 147 height 15
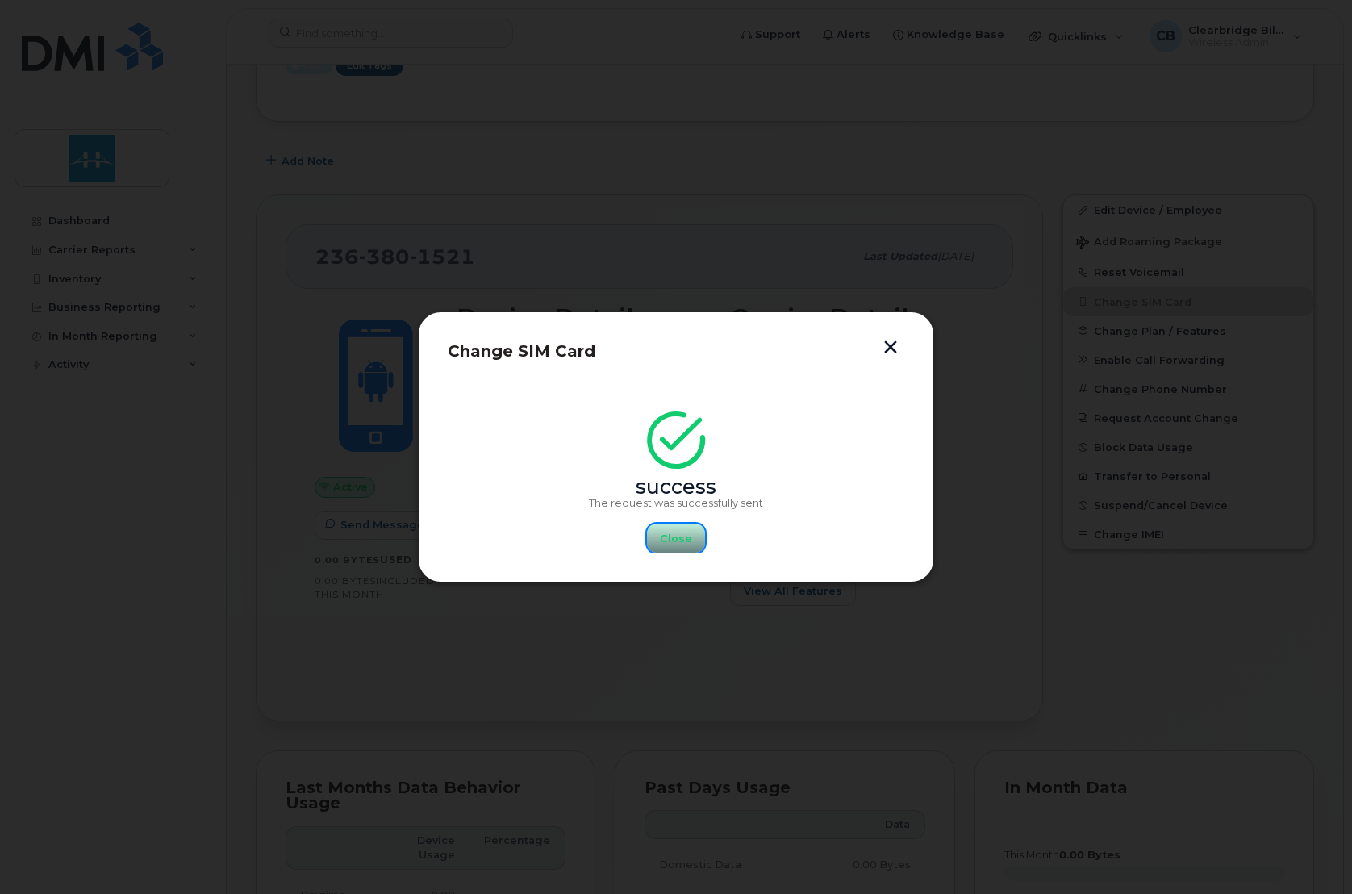
click at [670, 550] on button "Close" at bounding box center [676, 538] width 58 height 29
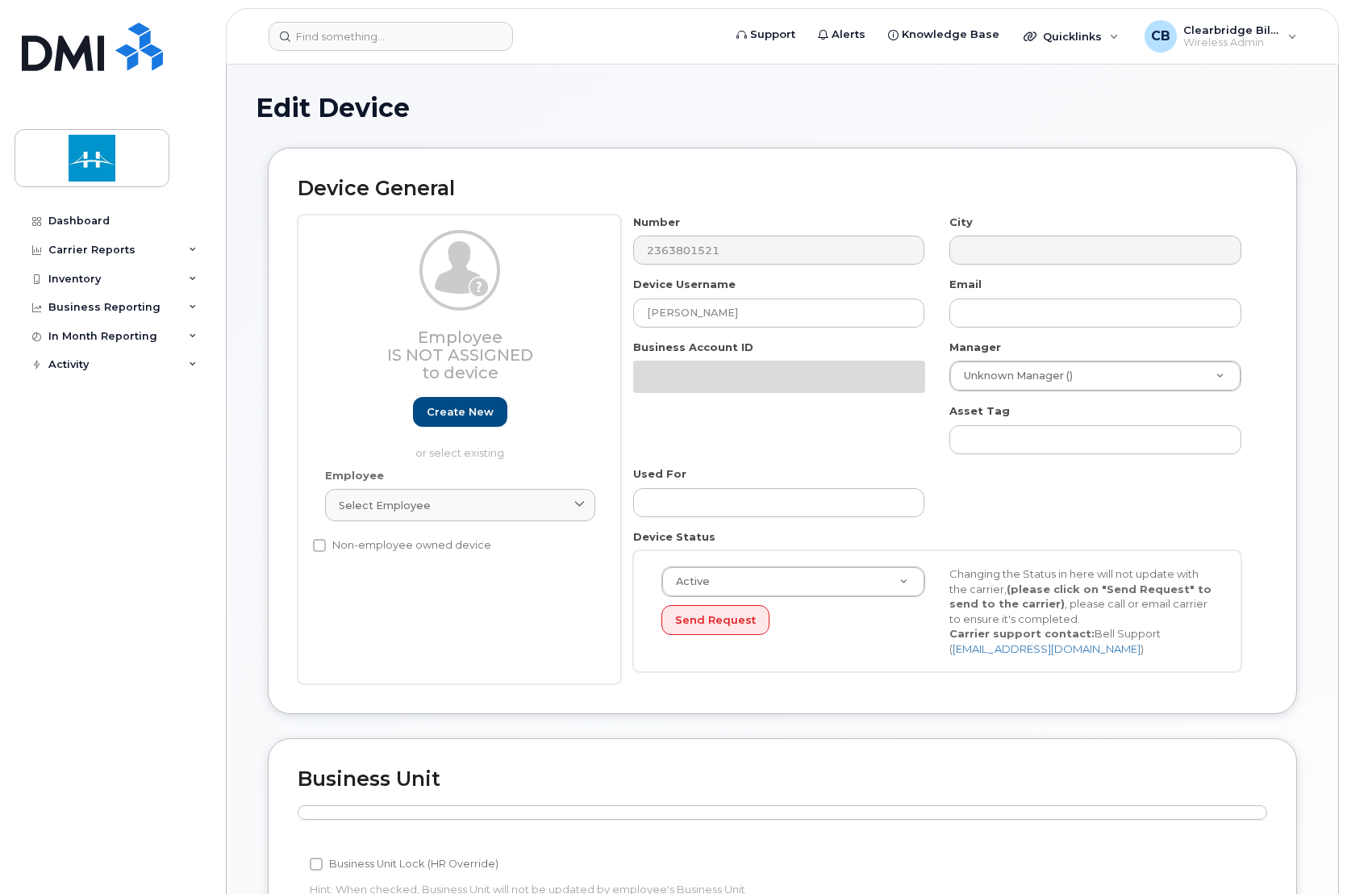
select select "3155"
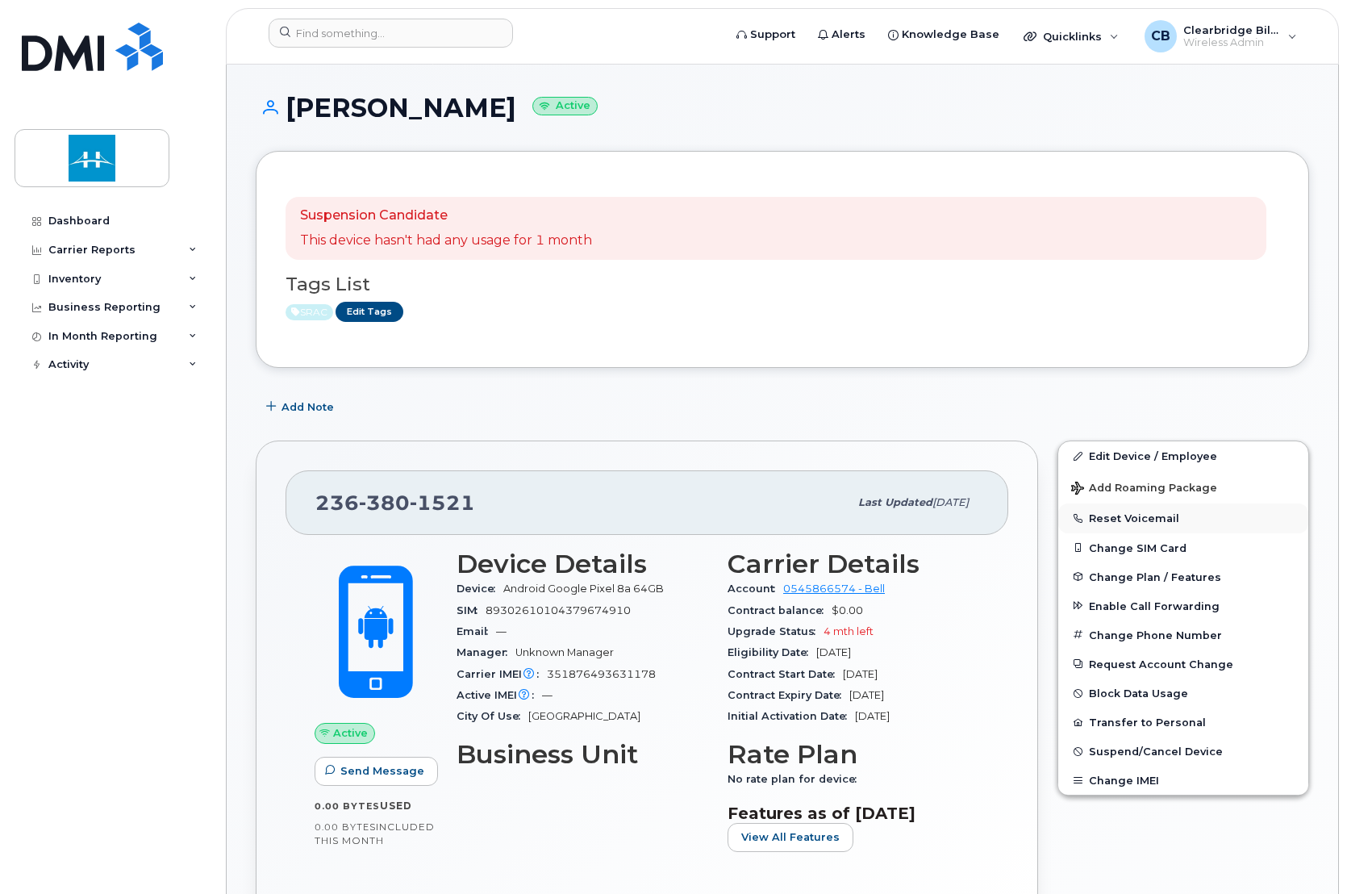
click at [1211, 523] on button "Reset Voicemail" at bounding box center [1184, 517] width 250 height 29
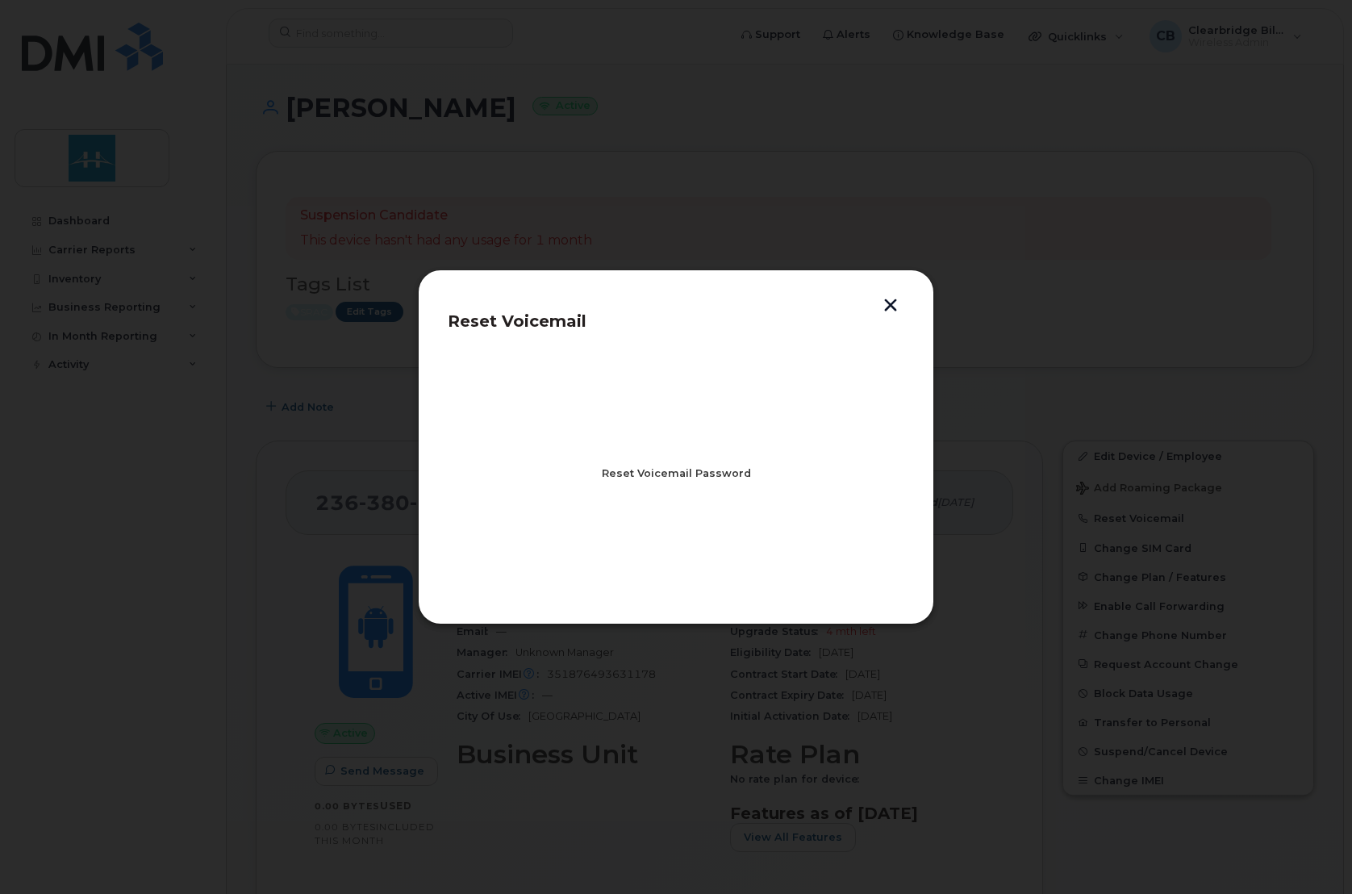
click at [638, 474] on span "Reset Voicemail Password" at bounding box center [676, 473] width 149 height 15
click at [675, 541] on span "Close" at bounding box center [676, 544] width 32 height 15
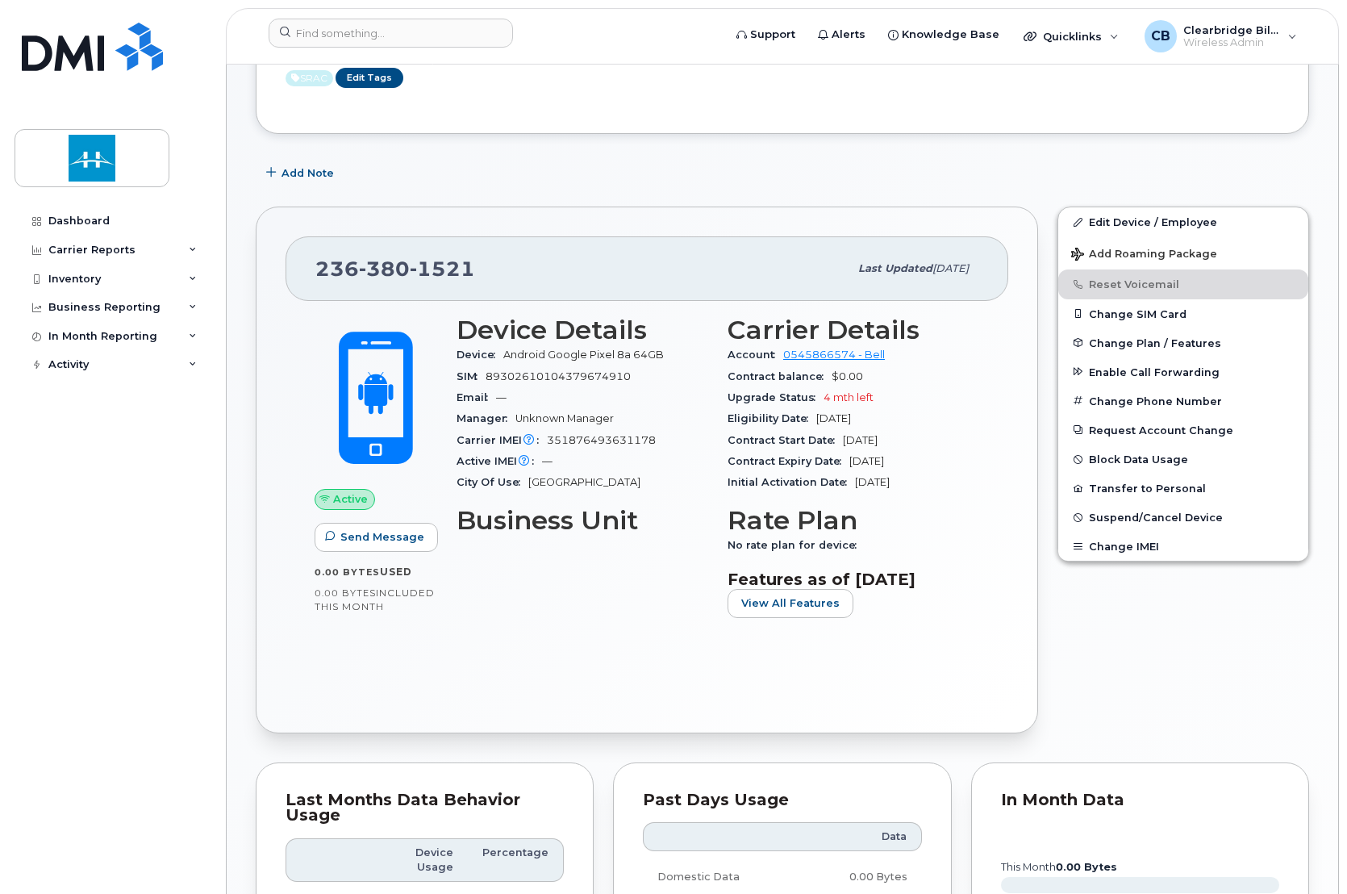
scroll to position [235, 0]
click at [1165, 664] on div "Edit Device / Employee Add Roaming Package Reset Voicemail Change SIM Card Chan…" at bounding box center [1183, 469] width 271 height 546
click at [1147, 383] on button "Enable Call Forwarding" at bounding box center [1184, 371] width 250 height 29
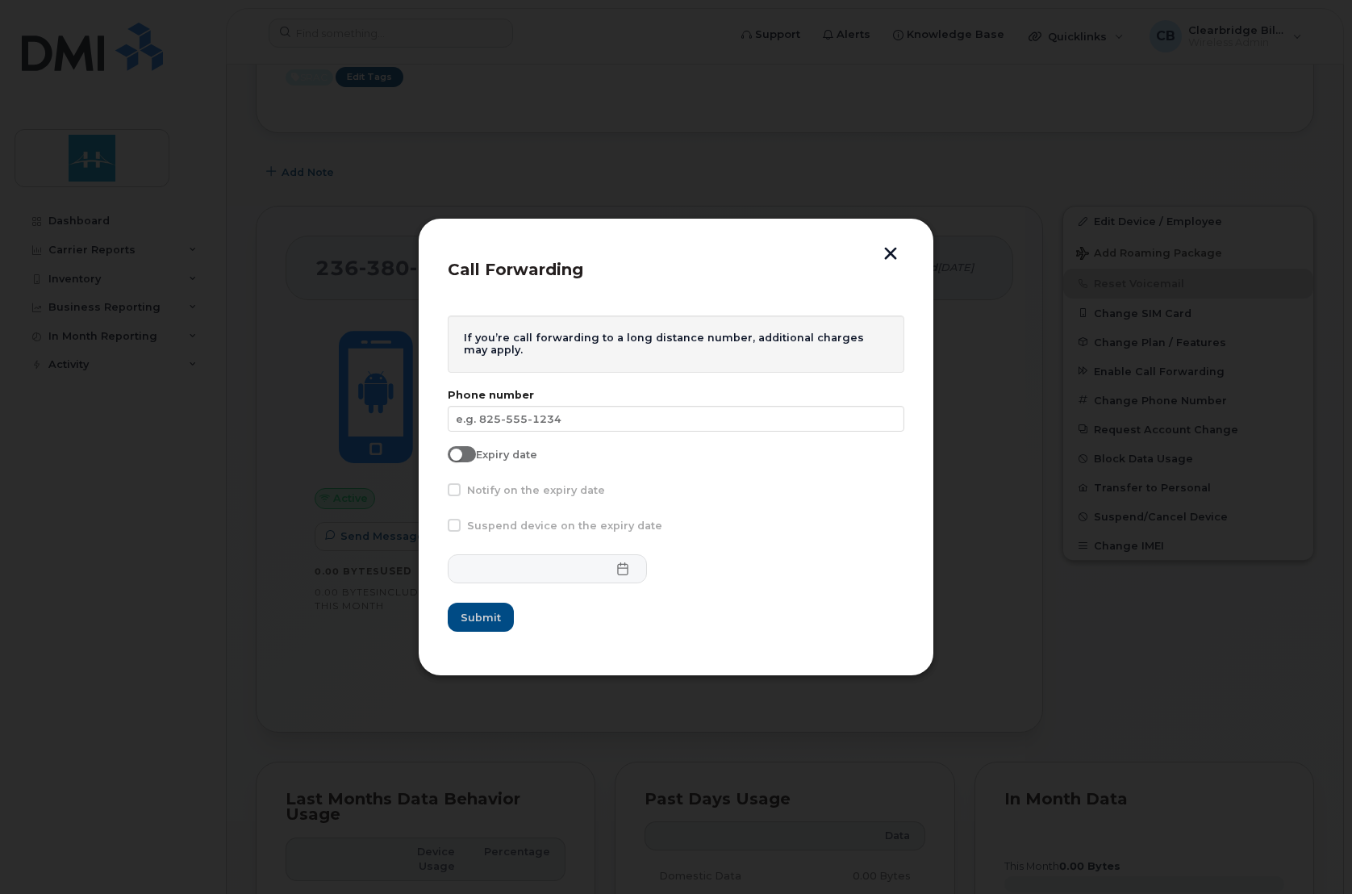
click at [894, 253] on button "button" at bounding box center [891, 255] width 24 height 17
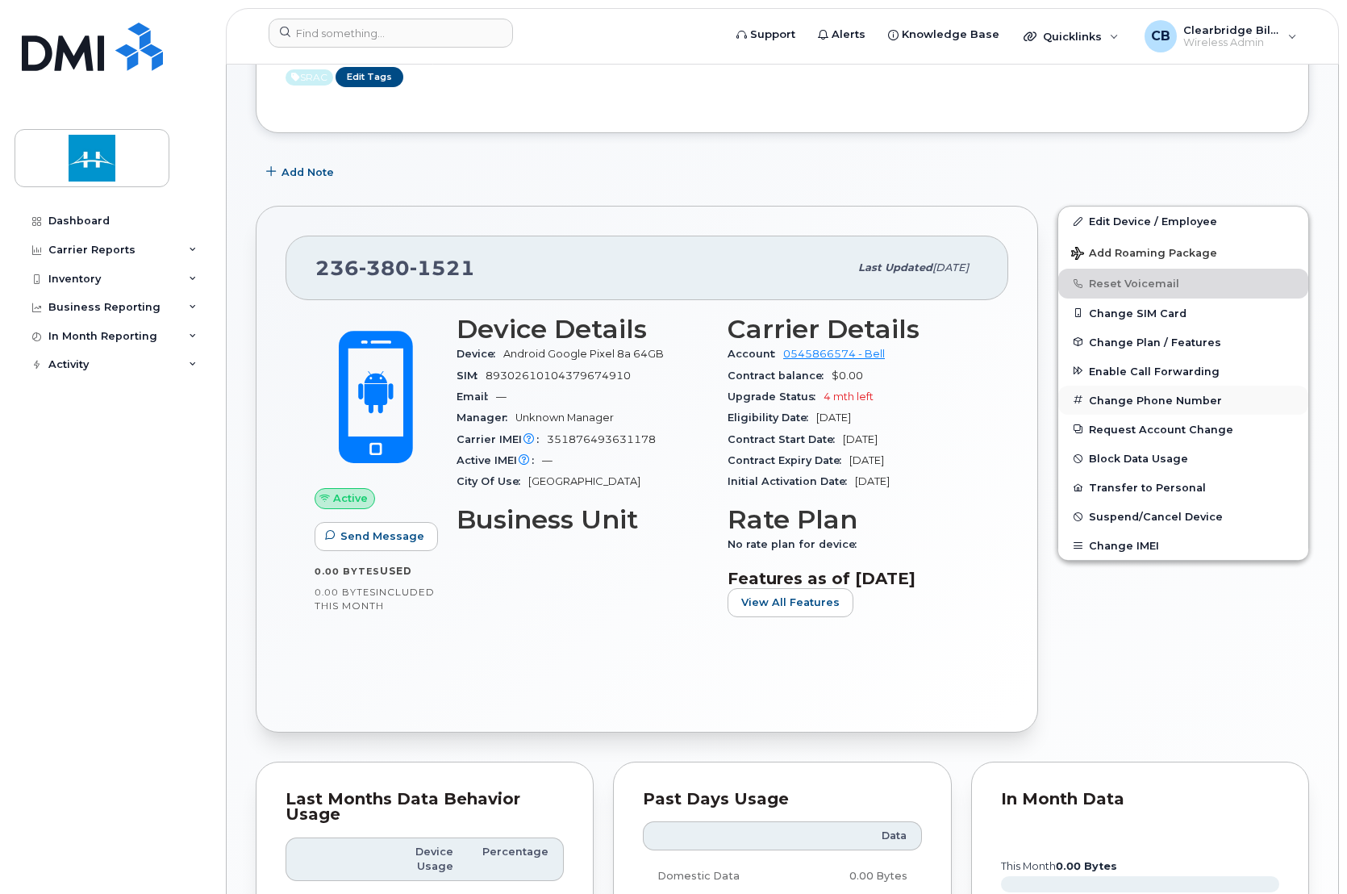
click at [1132, 405] on button "Change Phone Number" at bounding box center [1184, 400] width 250 height 29
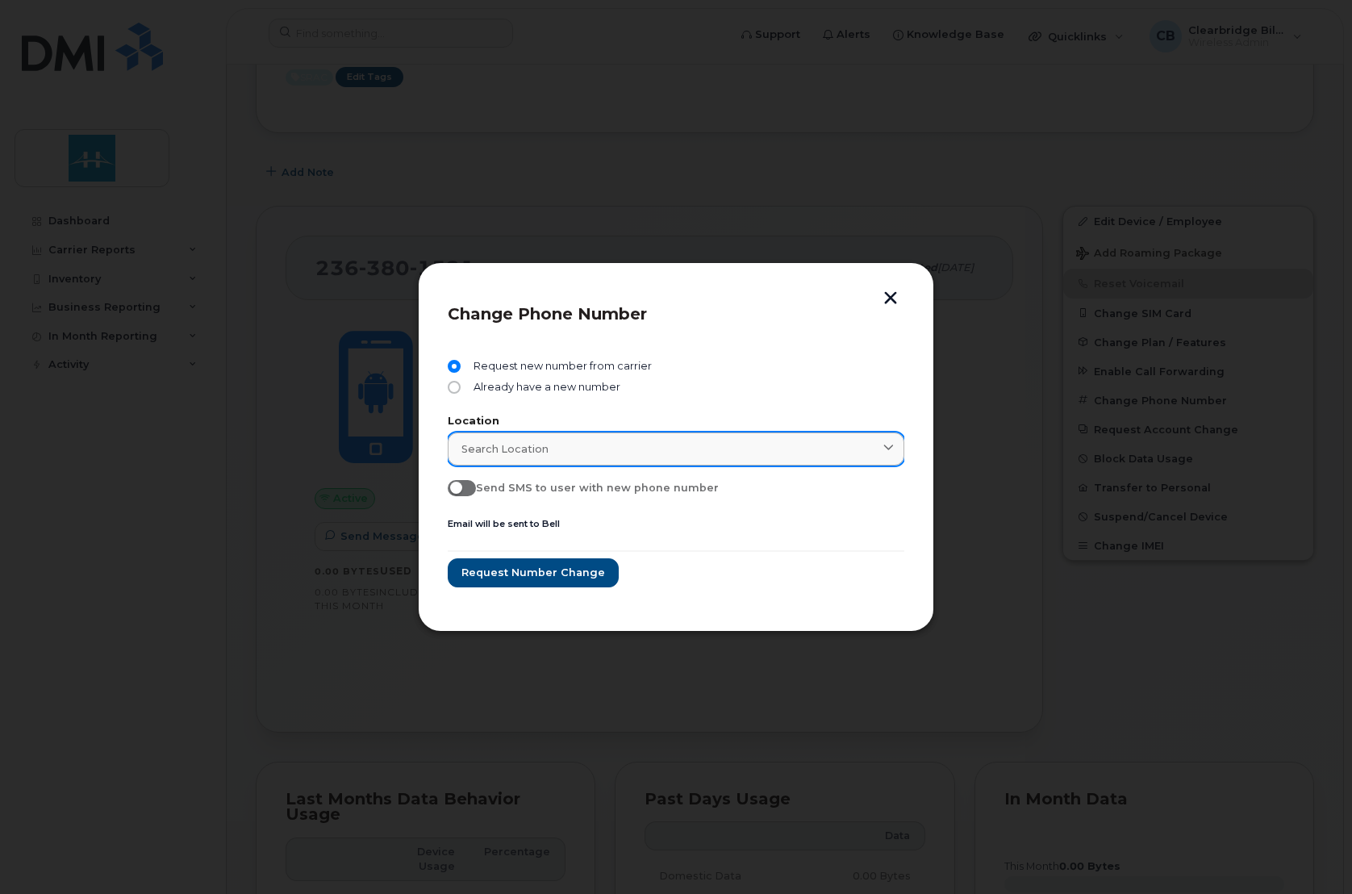
click at [549, 450] on div "Search location" at bounding box center [676, 448] width 429 height 15
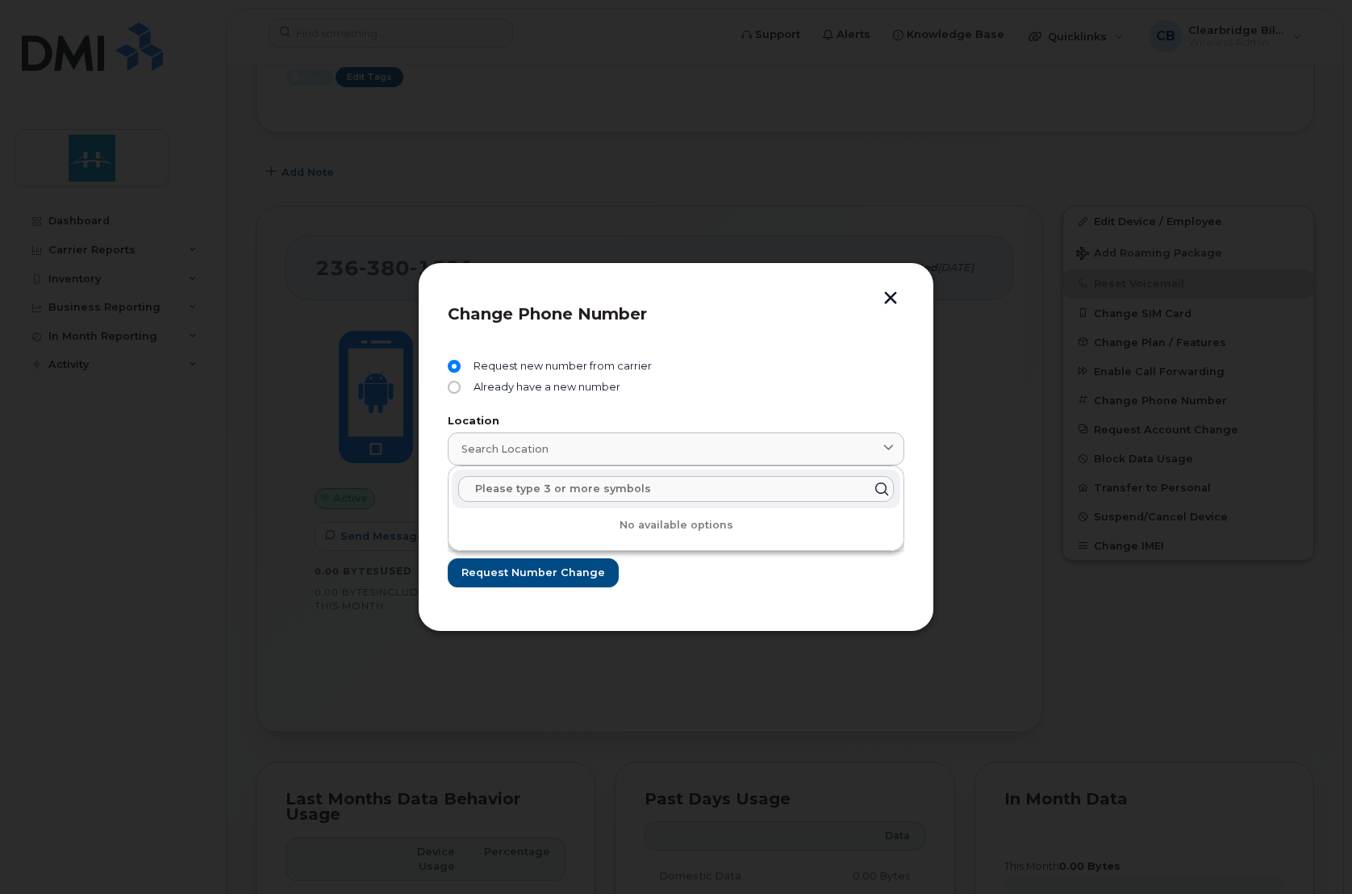
click at [599, 495] on input "text" at bounding box center [676, 489] width 436 height 26
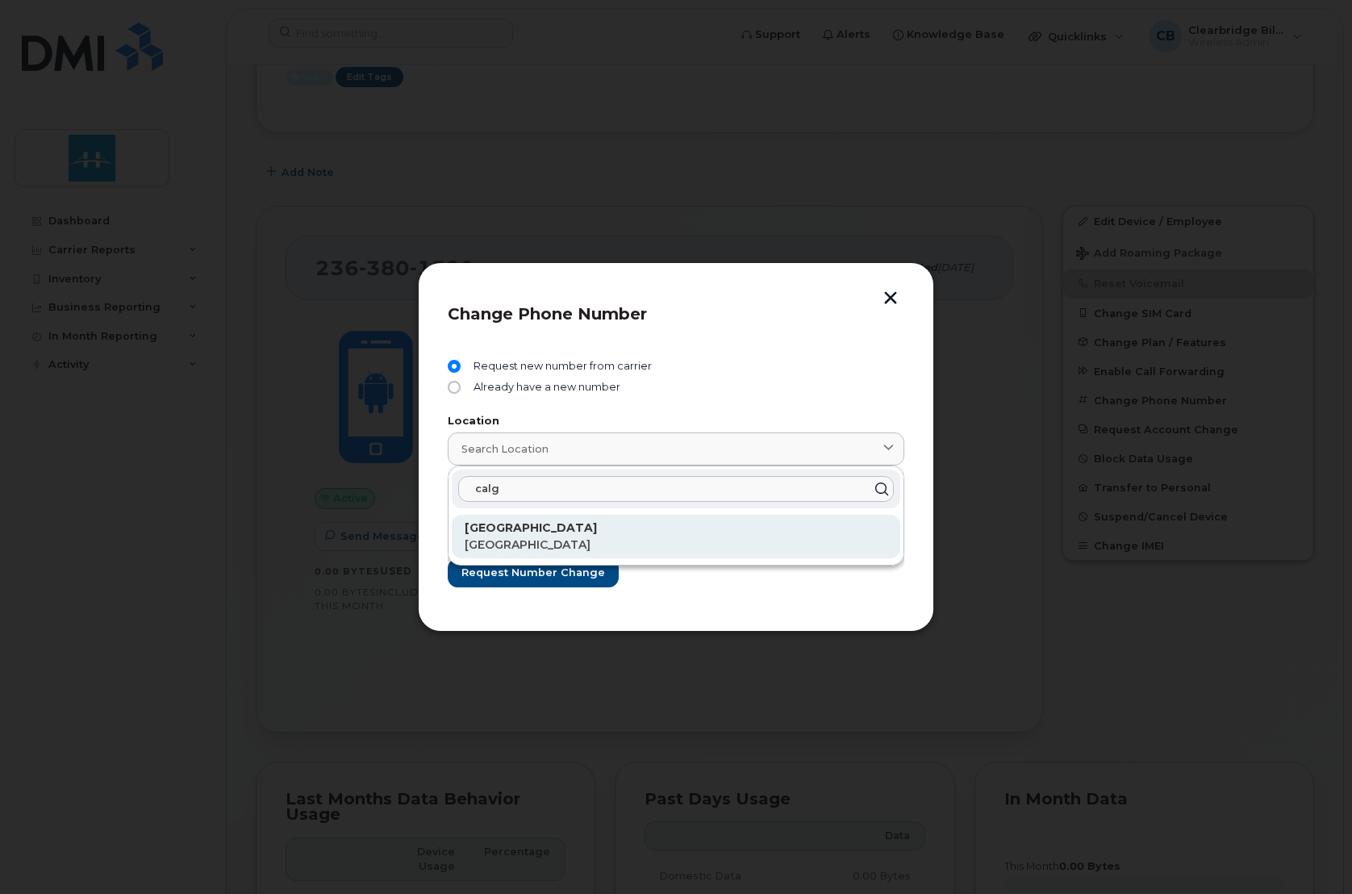
type input "calg"
click at [522, 534] on p "[GEOGRAPHIC_DATA]" at bounding box center [676, 528] width 423 height 17
type input "[GEOGRAPHIC_DATA]"
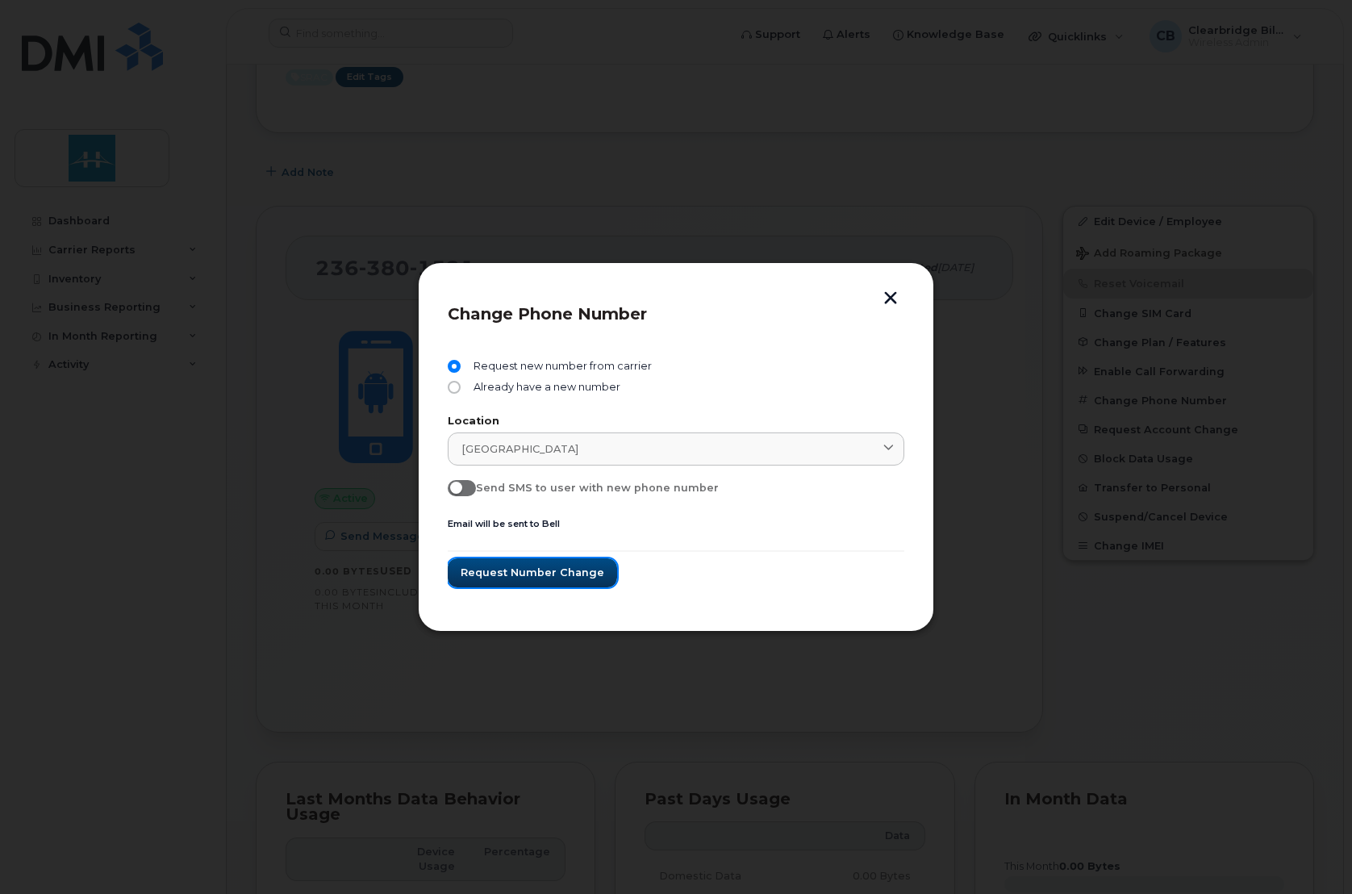
click at [555, 575] on span "Request number change" at bounding box center [533, 572] width 144 height 15
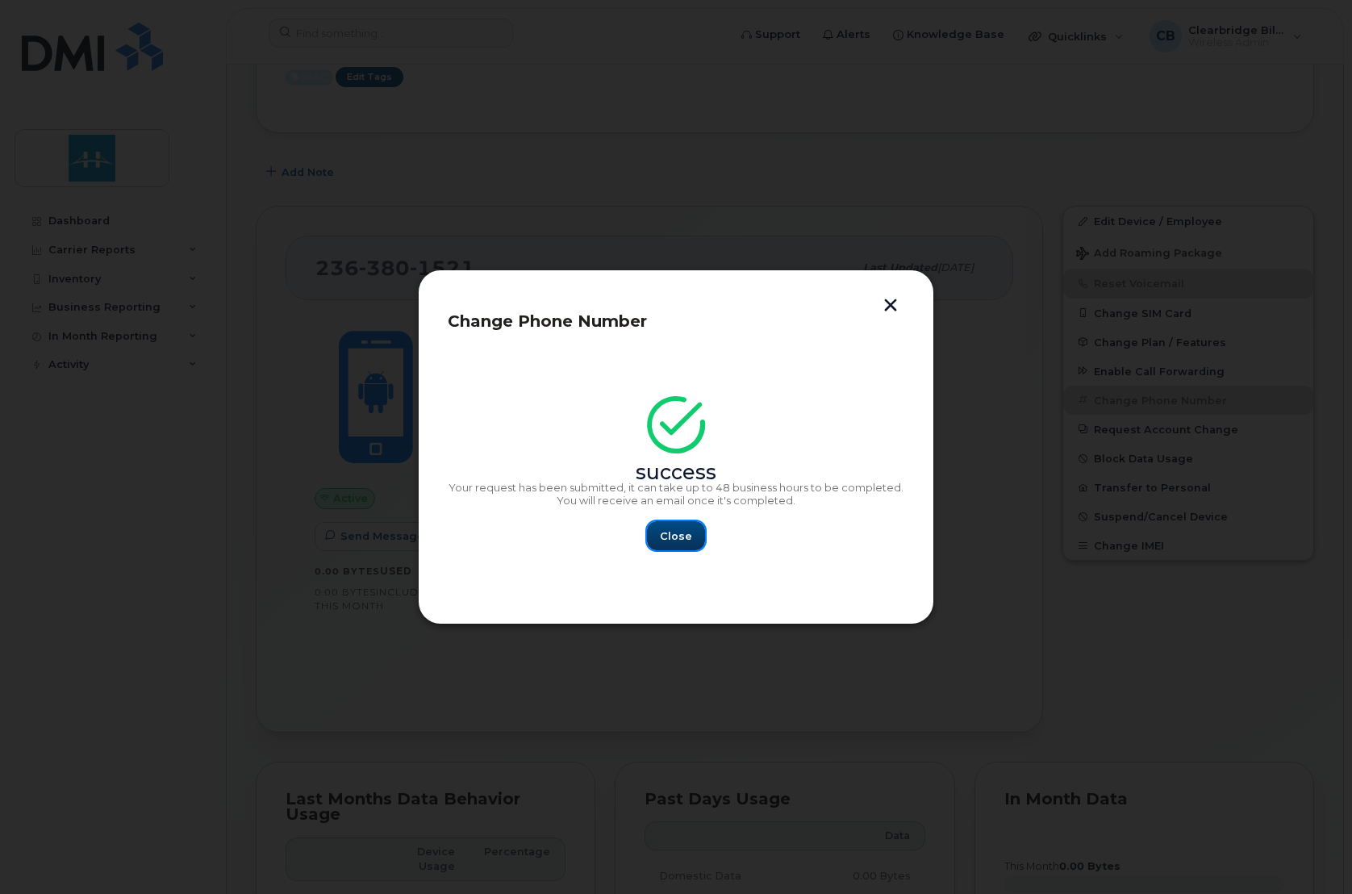
click at [678, 525] on button "Close" at bounding box center [676, 535] width 58 height 29
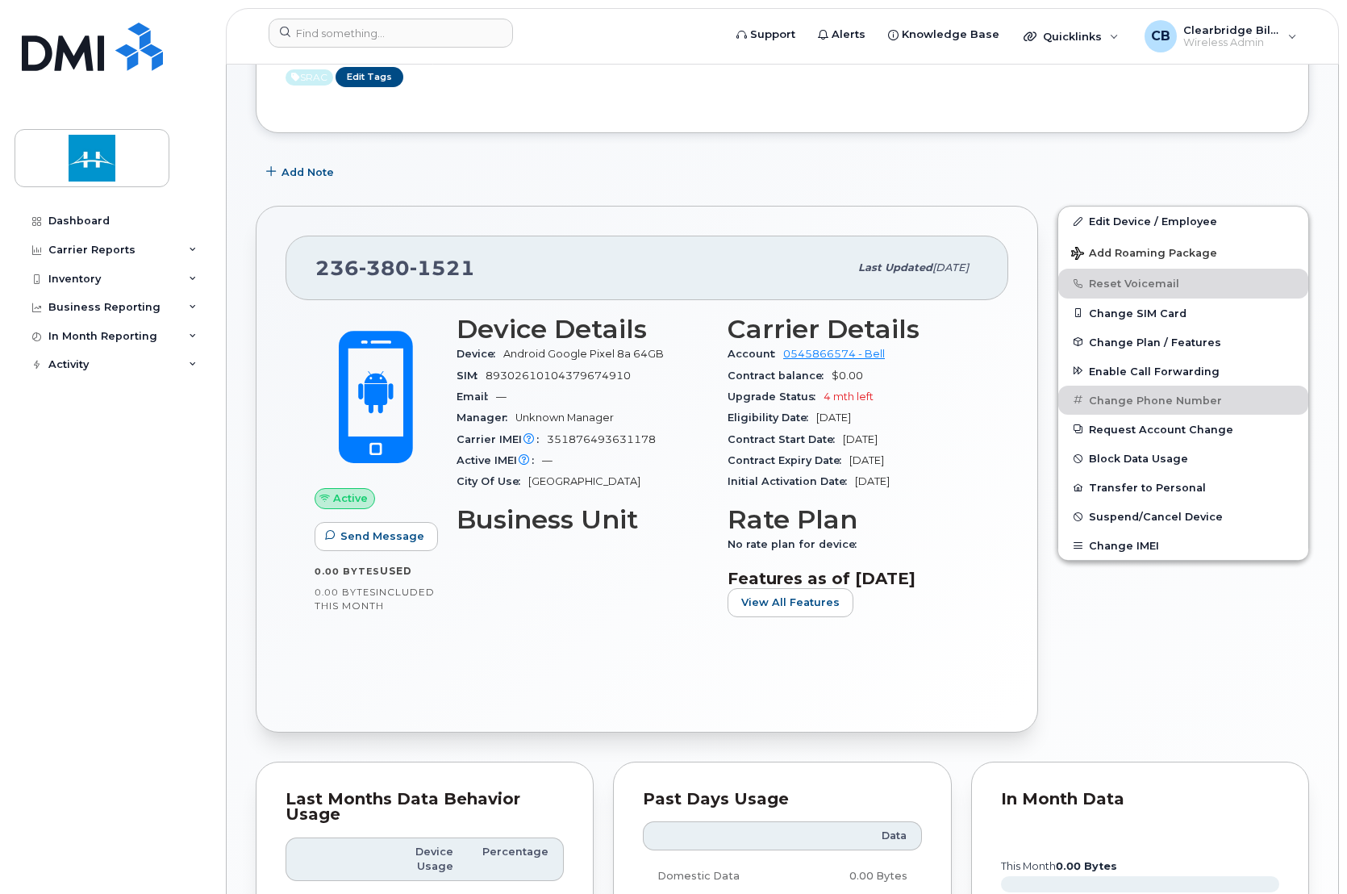
click at [515, 614] on div "Device Details Device Android Google Pixel 8a 64GB SIM [TECHNICAL_ID] Email — M…" at bounding box center [582, 472] width 271 height 334
